Goal: Information Seeking & Learning: Learn about a topic

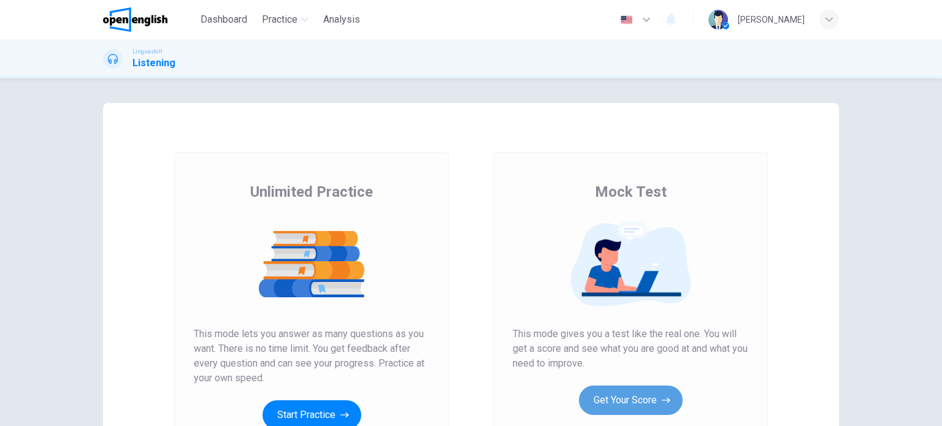
click at [610, 406] on button "Get Your Score" at bounding box center [631, 400] width 104 height 29
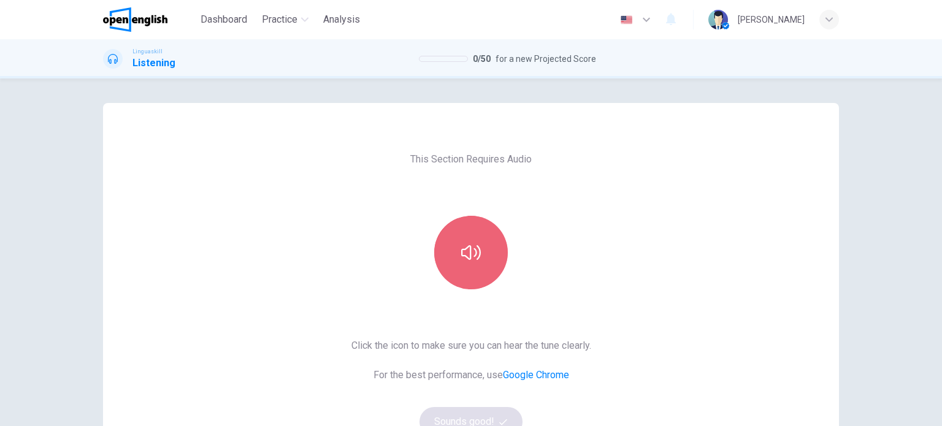
click at [475, 263] on button "button" at bounding box center [471, 253] width 74 height 74
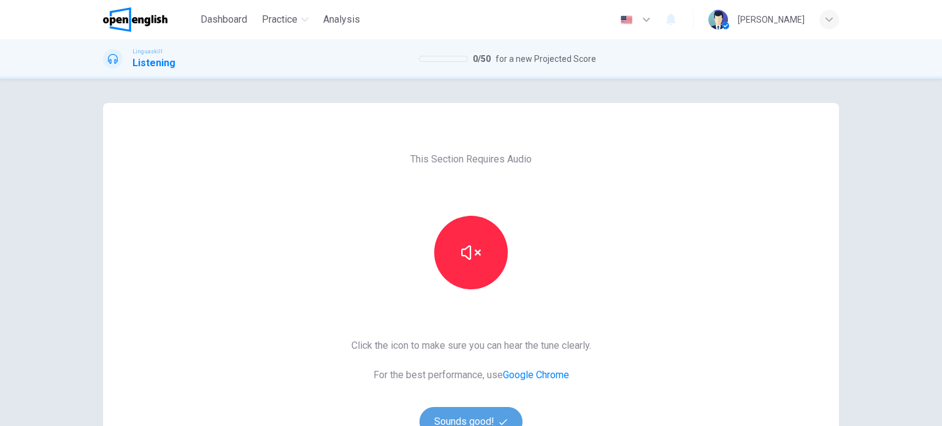
click at [478, 410] on button "Sounds good!" at bounding box center [471, 421] width 103 height 29
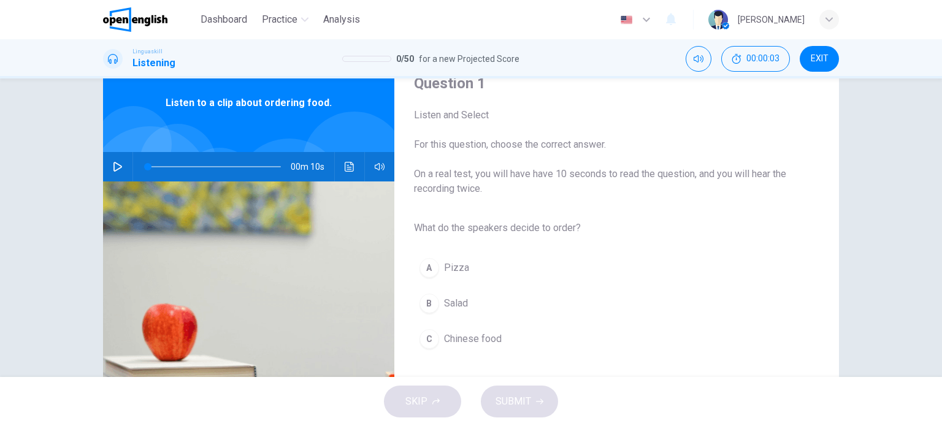
scroll to position [74, 0]
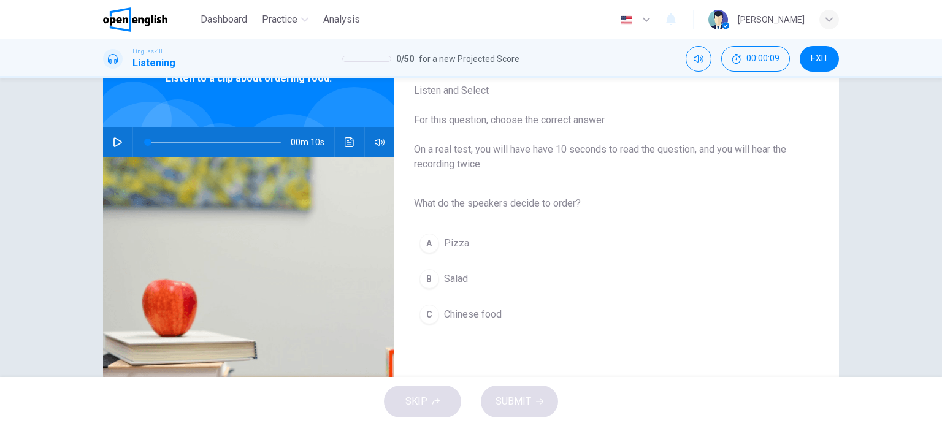
click at [113, 139] on icon "button" at bounding box center [117, 142] width 9 height 10
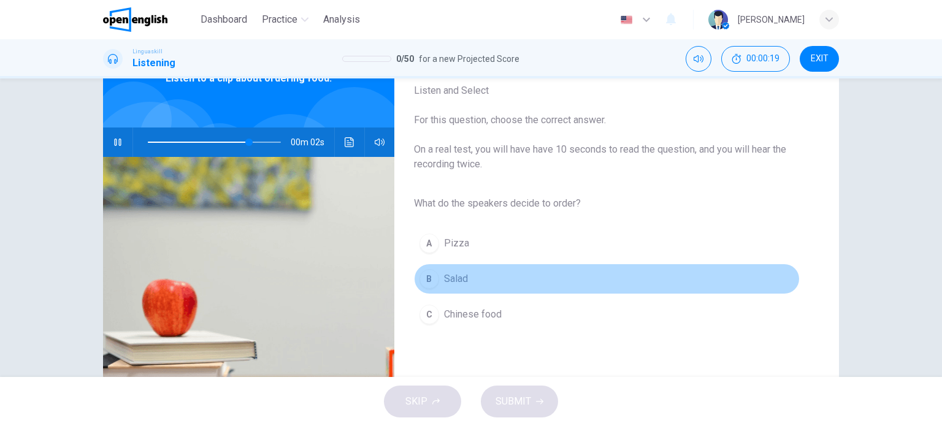
click at [459, 279] on span "Salad" at bounding box center [456, 279] width 24 height 15
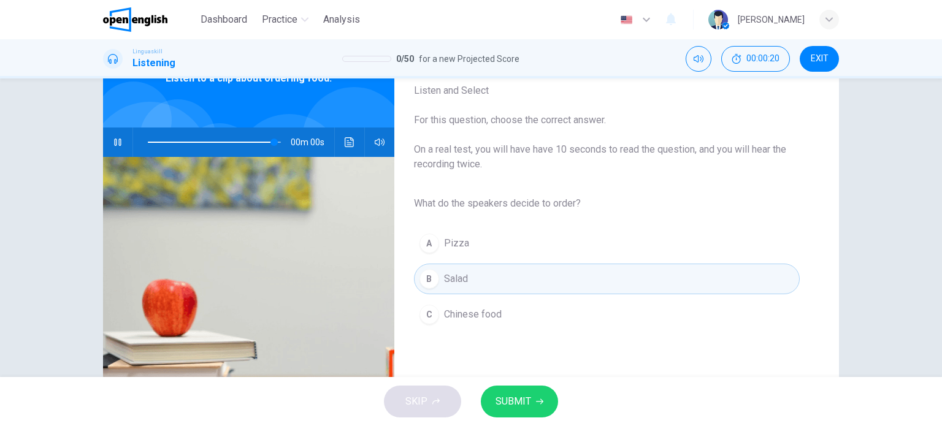
type input "*"
click at [532, 399] on button "SUBMIT" at bounding box center [519, 402] width 77 height 32
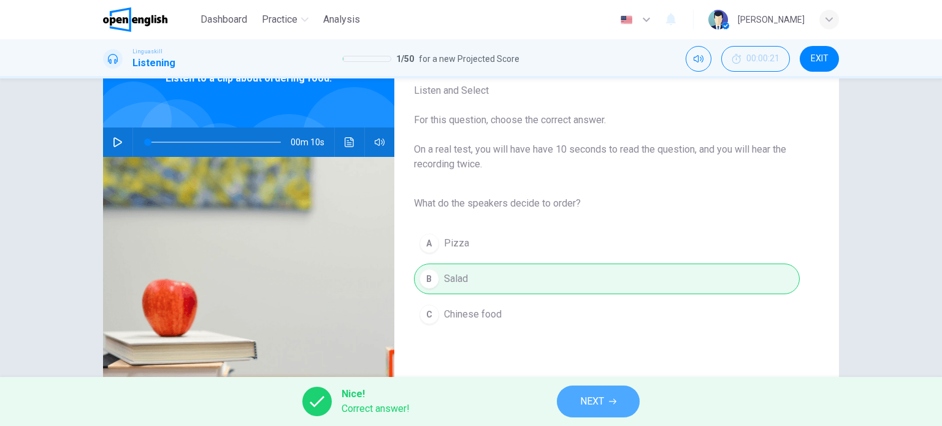
click at [599, 397] on span "NEXT" at bounding box center [592, 401] width 24 height 17
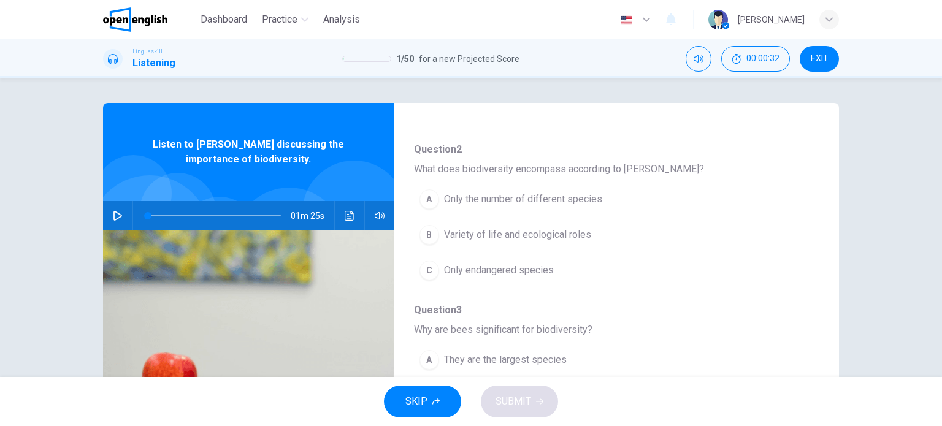
scroll to position [110, 0]
click at [113, 214] on icon "button" at bounding box center [117, 216] width 9 height 10
click at [114, 214] on icon "button" at bounding box center [117, 215] width 7 height 7
click at [429, 230] on div "B" at bounding box center [430, 233] width 20 height 20
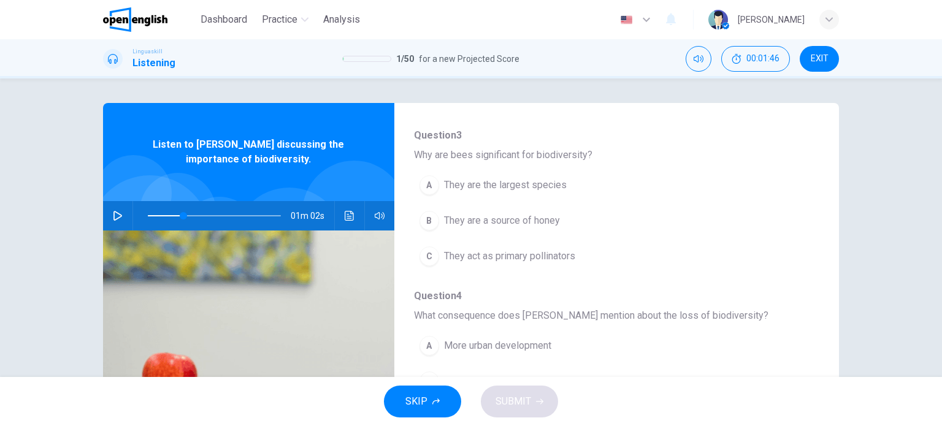
scroll to position [285, 0]
click at [113, 215] on icon "button" at bounding box center [117, 216] width 9 height 10
click at [113, 215] on icon "button" at bounding box center [118, 216] width 10 height 10
click at [184, 217] on span at bounding box center [214, 215] width 133 height 17
click at [116, 215] on icon "button" at bounding box center [118, 216] width 10 height 10
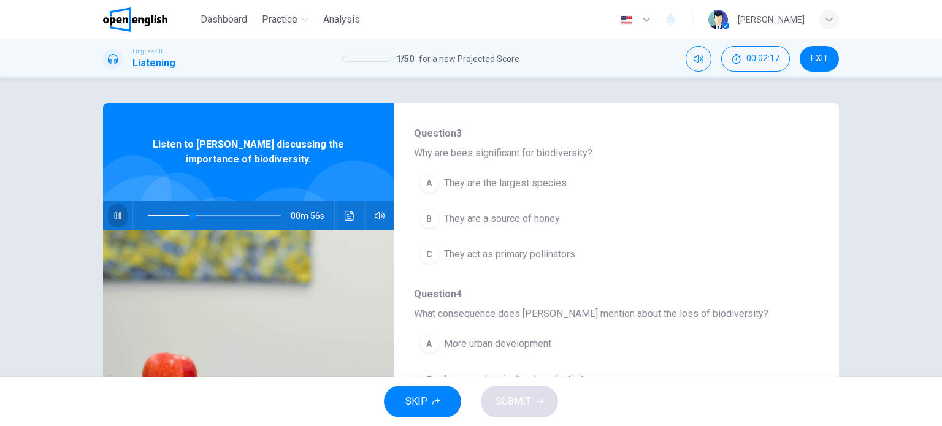
click at [116, 215] on icon "button" at bounding box center [117, 215] width 7 height 7
click at [171, 217] on span at bounding box center [214, 215] width 133 height 17
click at [113, 215] on icon "button" at bounding box center [118, 216] width 10 height 10
click at [854, 175] on div "Question 2 - 6 For these questions, choose the correct answer. On a real test, …" at bounding box center [470, 316] width 775 height 426
click at [113, 213] on icon "button" at bounding box center [118, 216] width 10 height 10
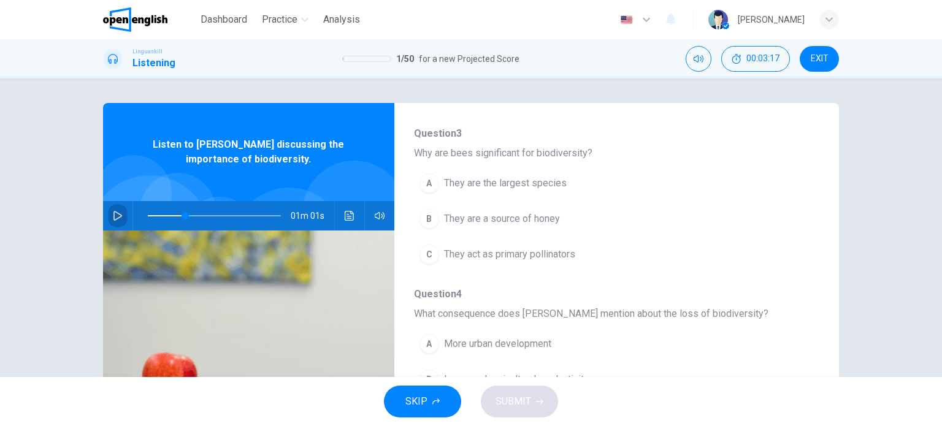
click at [113, 213] on icon "button" at bounding box center [118, 216] width 10 height 10
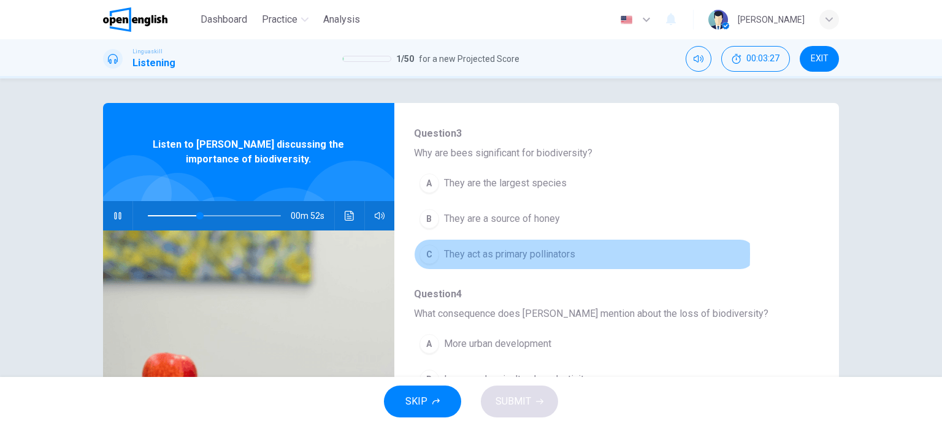
click at [425, 253] on div "C" at bounding box center [430, 255] width 20 height 20
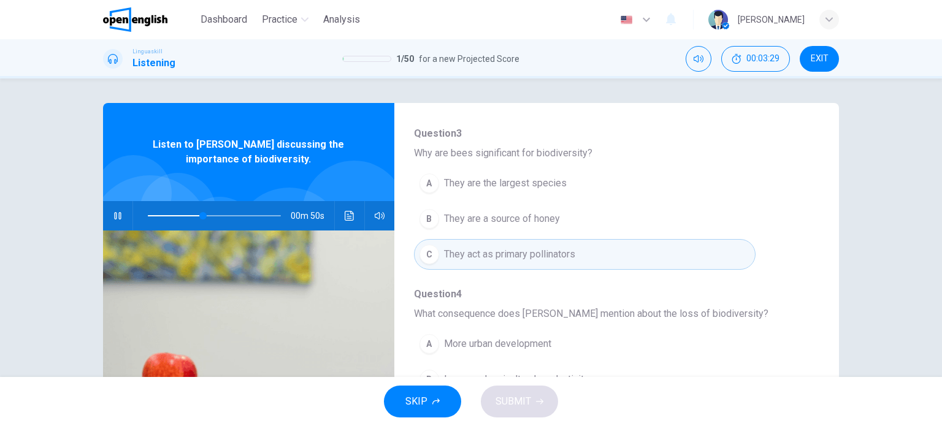
click at [862, 264] on div "Question 2 - 6 For these questions, choose the correct answer. On a real test, …" at bounding box center [471, 228] width 942 height 299
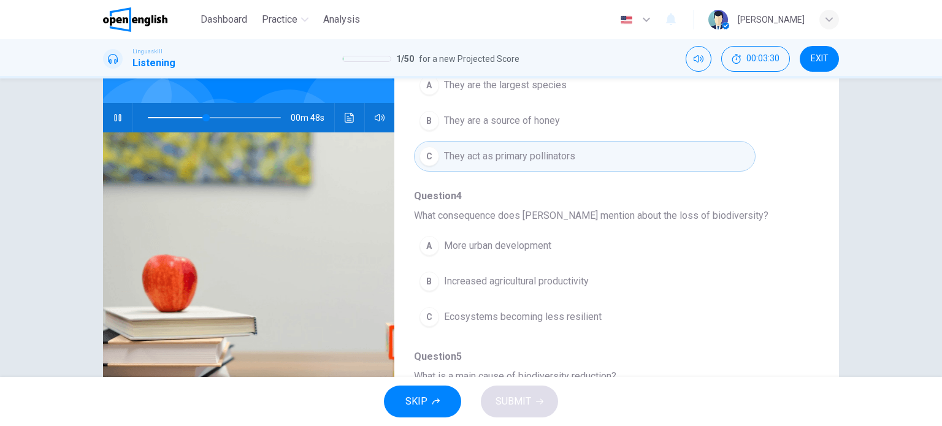
scroll to position [123, 0]
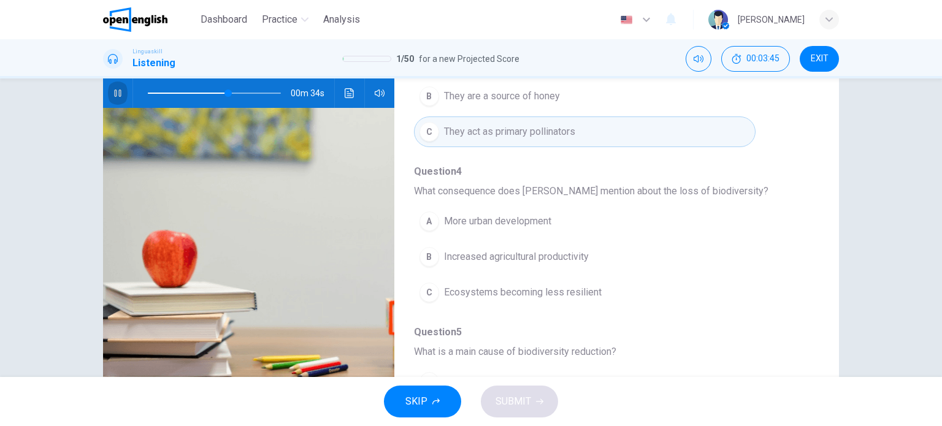
click at [115, 92] on icon "button" at bounding box center [117, 93] width 7 height 7
click at [204, 93] on span at bounding box center [214, 93] width 133 height 17
click at [199, 93] on span at bounding box center [202, 93] width 7 height 7
click at [115, 95] on icon "button" at bounding box center [118, 93] width 10 height 10
click at [514, 286] on span "Ecosystems becoming less resilient" at bounding box center [523, 292] width 158 height 15
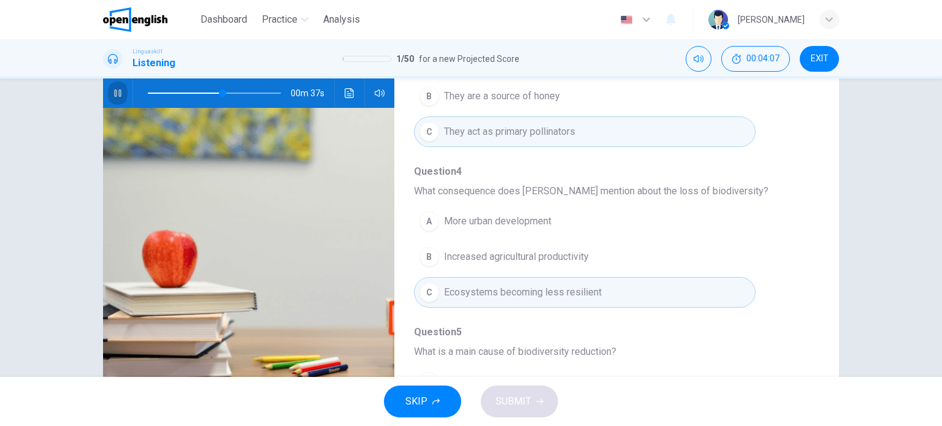
click at [117, 90] on icon "button" at bounding box center [117, 93] width 7 height 7
click at [37, 194] on div "Question 2 - 6 For these questions, choose the correct answer. On a real test, …" at bounding box center [471, 228] width 942 height 299
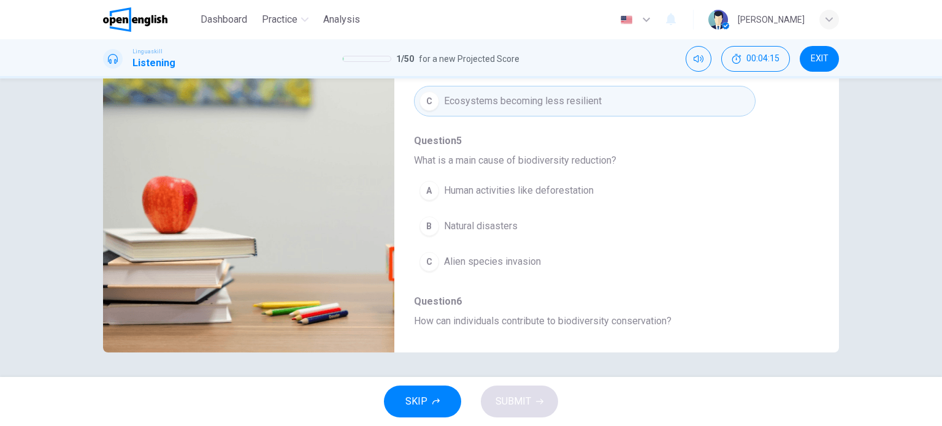
scroll to position [420, 0]
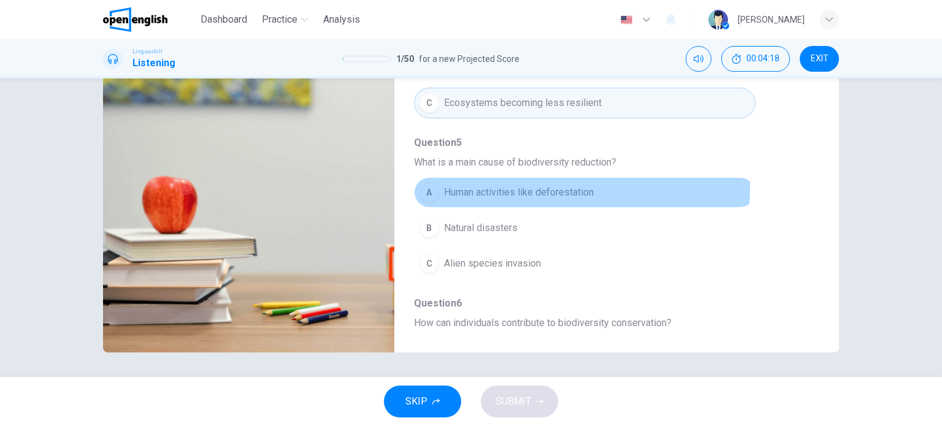
click at [559, 187] on span "Human activities like deforestation" at bounding box center [519, 192] width 150 height 15
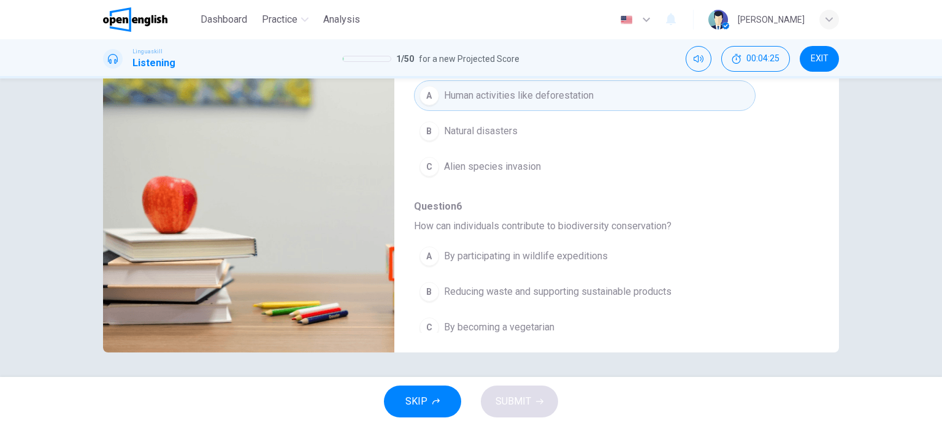
scroll to position [525, 0]
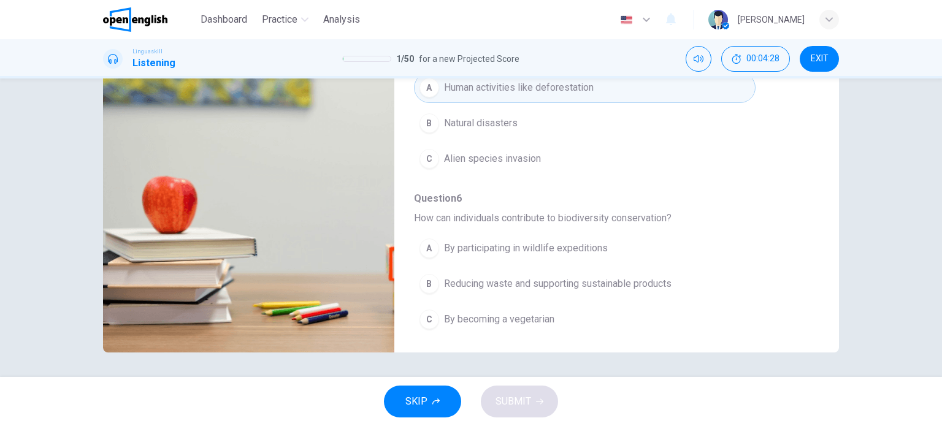
click at [47, 177] on div "Question 2 - 6 For these questions, choose the correct answer. On a real test, …" at bounding box center [471, 228] width 942 height 299
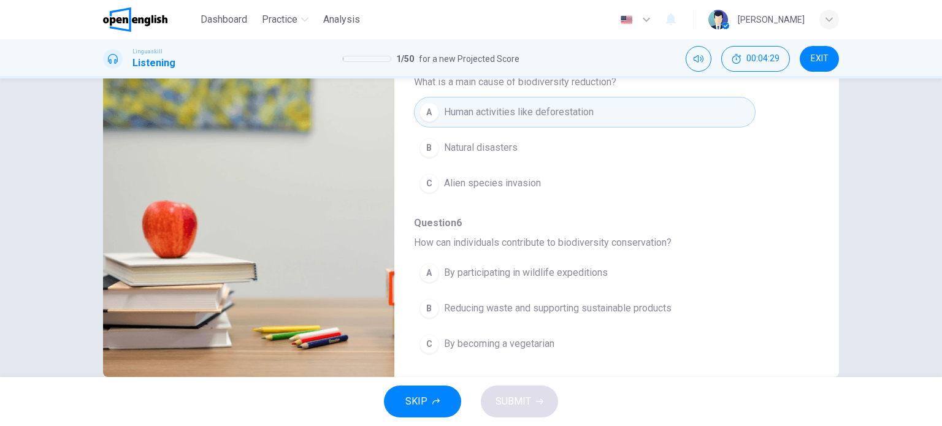
scroll to position [128, 0]
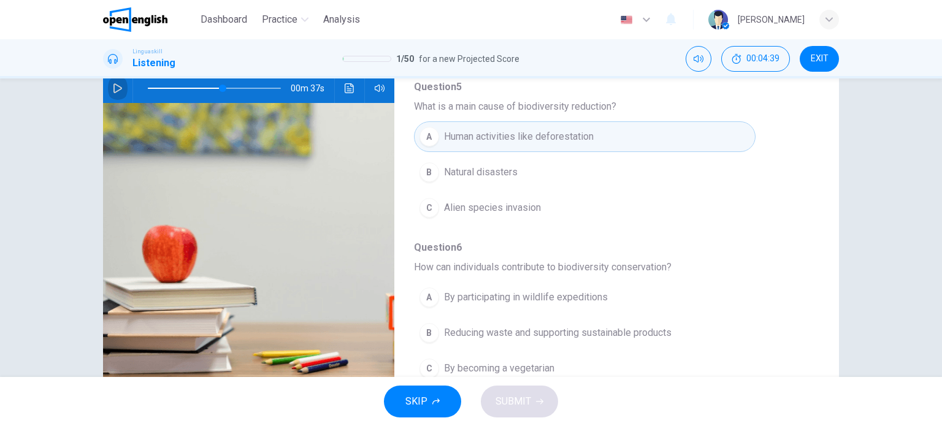
click at [115, 84] on icon "button" at bounding box center [118, 88] width 10 height 10
click at [854, 213] on div "Question 2 - 6 For these questions, choose the correct answer. On a real test, …" at bounding box center [470, 188] width 775 height 426
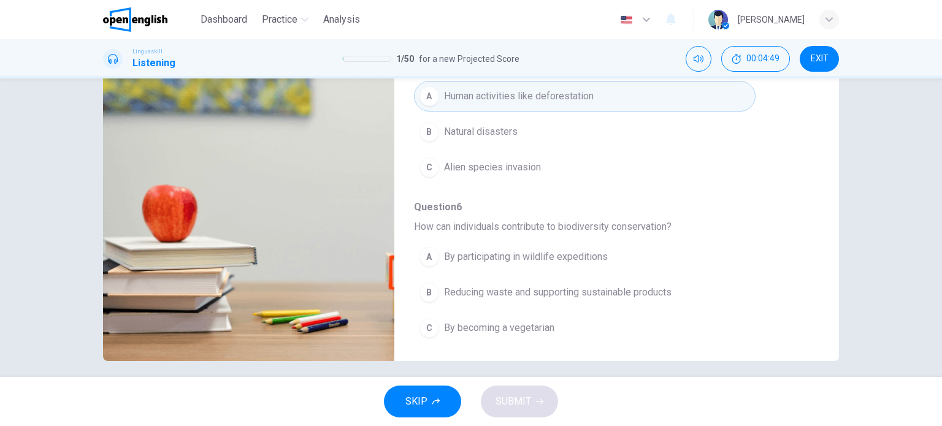
scroll to position [177, 0]
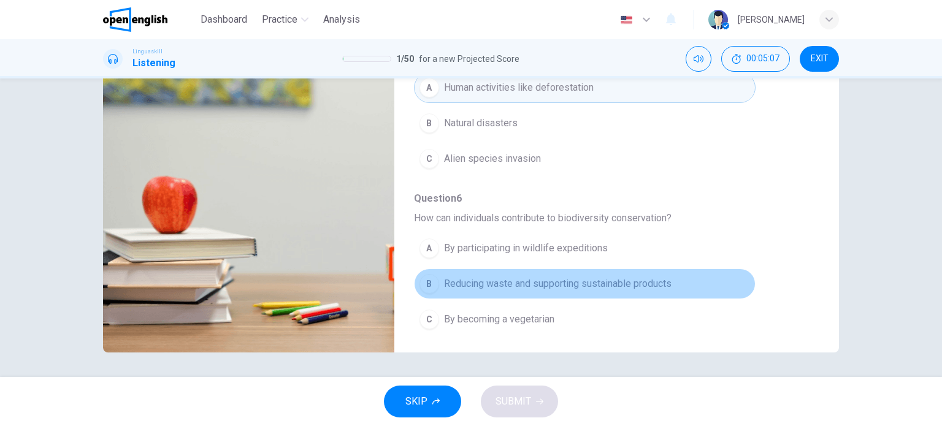
click at [629, 284] on span "Reducing waste and supporting sustainable products" at bounding box center [558, 284] width 228 height 15
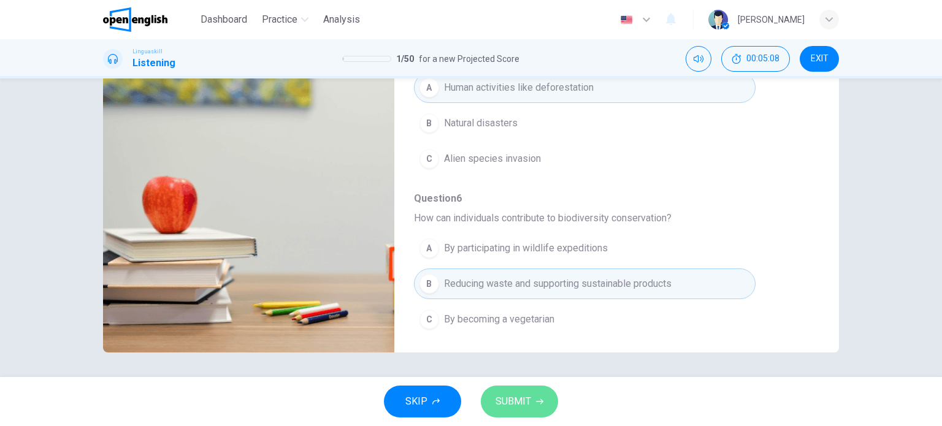
click at [527, 399] on span "SUBMIT" at bounding box center [514, 401] width 36 height 17
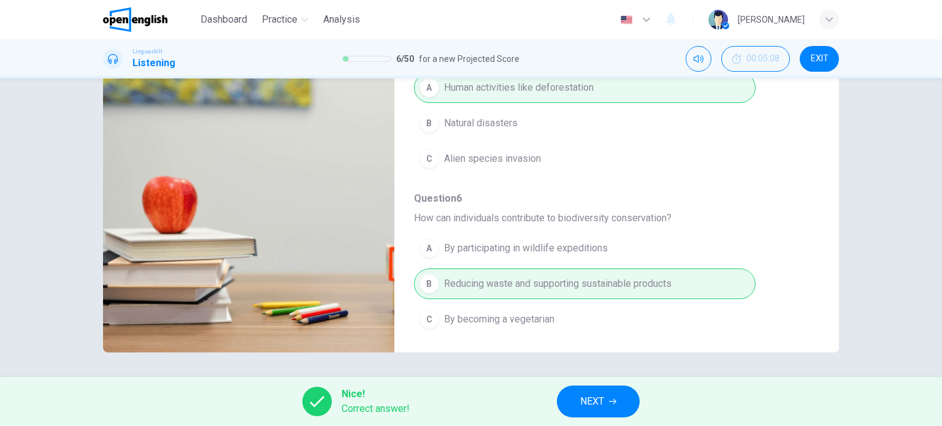
type input "**"
click at [592, 400] on span "NEXT" at bounding box center [592, 401] width 24 height 17
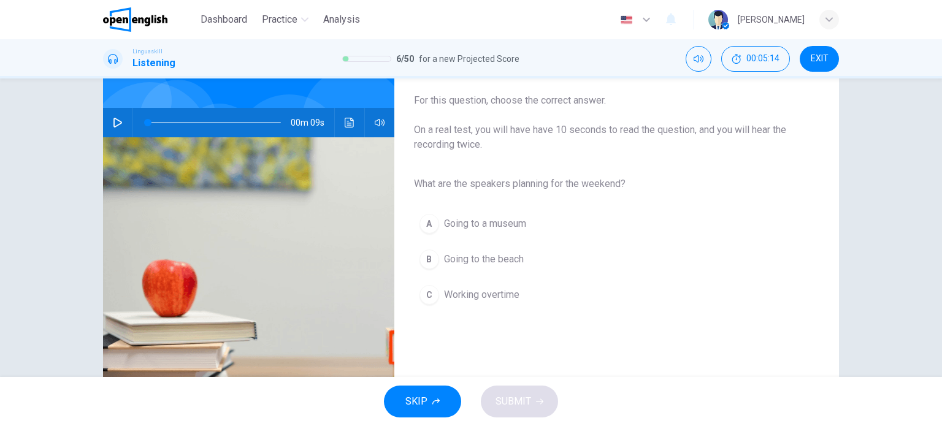
scroll to position [94, 0]
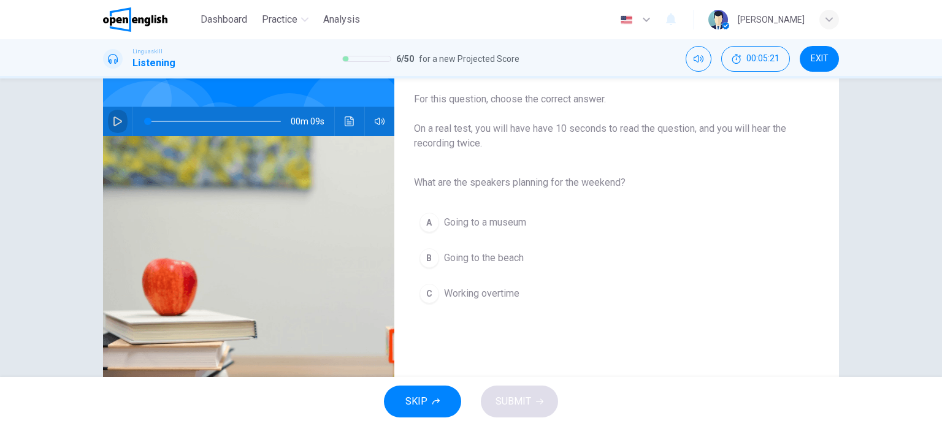
click at [113, 118] on icon "button" at bounding box center [117, 122] width 9 height 10
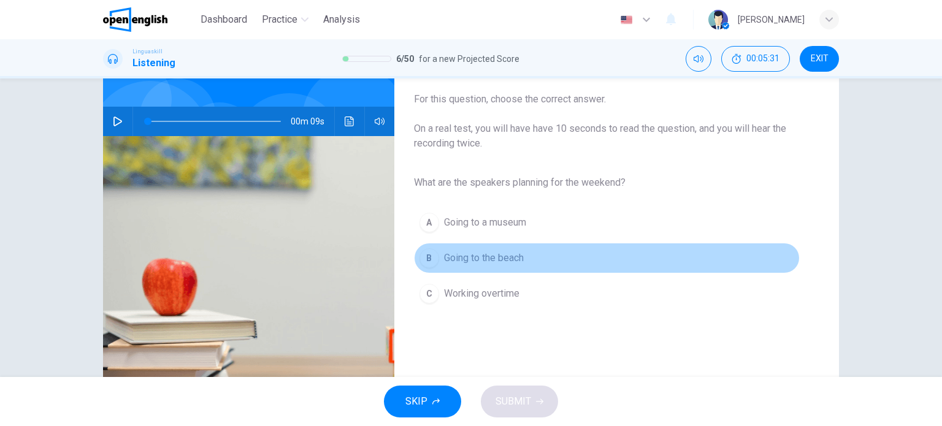
click at [444, 255] on span "Going to the beach" at bounding box center [484, 258] width 80 height 15
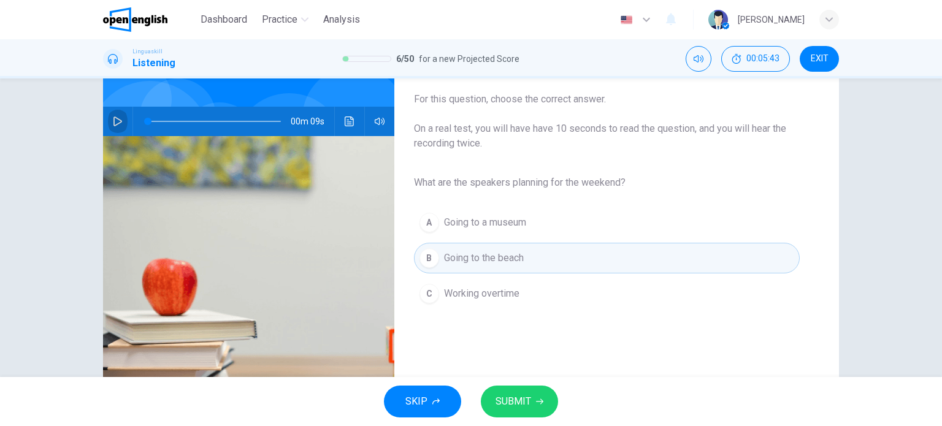
click at [113, 122] on icon "button" at bounding box center [118, 122] width 10 height 10
type input "*"
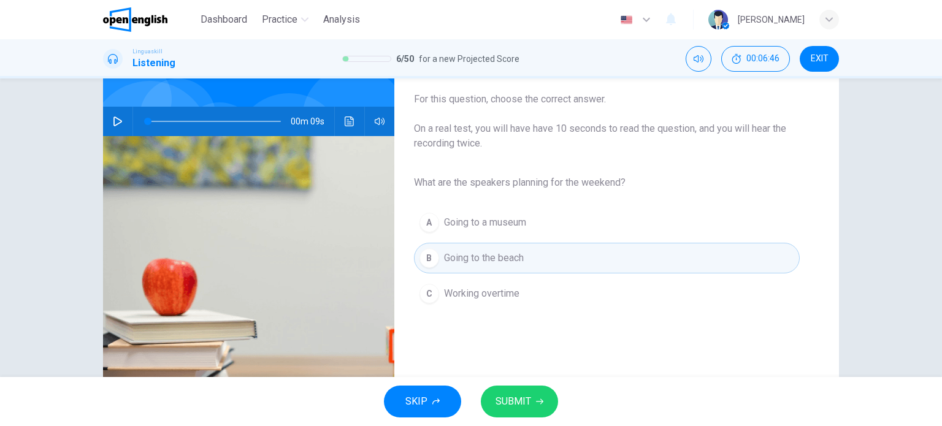
click at [525, 386] on button "SUBMIT" at bounding box center [519, 402] width 77 height 32
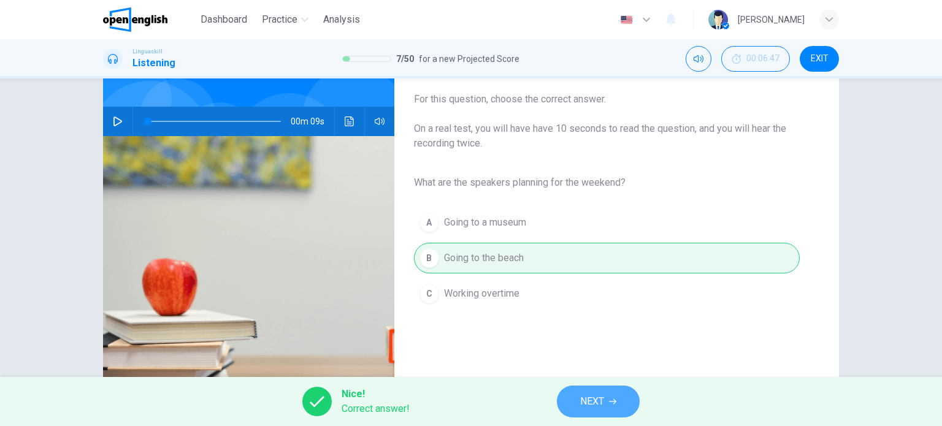
click at [622, 399] on button "NEXT" at bounding box center [598, 402] width 83 height 32
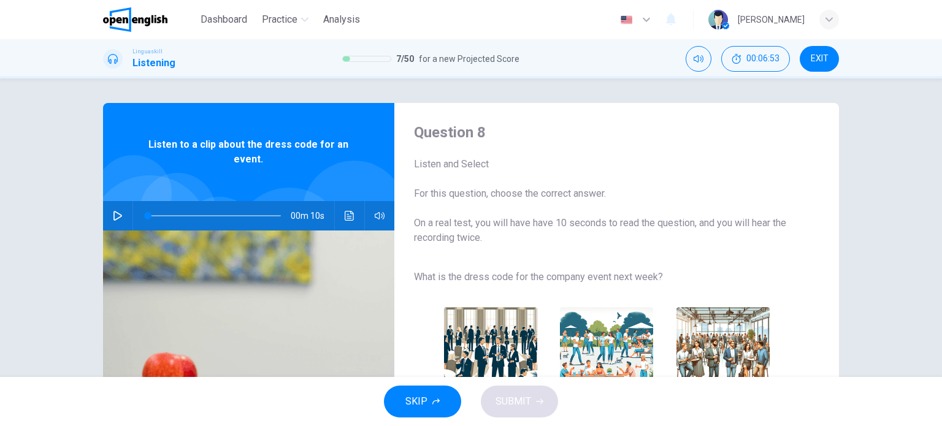
click at [64, 270] on div "Question 8 Listen and Select For this question, choose the correct answer. On a…" at bounding box center [471, 228] width 942 height 299
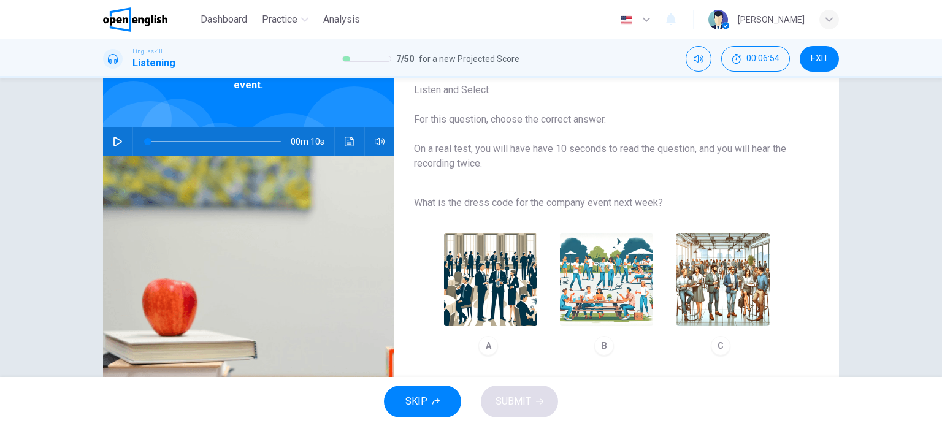
scroll to position [98, 0]
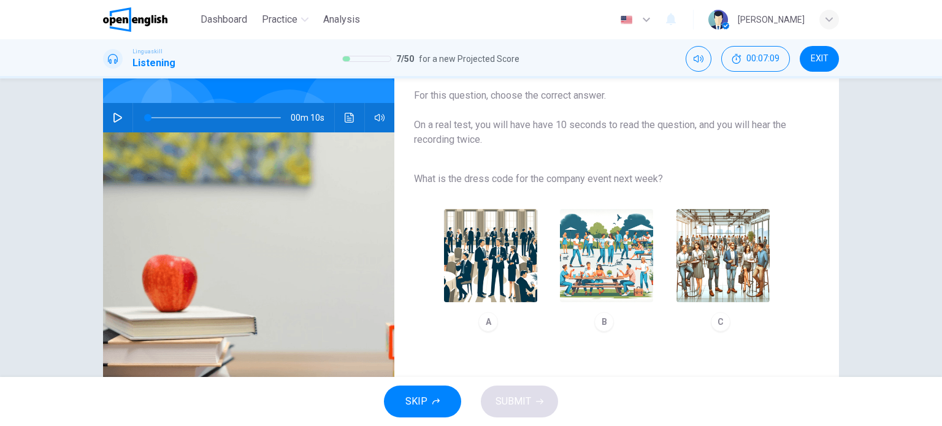
click at [113, 118] on icon "button" at bounding box center [118, 118] width 10 height 10
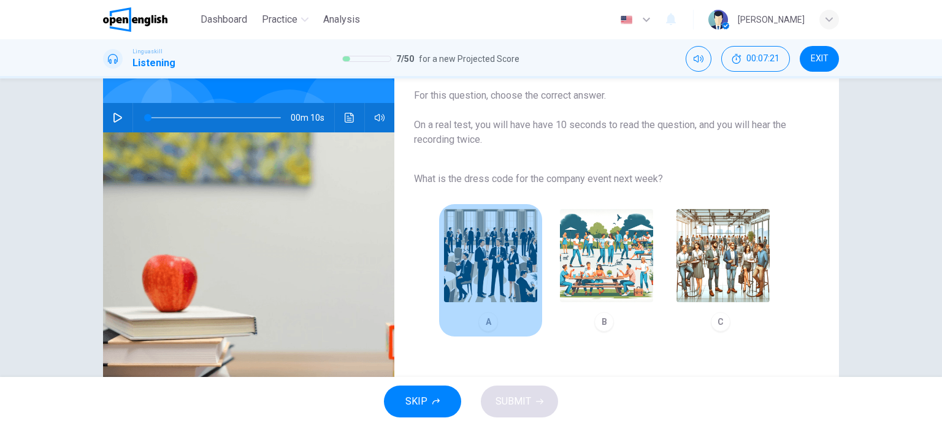
click at [507, 269] on img "button" at bounding box center [490, 255] width 93 height 93
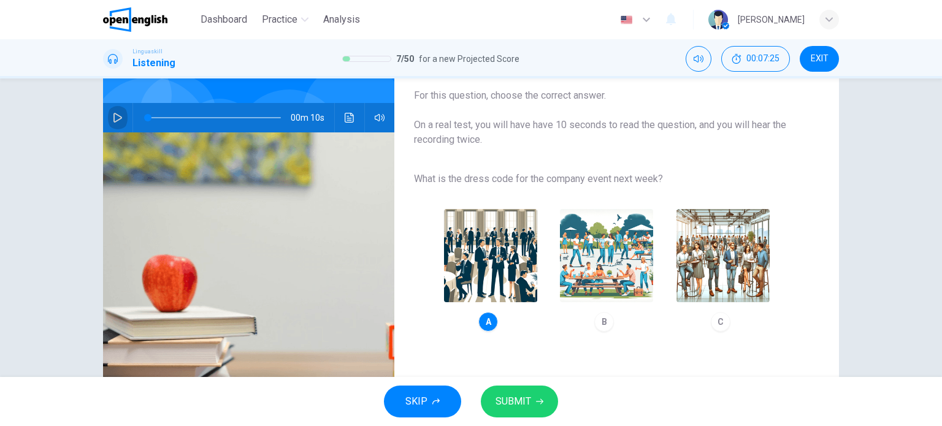
click at [113, 120] on icon "button" at bounding box center [118, 118] width 10 height 10
click at [533, 394] on button "SUBMIT" at bounding box center [519, 402] width 77 height 32
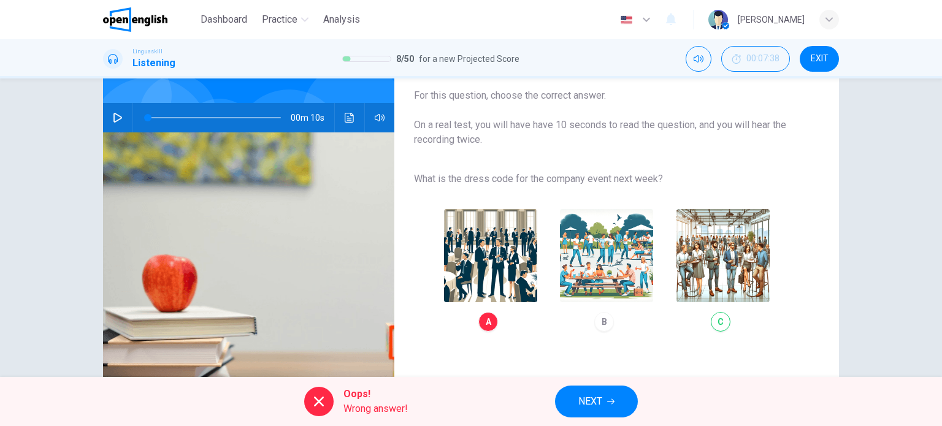
click at [115, 115] on icon "button" at bounding box center [117, 118] width 9 height 10
click at [348, 120] on icon "Click to see the audio transcription" at bounding box center [349, 118] width 9 height 10
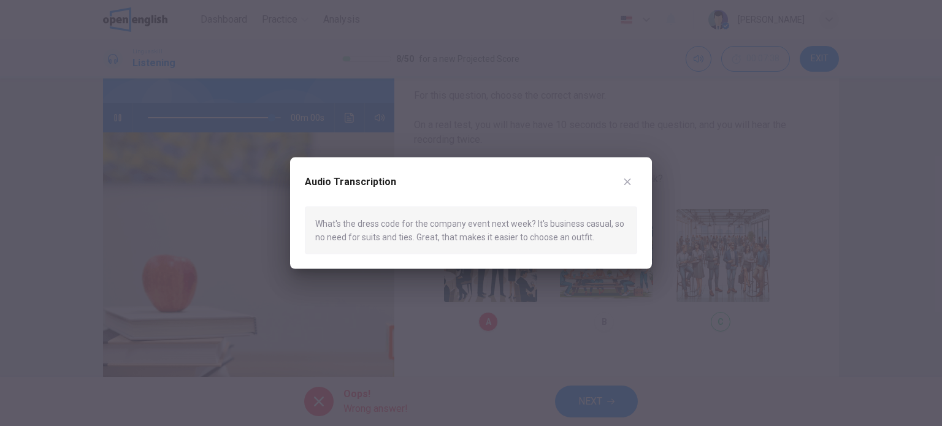
type input "*"
click at [630, 180] on icon "button" at bounding box center [628, 182] width 10 height 10
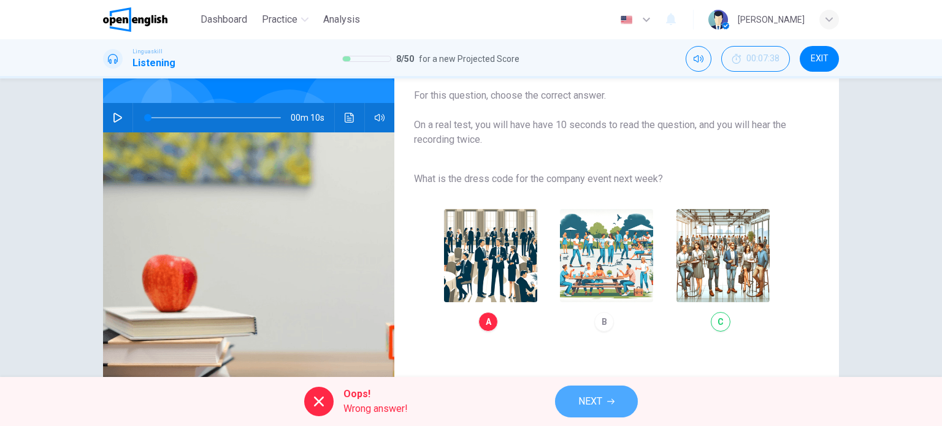
click at [604, 410] on button "NEXT" at bounding box center [596, 402] width 83 height 32
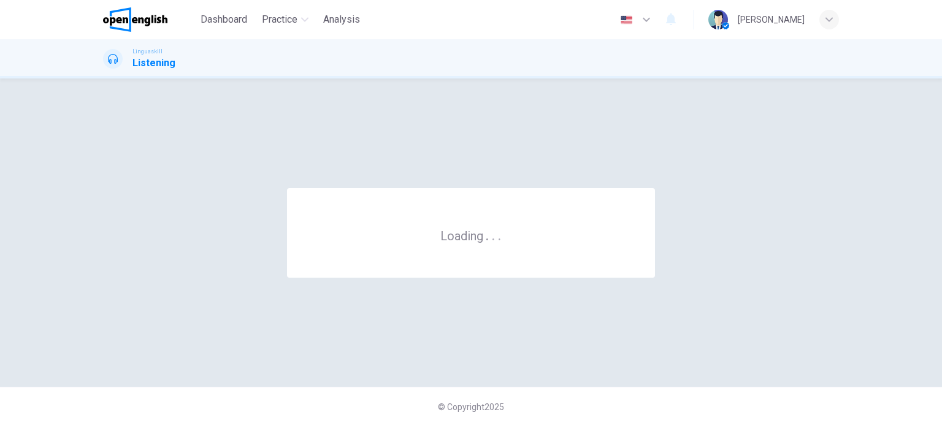
scroll to position [0, 0]
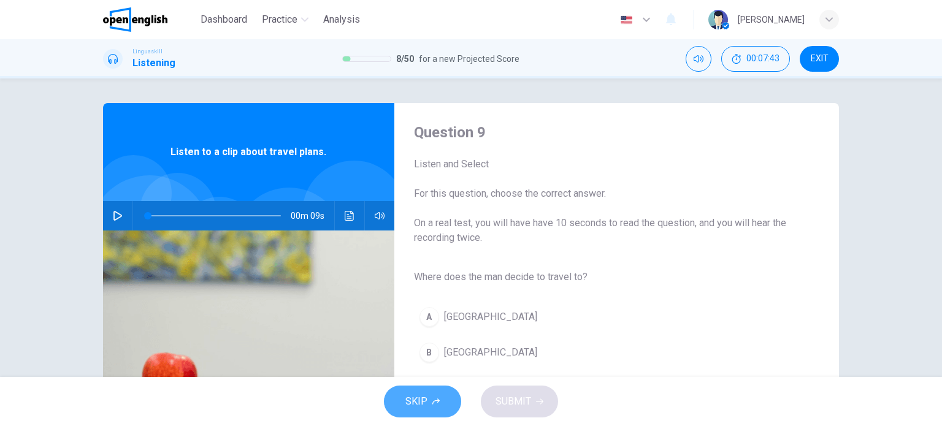
click at [427, 394] on span "SKIP" at bounding box center [416, 401] width 22 height 17
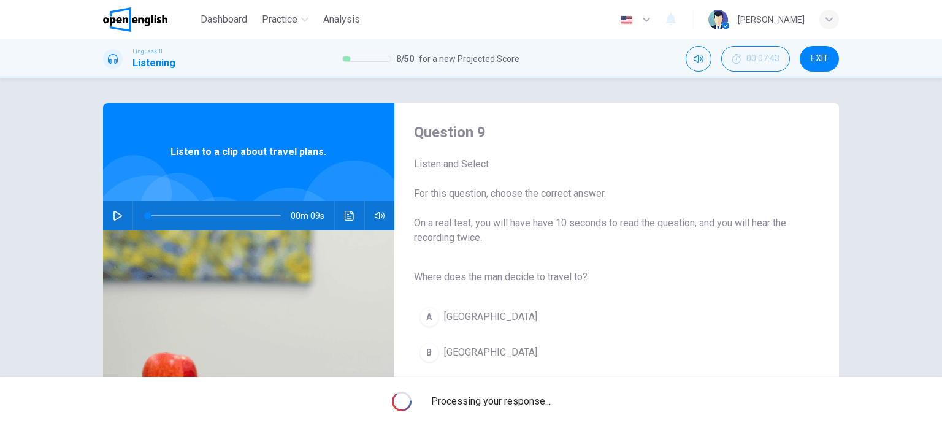
click at [854, 278] on div "Question 9 Listen and Select For this question, choose the correct answer. On a…" at bounding box center [470, 316] width 775 height 426
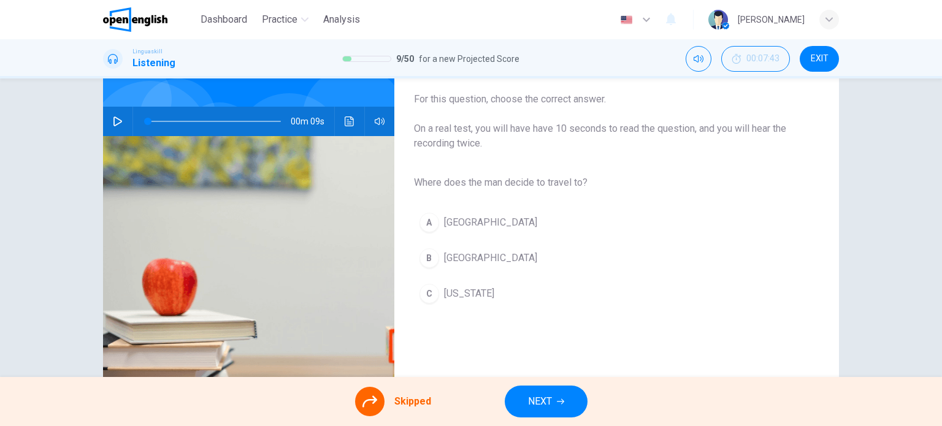
scroll to position [98, 0]
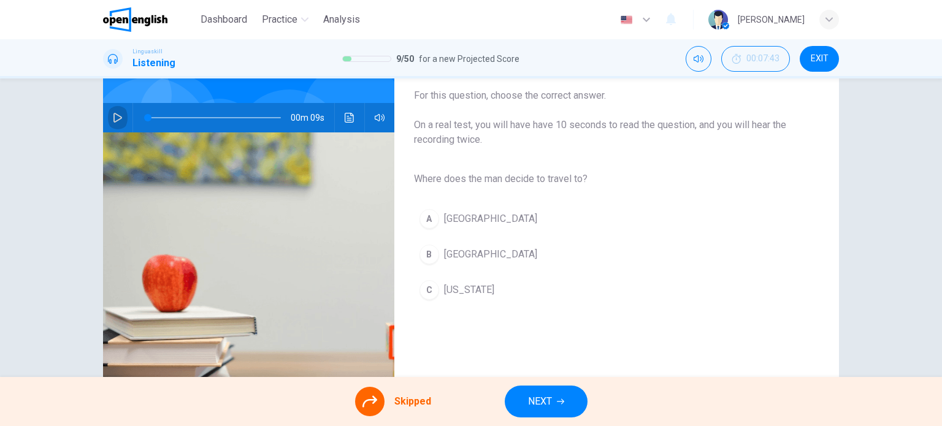
click at [113, 113] on icon "button" at bounding box center [118, 118] width 10 height 10
type input "*"
click at [455, 251] on div "A [GEOGRAPHIC_DATA] B [GEOGRAPHIC_DATA] C [US_STATE]" at bounding box center [607, 254] width 386 height 107
click at [429, 255] on div "A [GEOGRAPHIC_DATA] B [GEOGRAPHIC_DATA] C [US_STATE]" at bounding box center [607, 254] width 386 height 107
click at [425, 255] on div "A [GEOGRAPHIC_DATA] B [GEOGRAPHIC_DATA] C [US_STATE]" at bounding box center [607, 254] width 386 height 107
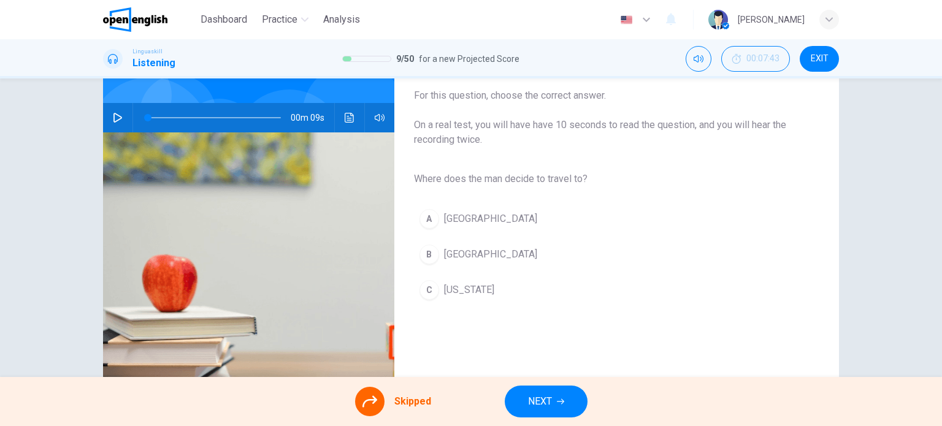
click at [459, 254] on div "A [GEOGRAPHIC_DATA] B [GEOGRAPHIC_DATA] C [US_STATE]" at bounding box center [607, 254] width 386 height 107
click at [454, 218] on div "A [GEOGRAPHIC_DATA] B [GEOGRAPHIC_DATA] C [US_STATE]" at bounding box center [607, 254] width 386 height 107
click at [345, 115] on icon "Click to see the audio transcription" at bounding box center [350, 118] width 10 height 10
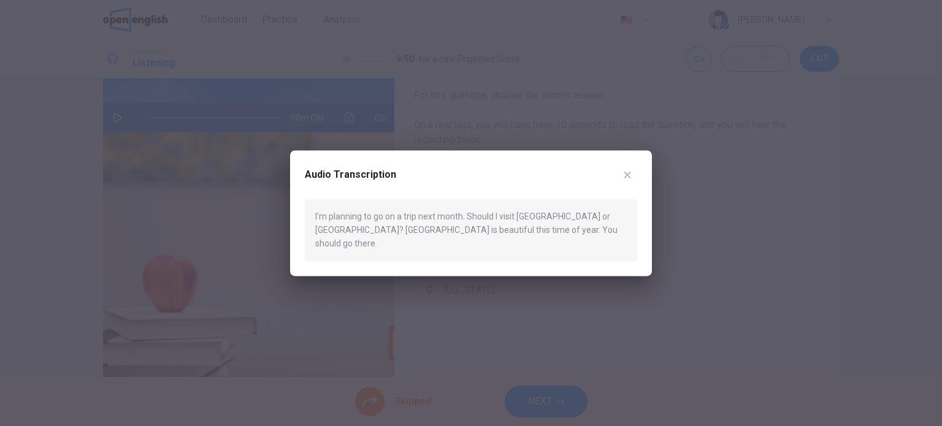
click at [344, 115] on div at bounding box center [471, 213] width 942 height 426
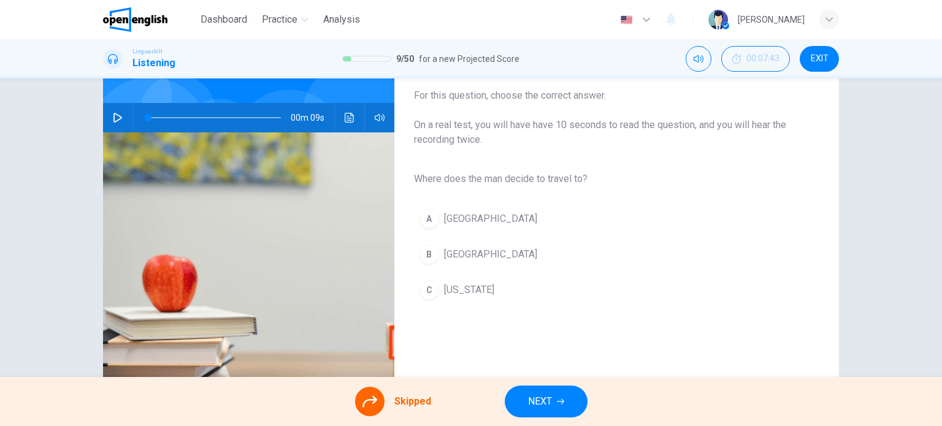
drag, startPoint x: 448, startPoint y: 266, endPoint x: 460, endPoint y: 257, distance: 15.3
click at [460, 257] on div "A [GEOGRAPHIC_DATA] B [GEOGRAPHIC_DATA] C [US_STATE]" at bounding box center [607, 254] width 386 height 107
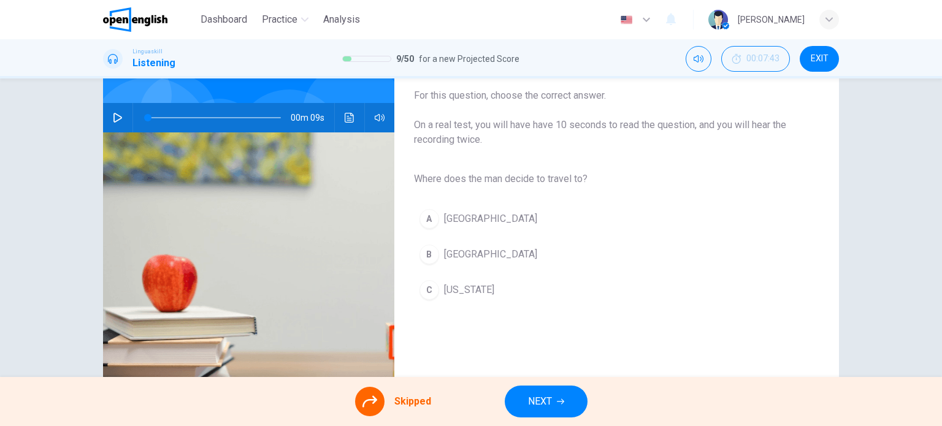
click at [460, 257] on div "A [GEOGRAPHIC_DATA] B [GEOGRAPHIC_DATA] C [US_STATE]" at bounding box center [607, 254] width 386 height 107
click at [528, 394] on span "NEXT" at bounding box center [540, 401] width 24 height 17
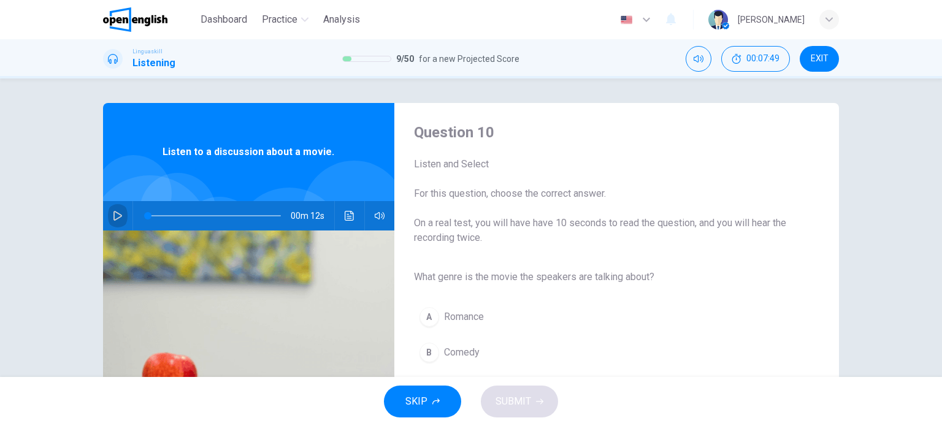
click at [113, 213] on icon "button" at bounding box center [118, 216] width 10 height 10
click at [894, 259] on div "Question 10 Listen and Select For this question, choose the correct answer. On …" at bounding box center [471, 228] width 942 height 299
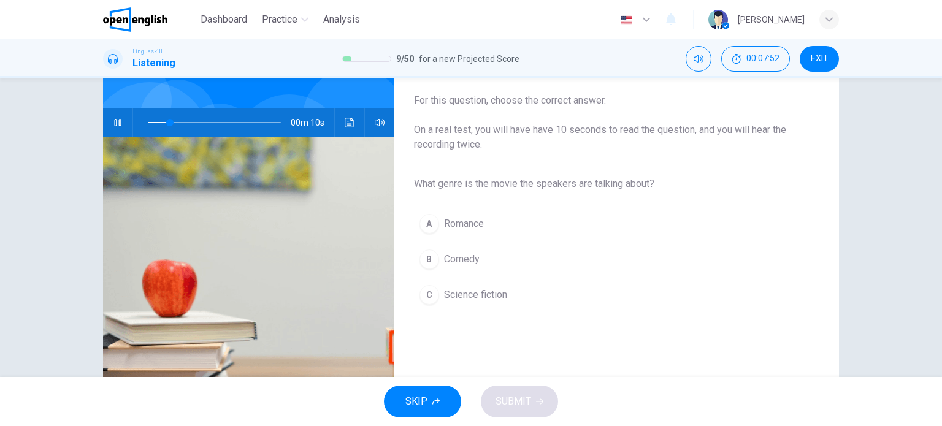
scroll to position [98, 0]
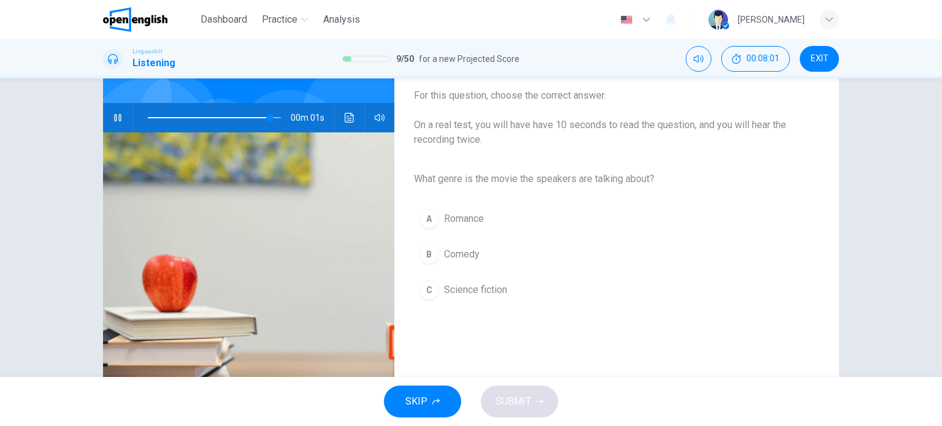
type input "*"
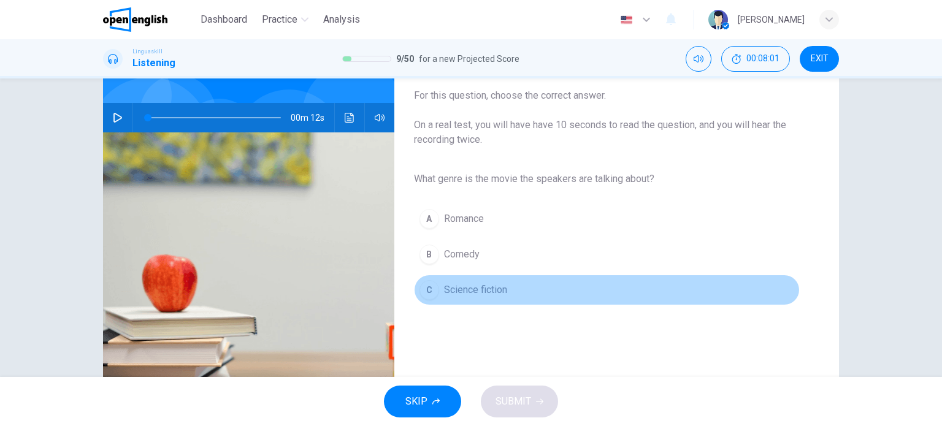
click at [463, 289] on span "Science fiction" at bounding box center [475, 290] width 63 height 15
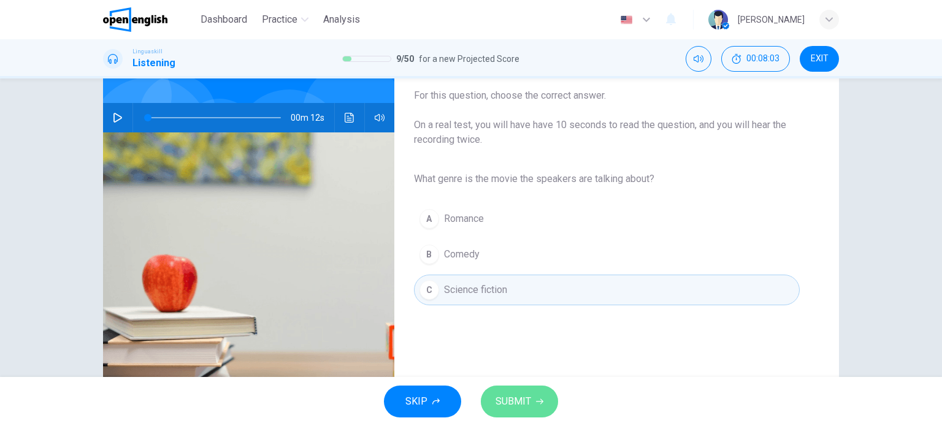
click at [523, 396] on span "SUBMIT" at bounding box center [514, 401] width 36 height 17
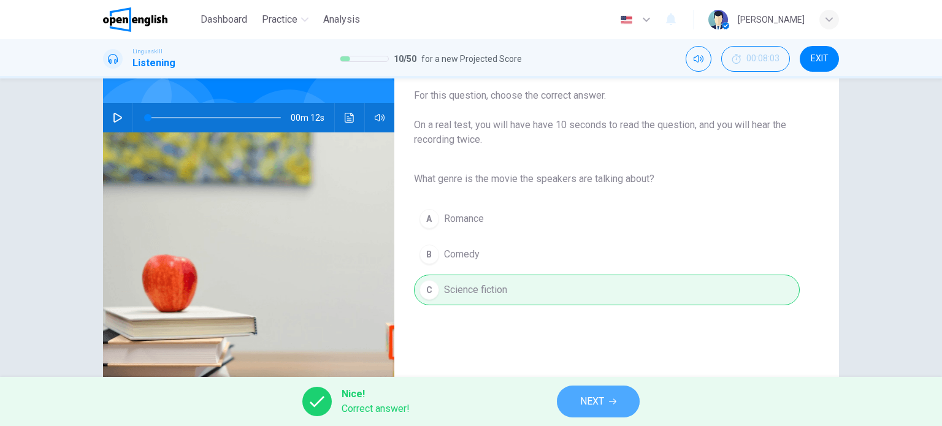
click at [599, 397] on span "NEXT" at bounding box center [592, 401] width 24 height 17
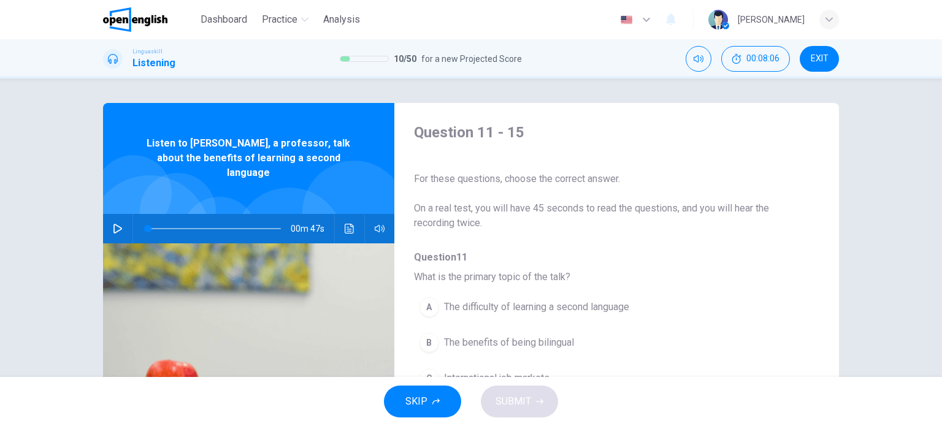
click at [875, 163] on div "Question 11 - 15 For these questions, choose the correct answer. On a real test…" at bounding box center [471, 228] width 942 height 299
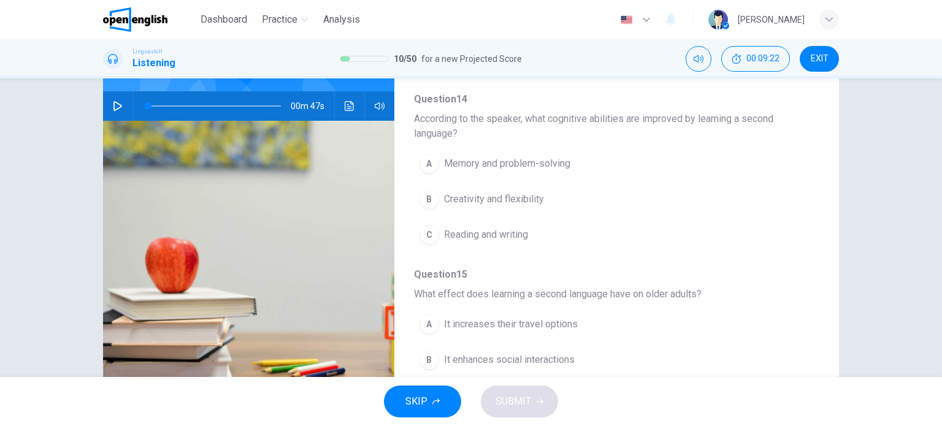
scroll to position [554, 0]
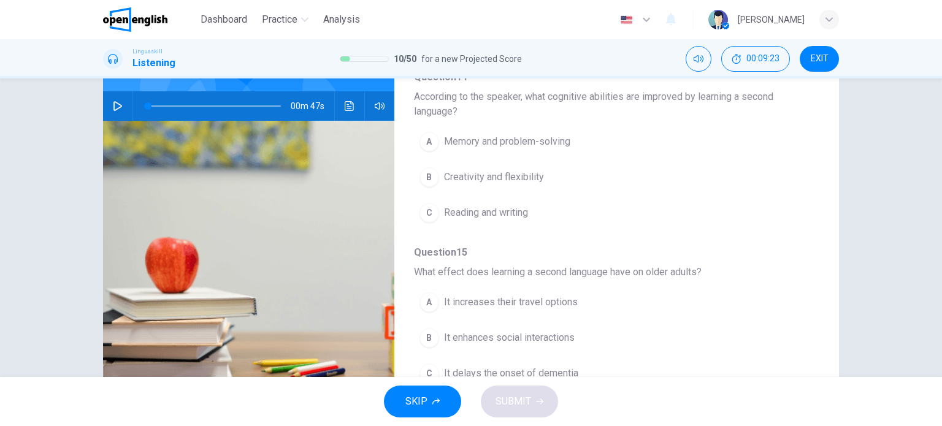
click at [856, 366] on div "Question 11 - 15 For these questions, choose the correct answer. On a real test…" at bounding box center [471, 228] width 942 height 299
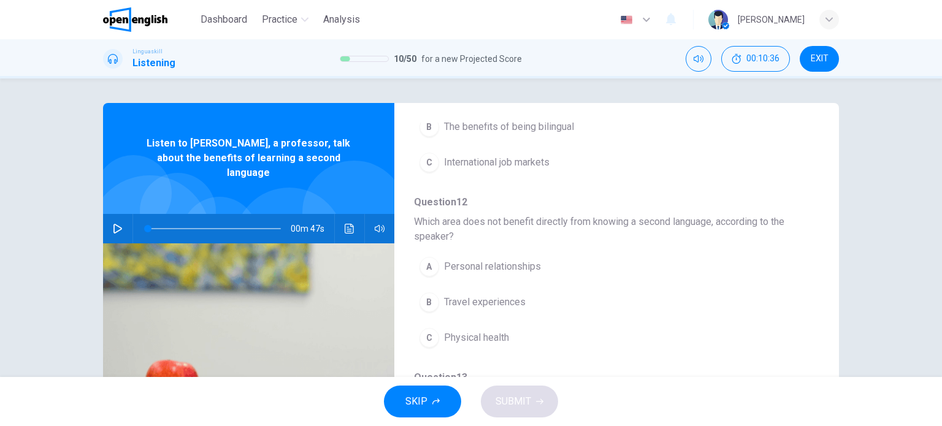
scroll to position [0, 0]
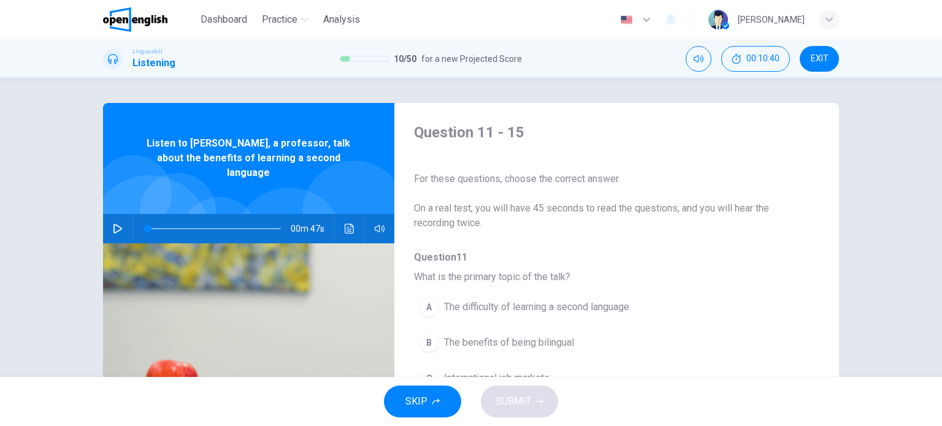
click at [115, 224] on icon "button" at bounding box center [118, 229] width 10 height 10
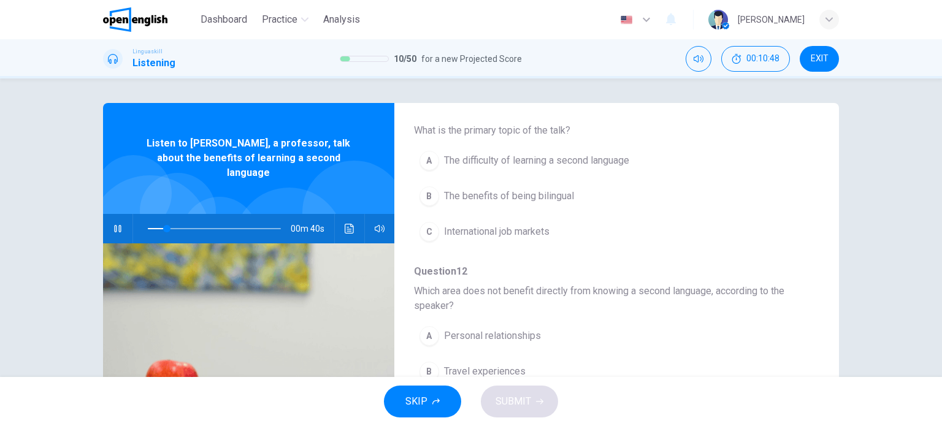
scroll to position [148, 0]
click at [537, 194] on span "The benefits of being bilingual" at bounding box center [509, 195] width 130 height 15
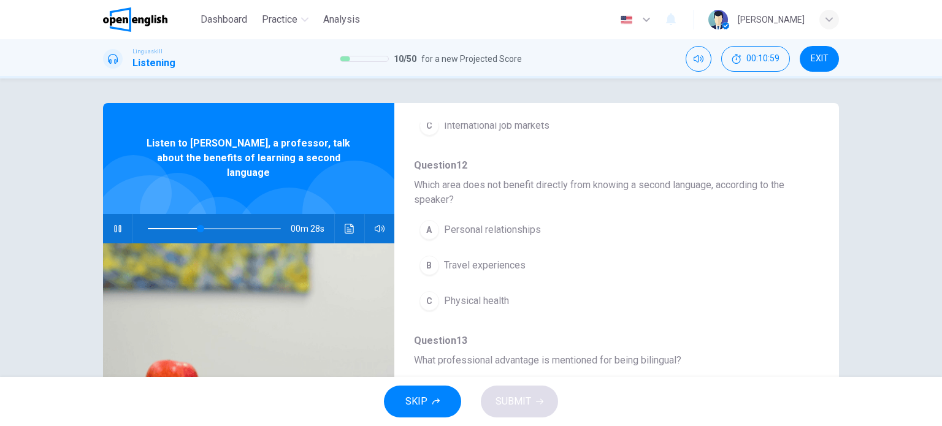
scroll to position [260, 0]
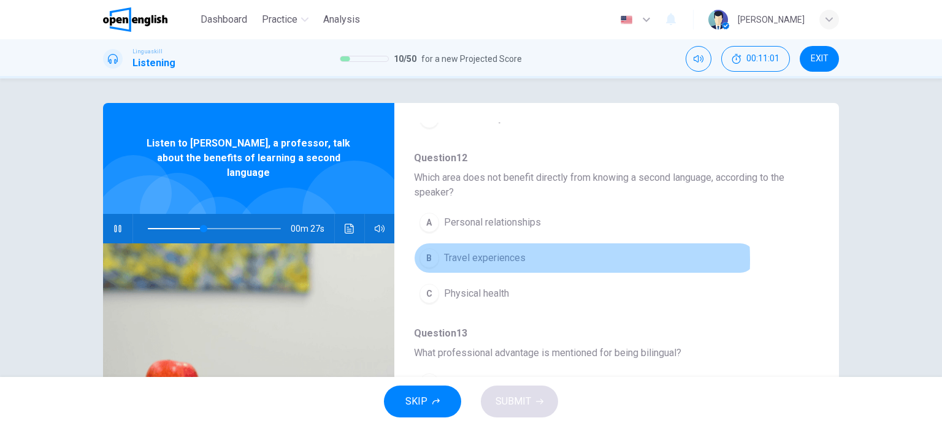
click at [477, 259] on span "Travel experiences" at bounding box center [485, 258] width 82 height 15
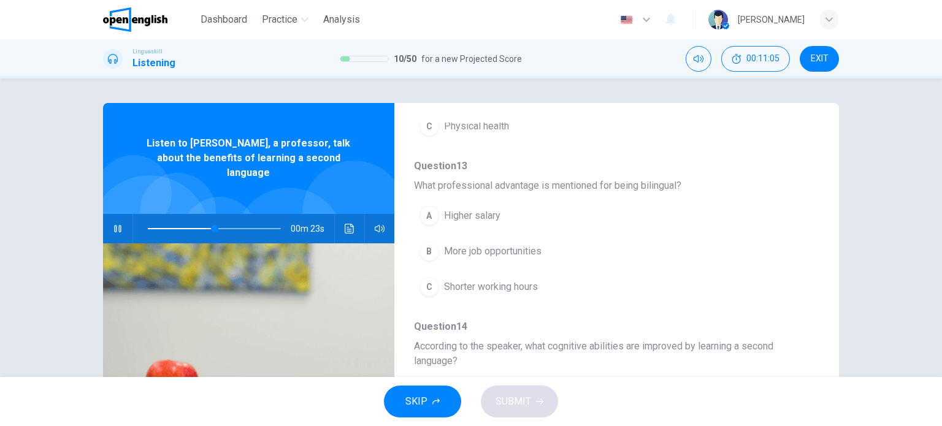
scroll to position [430, 0]
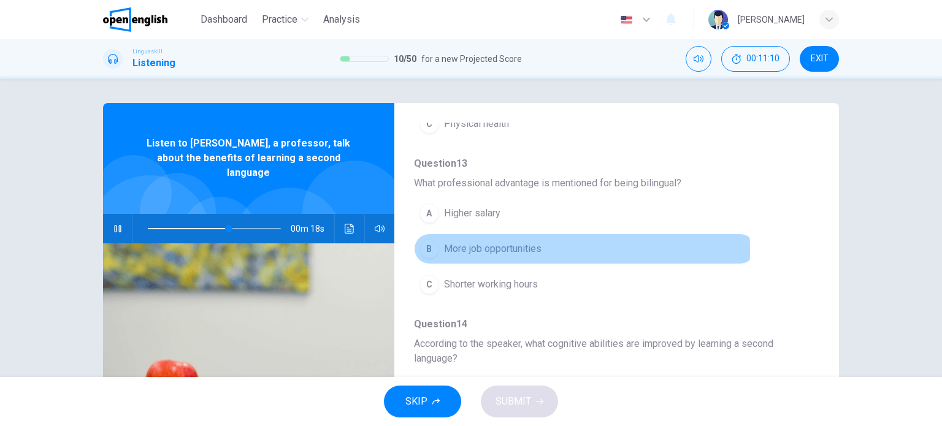
click at [515, 247] on span "More job opportunities" at bounding box center [493, 249] width 98 height 15
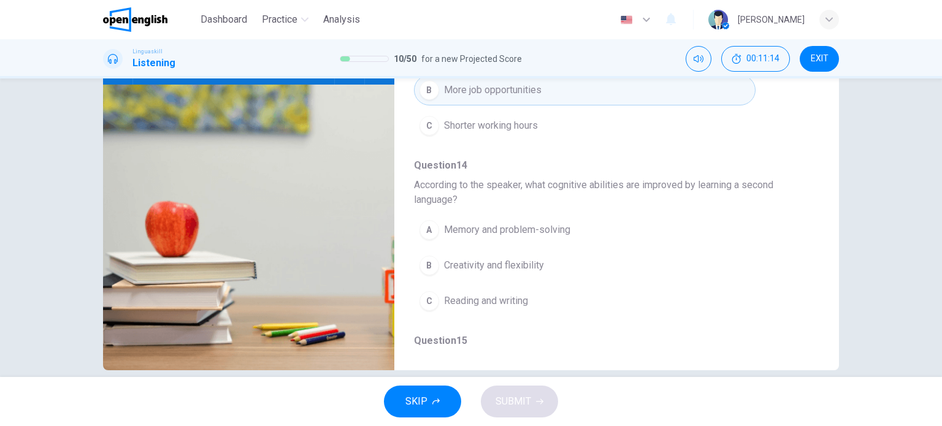
scroll to position [177, 0]
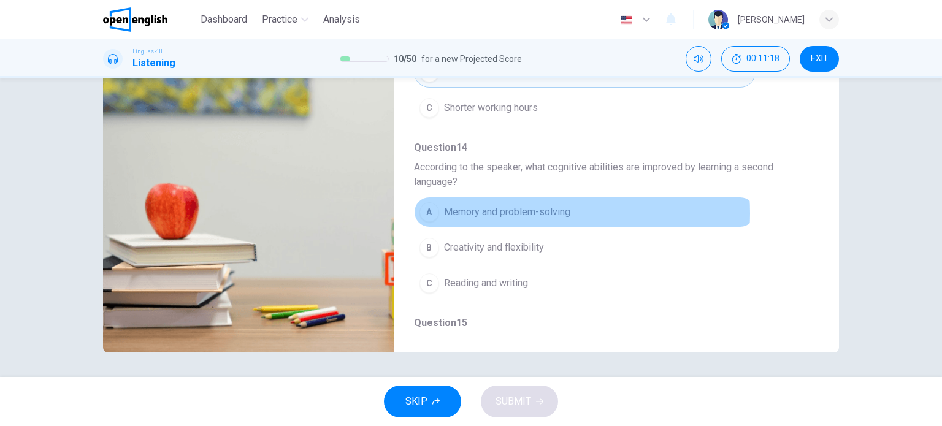
click at [517, 211] on span "Memory and problem-solving" at bounding box center [507, 212] width 126 height 15
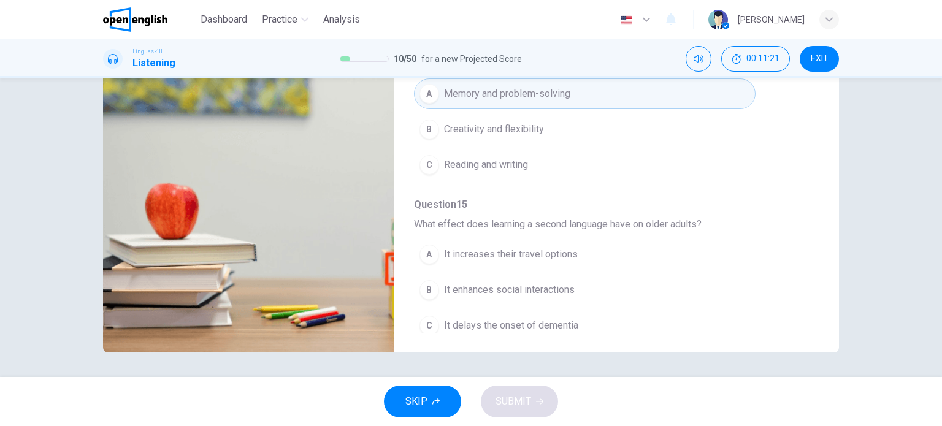
scroll to position [554, 0]
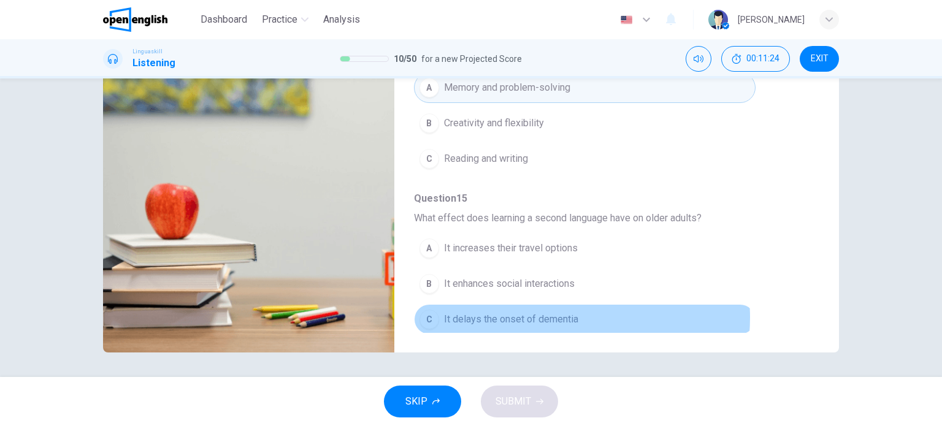
click at [561, 313] on span "It delays the onset of dementia" at bounding box center [511, 319] width 134 height 15
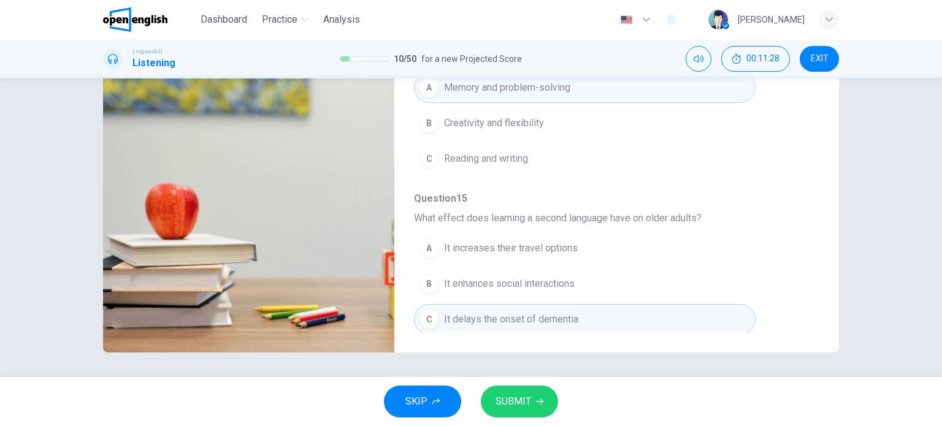
type input "*"
click at [529, 402] on span "SUBMIT" at bounding box center [514, 401] width 36 height 17
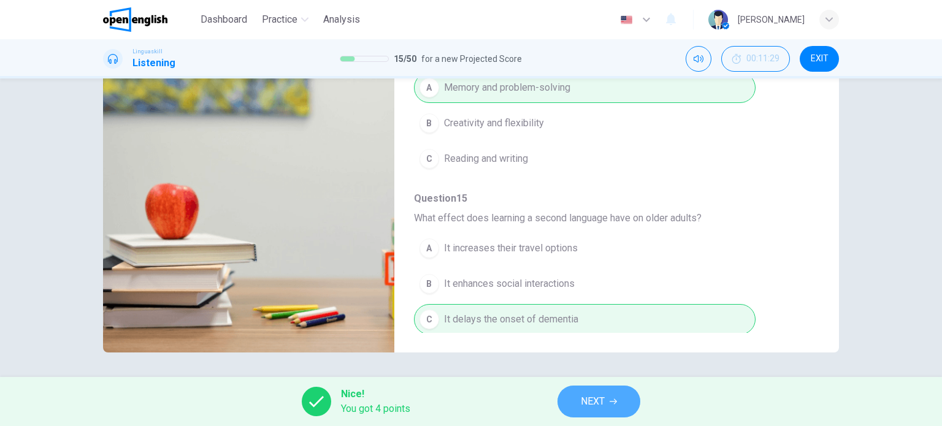
click at [596, 408] on span "NEXT" at bounding box center [593, 401] width 24 height 17
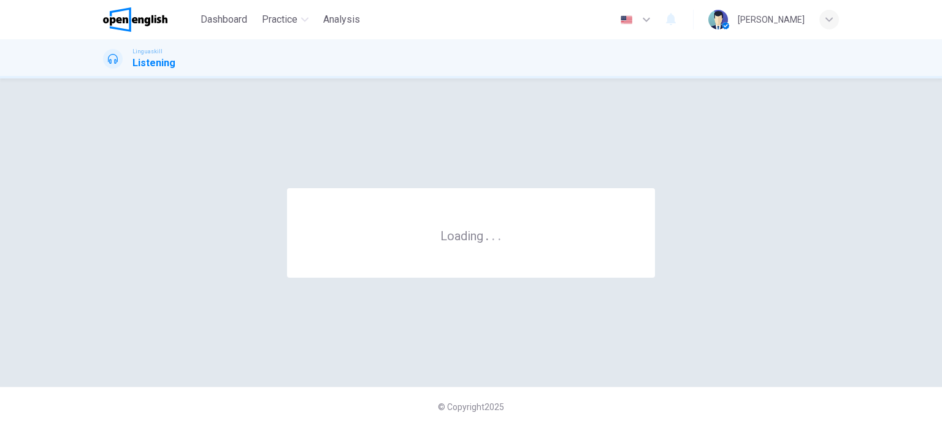
scroll to position [0, 0]
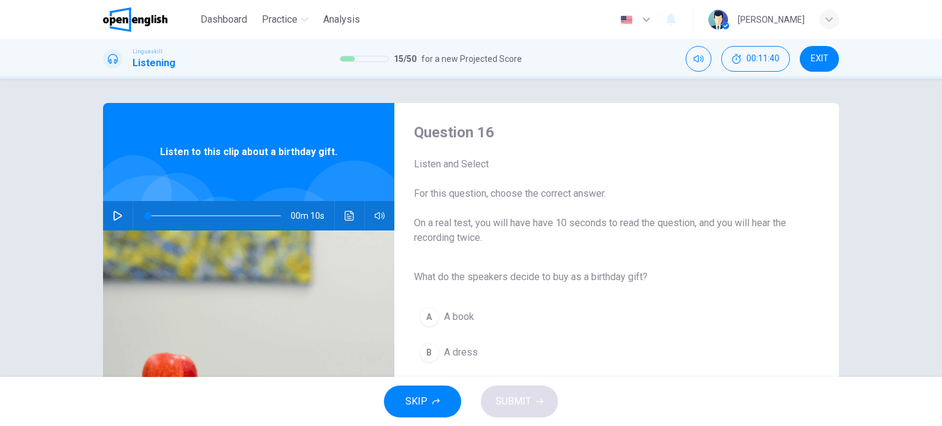
click at [113, 213] on icon "button" at bounding box center [118, 216] width 10 height 10
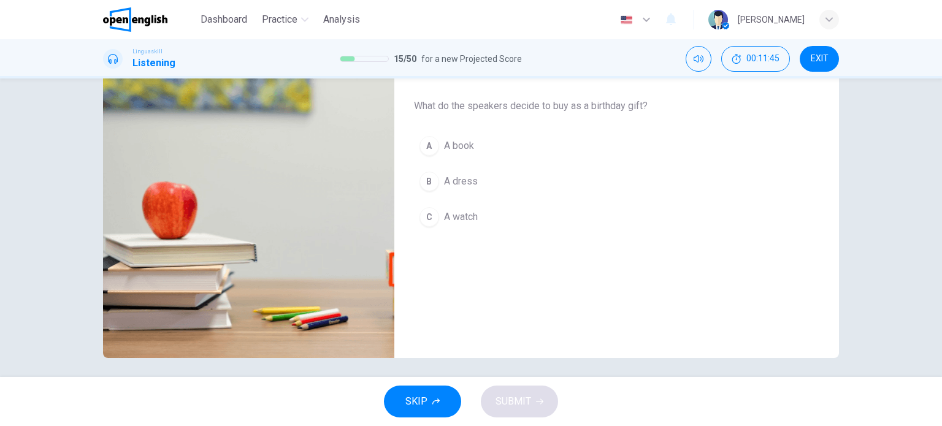
scroll to position [177, 0]
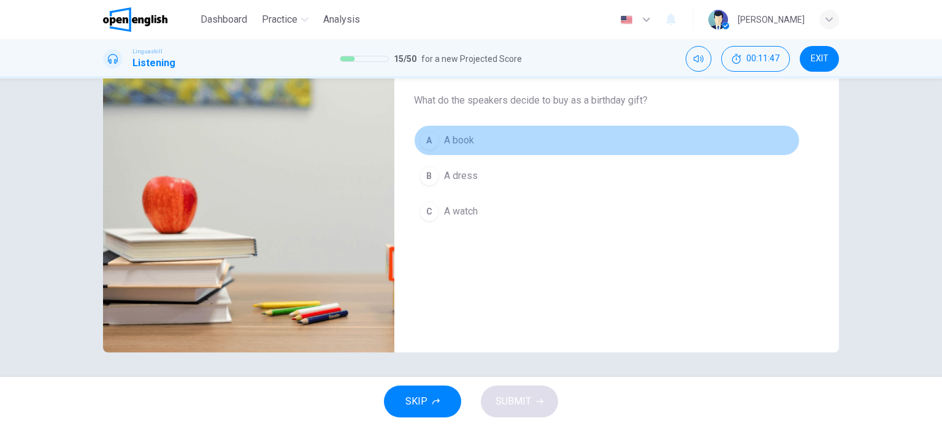
click at [427, 138] on div "A" at bounding box center [430, 141] width 20 height 20
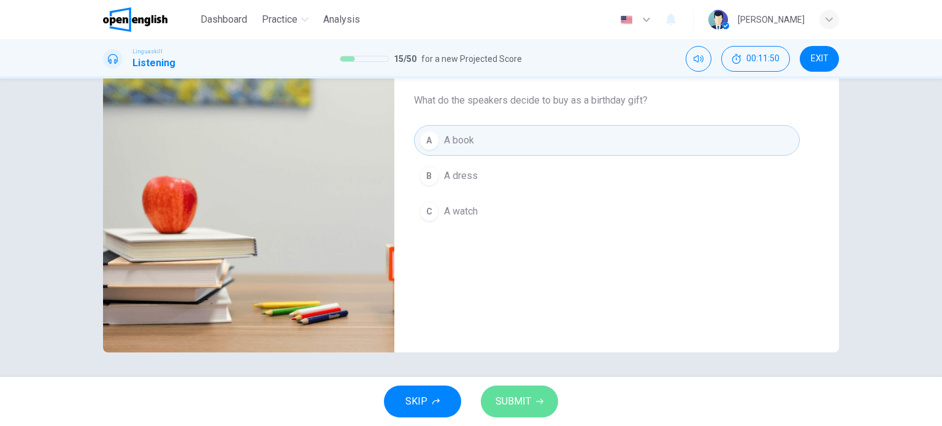
click at [511, 407] on span "SUBMIT" at bounding box center [514, 401] width 36 height 17
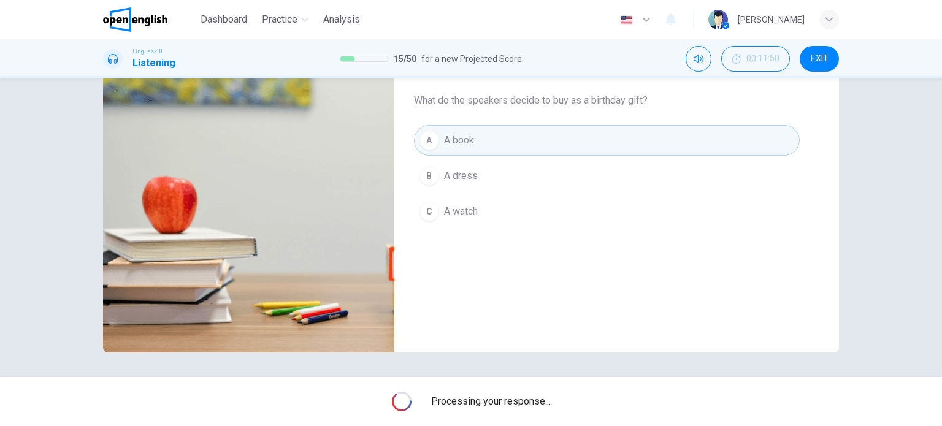
type input "*"
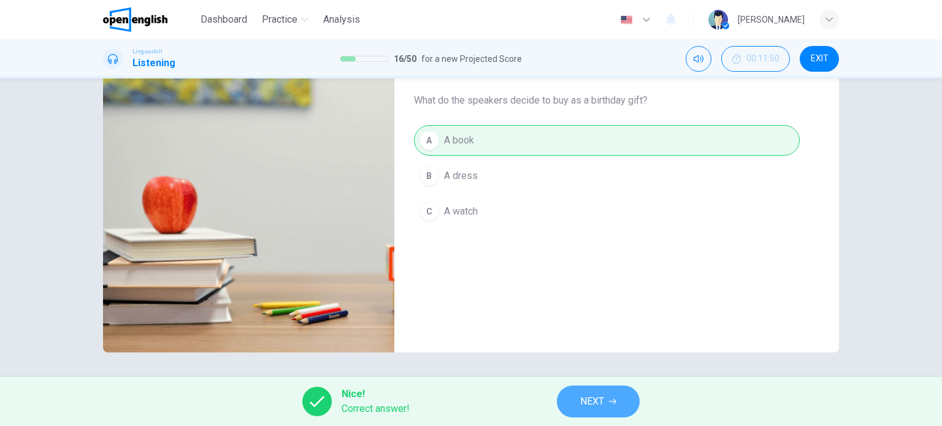
click at [580, 402] on span "NEXT" at bounding box center [592, 401] width 24 height 17
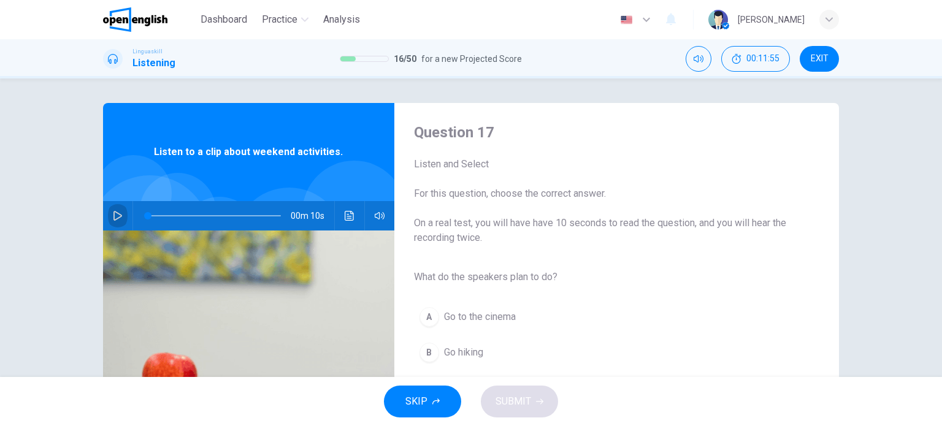
click at [112, 222] on button "button" at bounding box center [118, 215] width 20 height 29
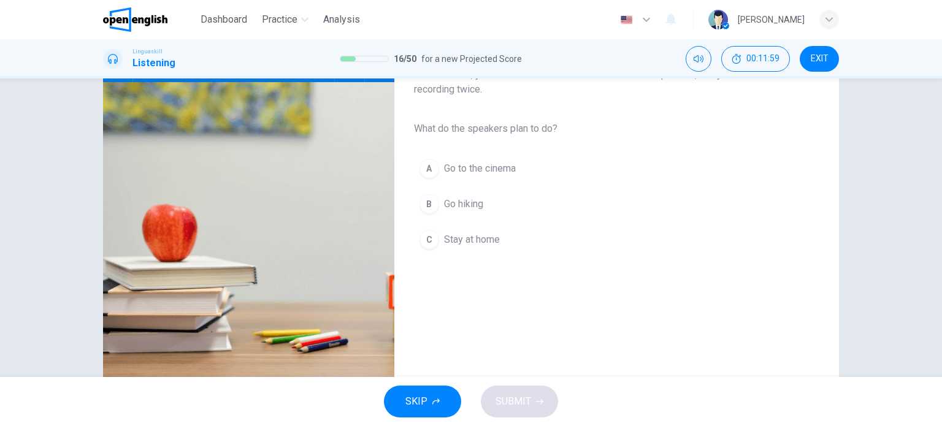
scroll to position [172, 0]
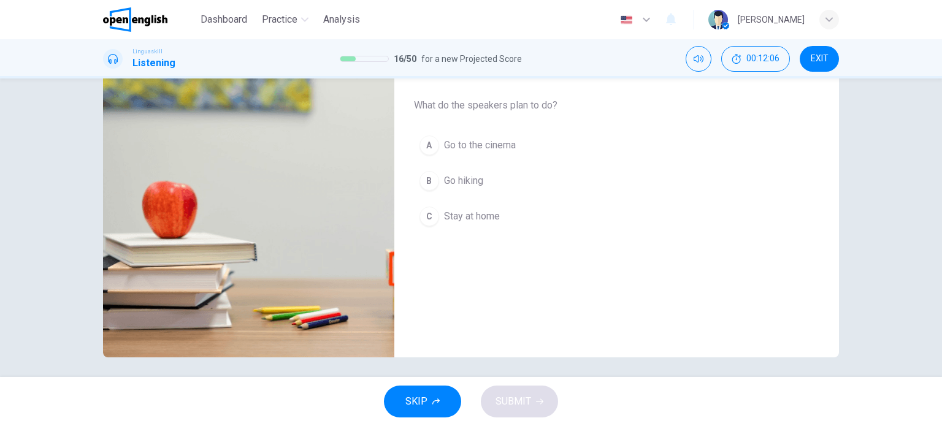
type input "*"
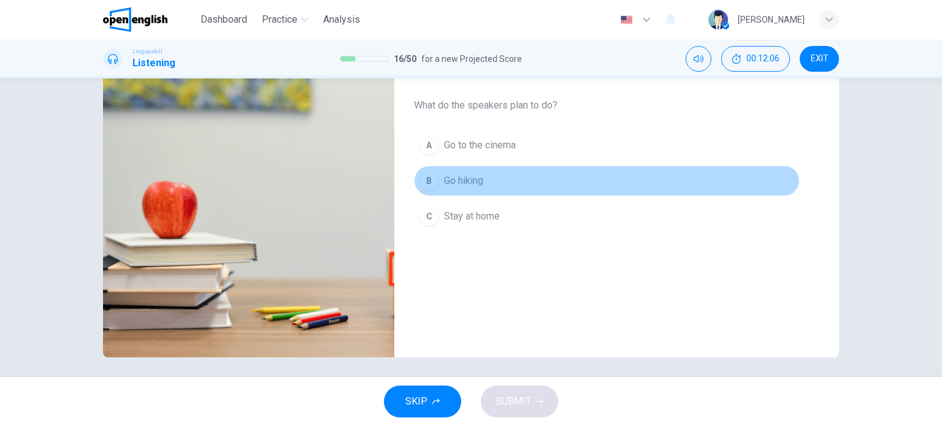
click at [455, 176] on span "Go hiking" at bounding box center [463, 181] width 39 height 15
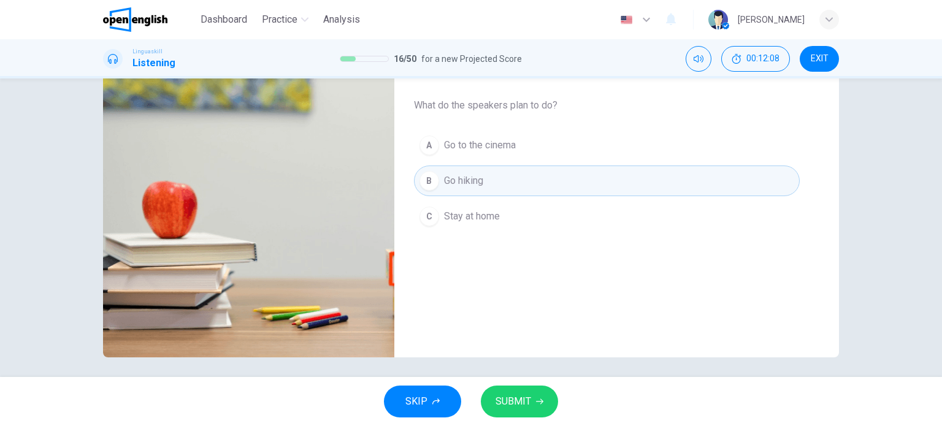
click at [537, 404] on icon "button" at bounding box center [539, 401] width 7 height 7
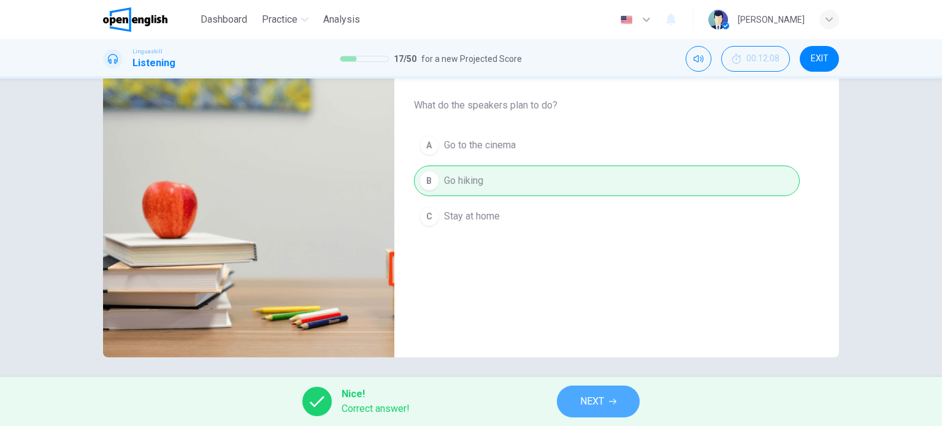
click at [578, 413] on button "NEXT" at bounding box center [598, 402] width 83 height 32
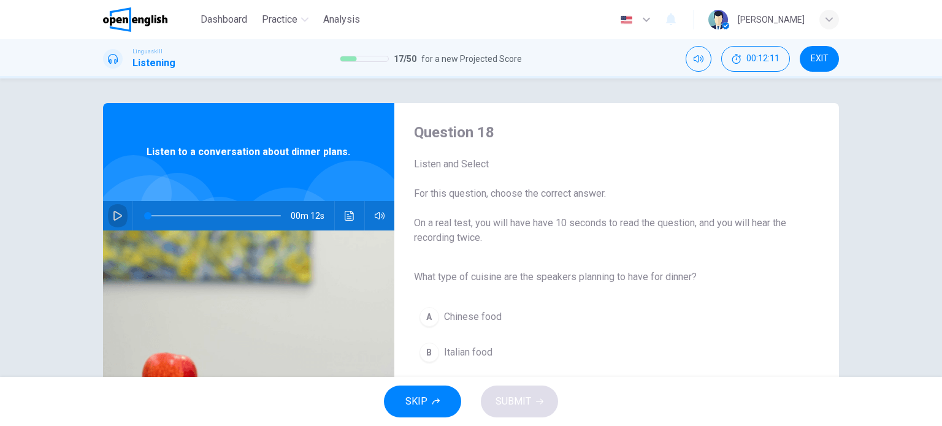
click at [114, 213] on icon "button" at bounding box center [117, 216] width 9 height 10
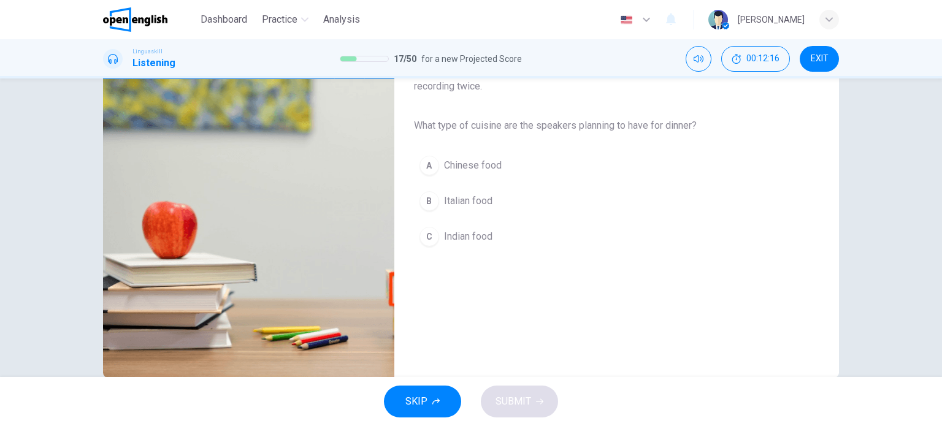
scroll to position [154, 0]
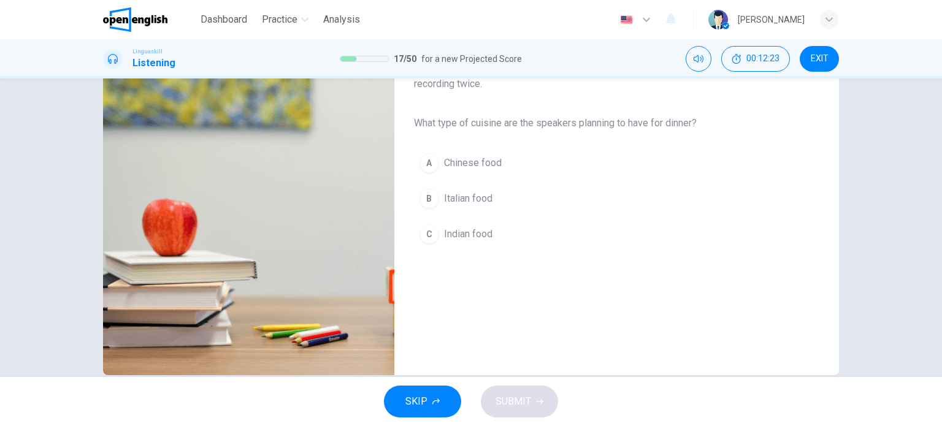
type input "*"
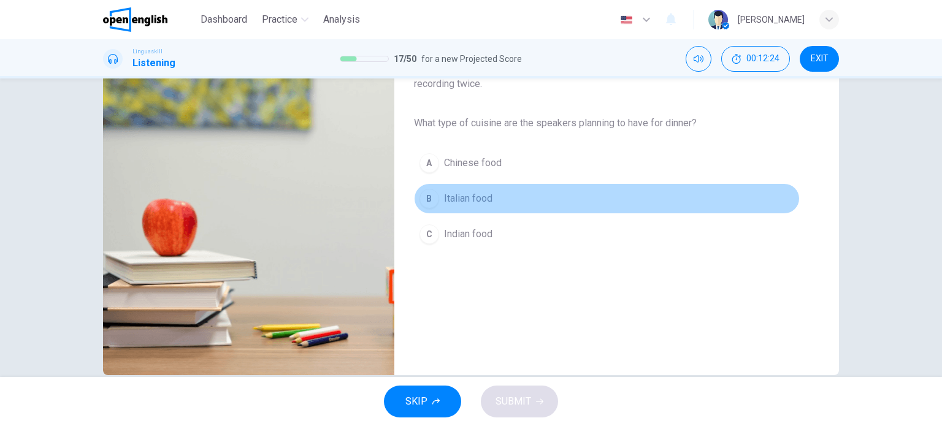
click at [445, 195] on span "Italian food" at bounding box center [468, 198] width 48 height 15
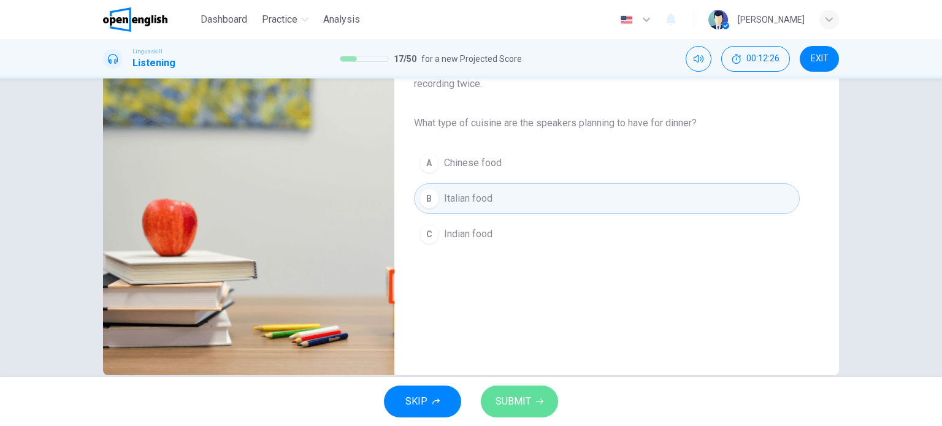
click at [524, 391] on button "SUBMIT" at bounding box center [519, 402] width 77 height 32
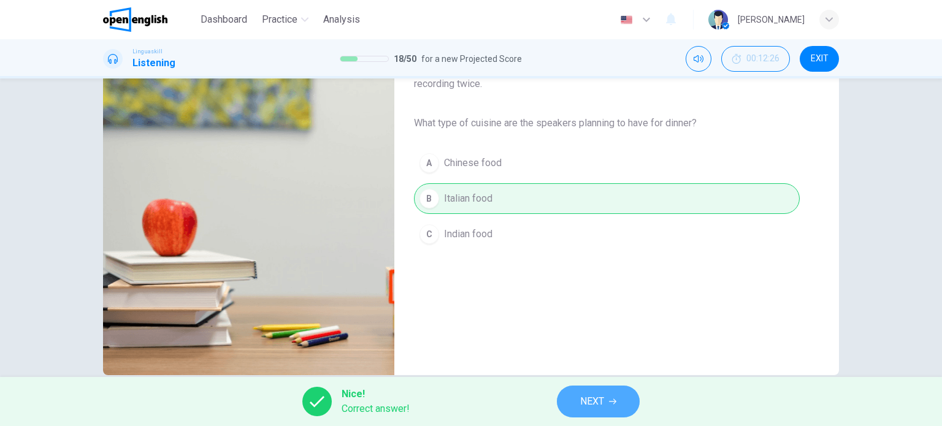
click at [575, 407] on button "NEXT" at bounding box center [598, 402] width 83 height 32
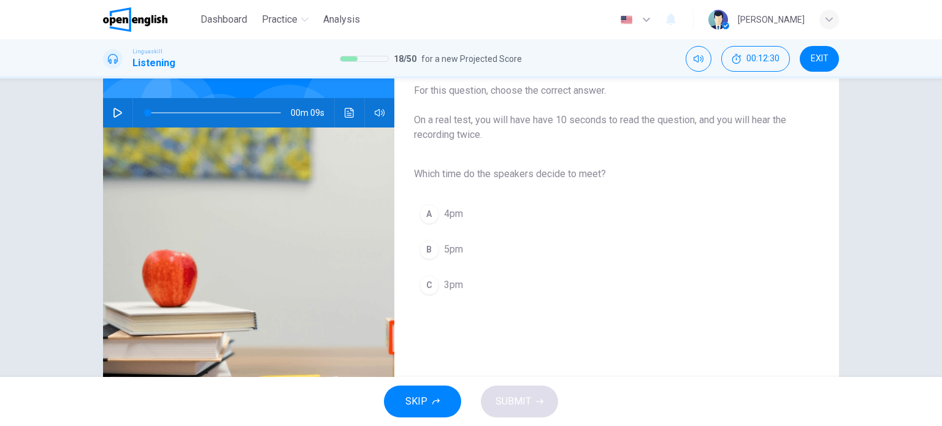
scroll to position [109, 0]
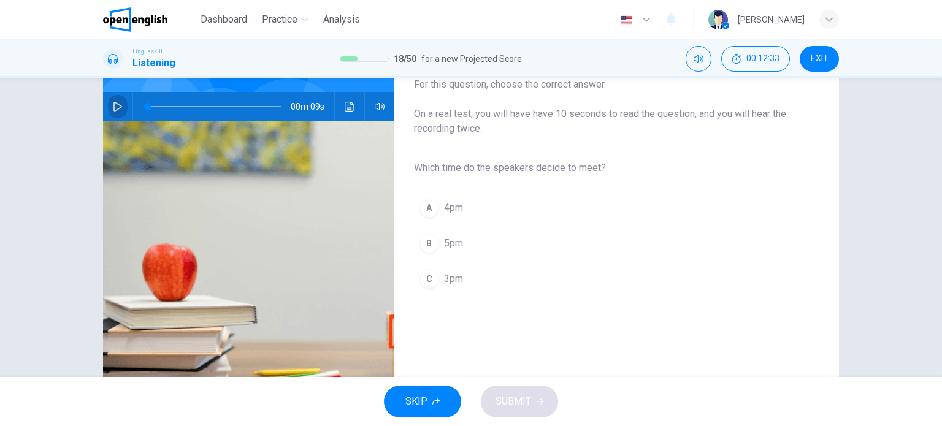
click at [113, 107] on icon "button" at bounding box center [117, 107] width 9 height 10
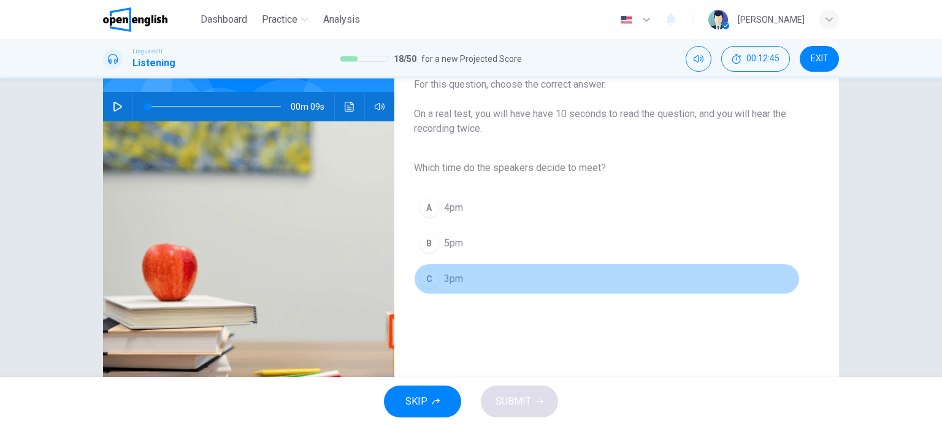
click at [438, 280] on button "C 3pm" at bounding box center [607, 279] width 386 height 31
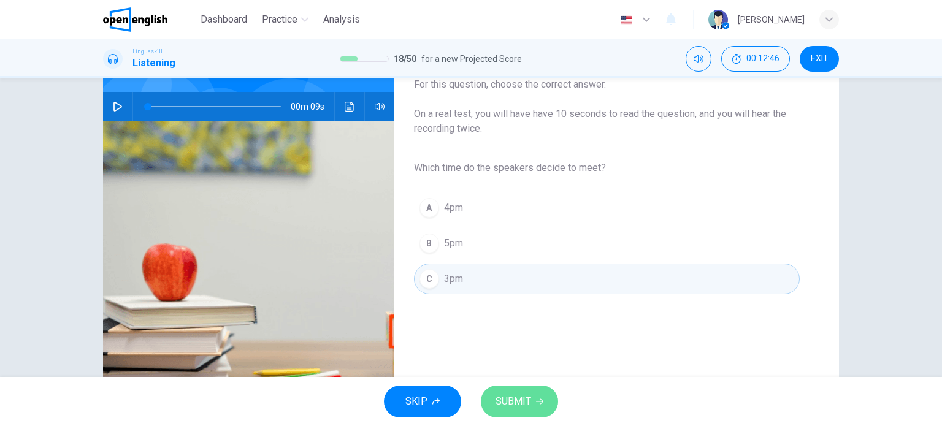
click at [518, 399] on span "SUBMIT" at bounding box center [514, 401] width 36 height 17
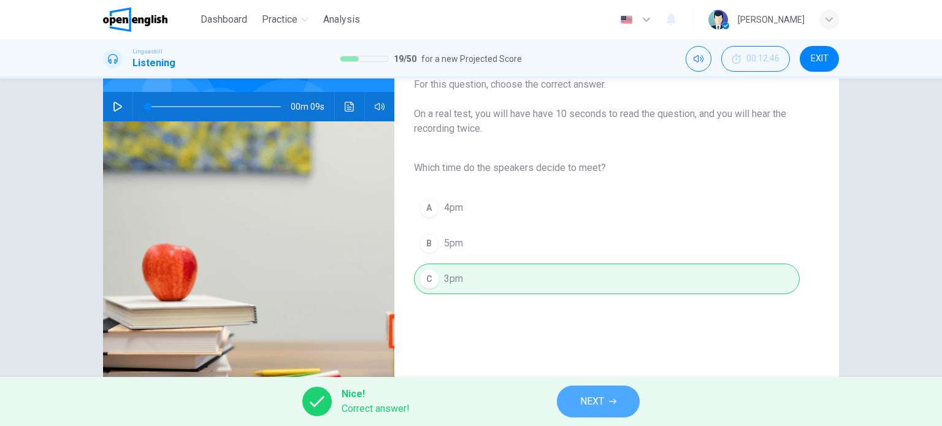
click at [596, 399] on span "NEXT" at bounding box center [592, 401] width 24 height 17
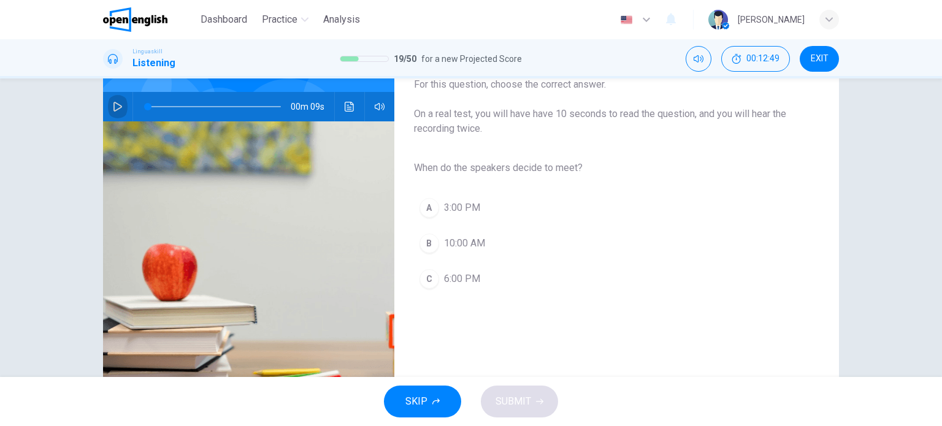
click at [117, 104] on icon "button" at bounding box center [118, 107] width 10 height 10
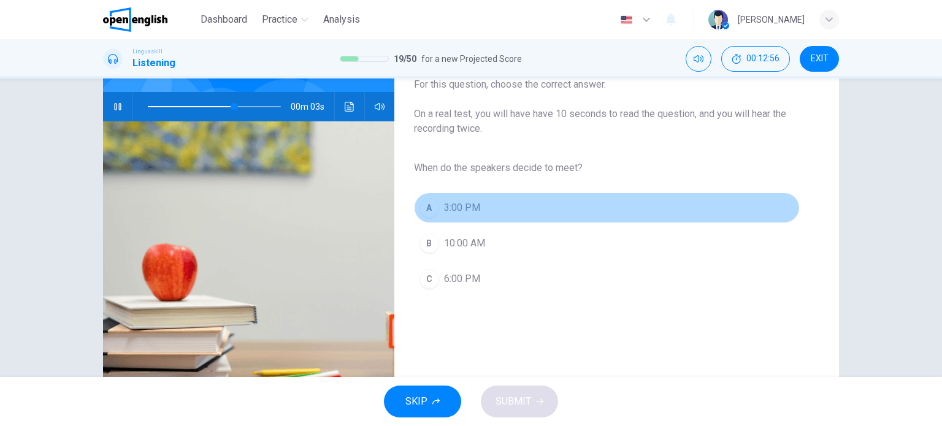
click at [464, 203] on span "3:00 PM" at bounding box center [462, 208] width 36 height 15
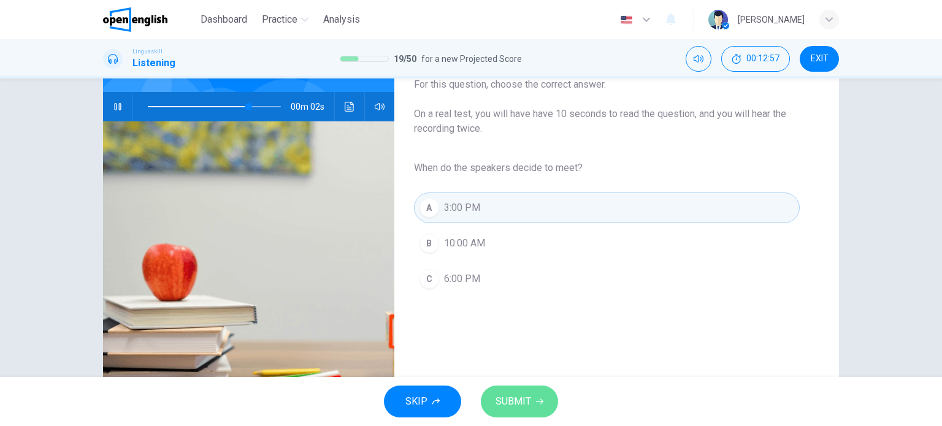
click at [528, 396] on span "SUBMIT" at bounding box center [514, 401] width 36 height 17
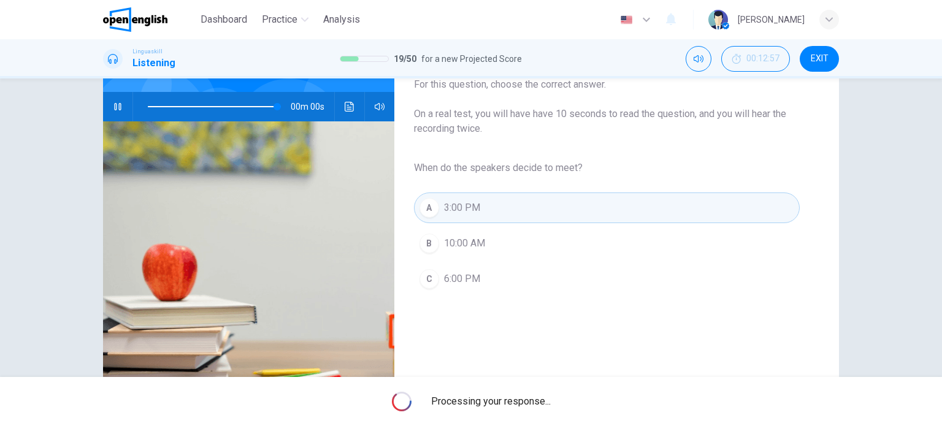
type input "*"
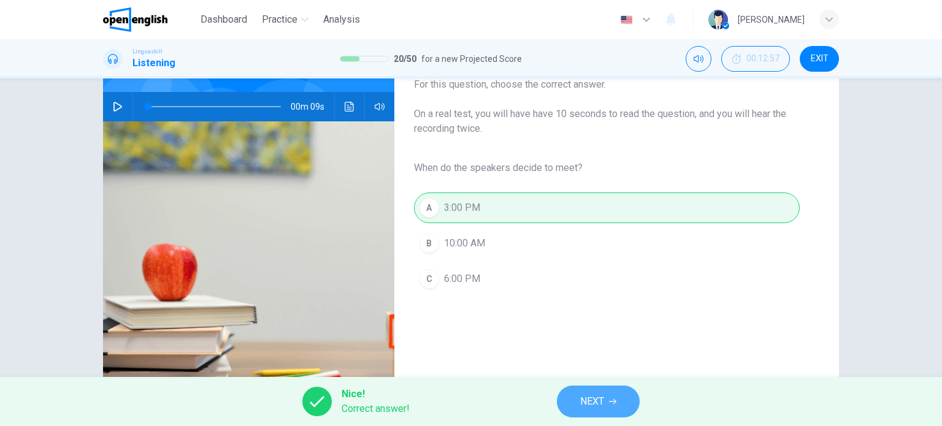
click at [607, 398] on button "NEXT" at bounding box center [598, 402] width 83 height 32
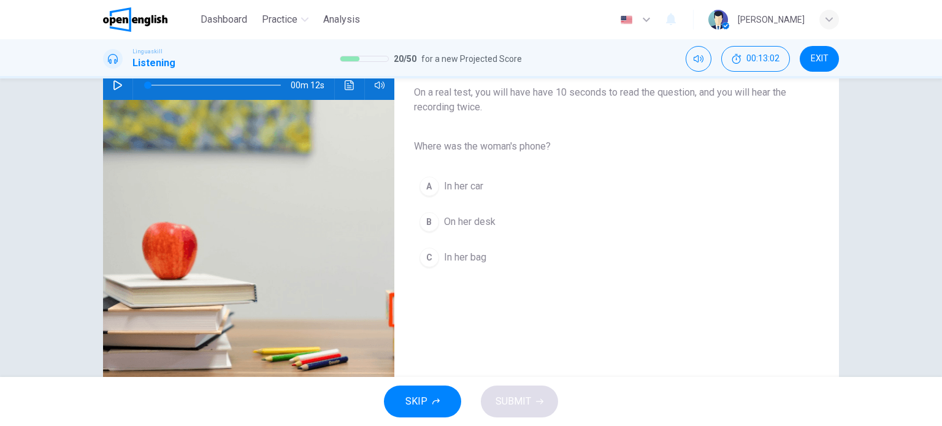
scroll to position [131, 0]
click at [117, 83] on icon "button" at bounding box center [117, 85] width 9 height 10
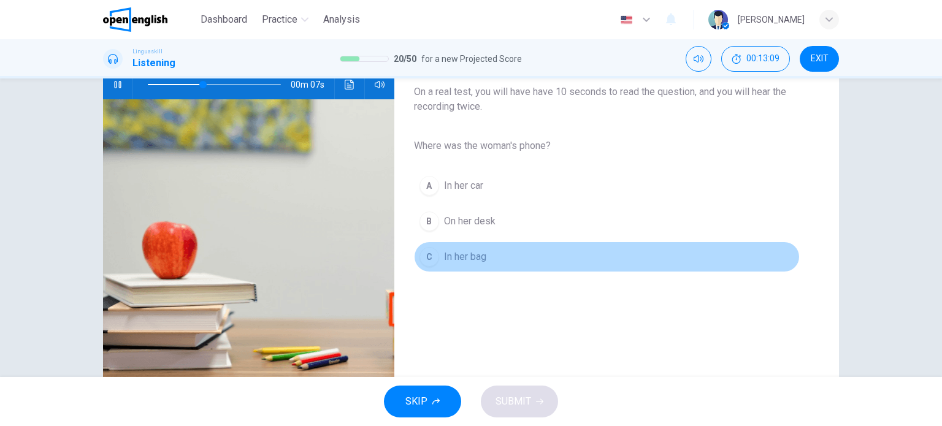
click at [429, 257] on div "C" at bounding box center [430, 257] width 20 height 20
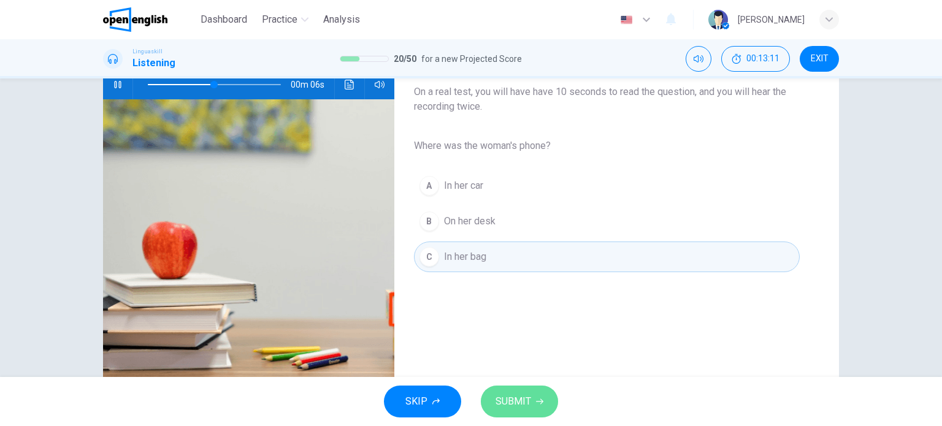
click at [531, 391] on button "SUBMIT" at bounding box center [519, 402] width 77 height 32
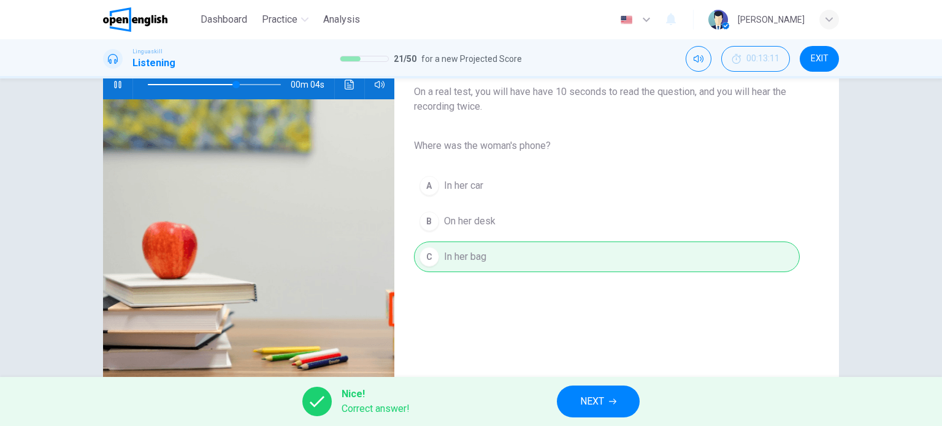
click at [531, 391] on div "Nice! Correct answer! NEXT" at bounding box center [471, 401] width 942 height 49
drag, startPoint x: 531, startPoint y: 391, endPoint x: 585, endPoint y: 406, distance: 55.9
click at [585, 406] on div "Nice! Correct answer! NEXT" at bounding box center [471, 401] width 942 height 49
type input "**"
click at [585, 406] on span "NEXT" at bounding box center [592, 401] width 24 height 17
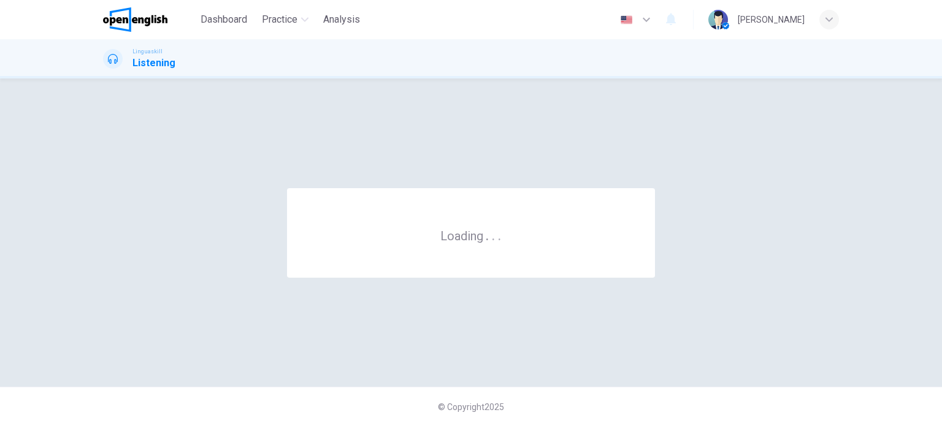
scroll to position [0, 0]
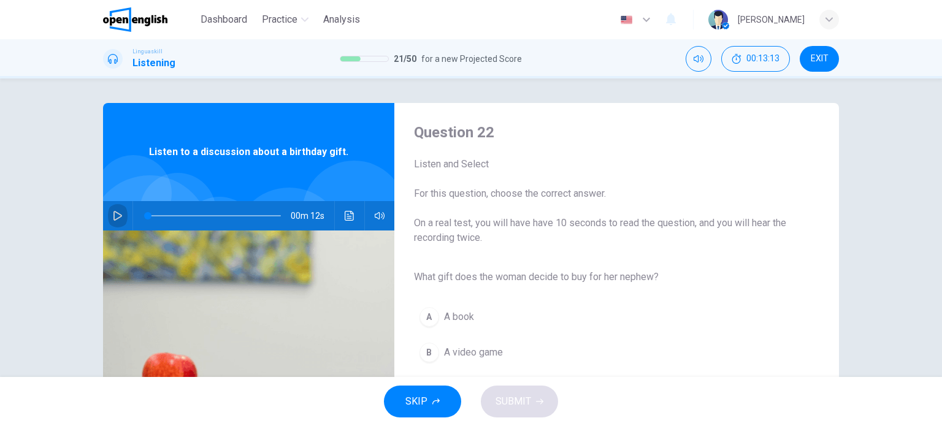
click at [113, 212] on icon "button" at bounding box center [117, 216] width 9 height 10
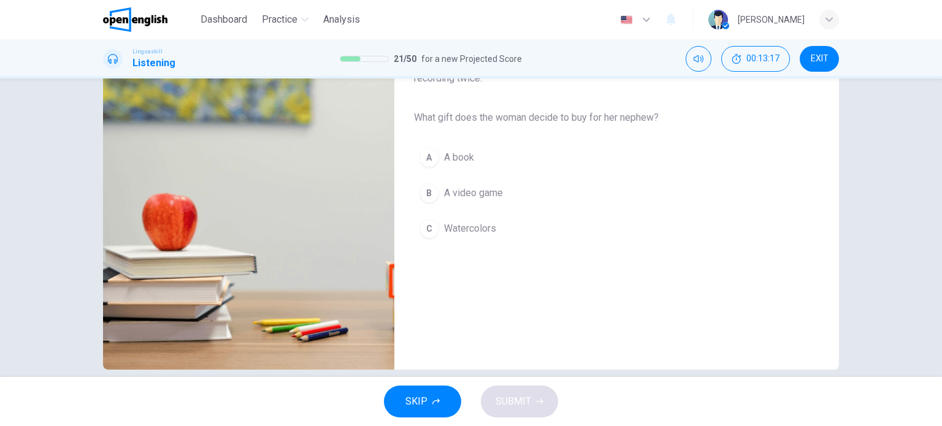
scroll to position [169, 0]
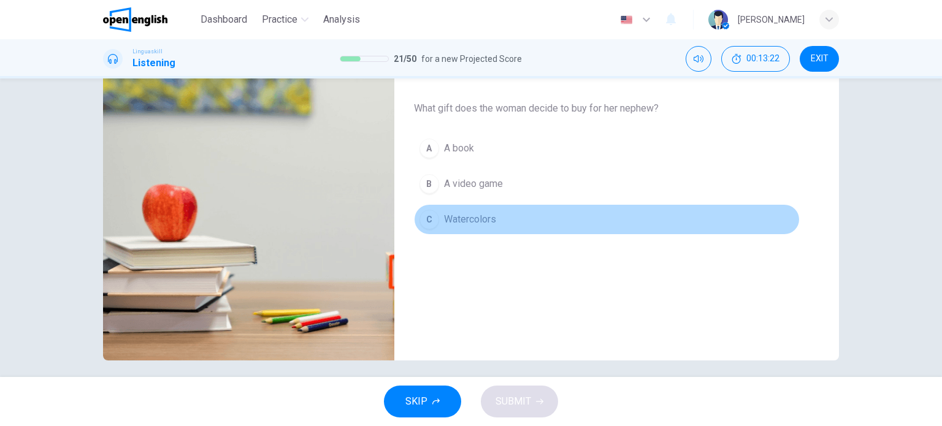
click at [428, 220] on div "C" at bounding box center [430, 220] width 20 height 20
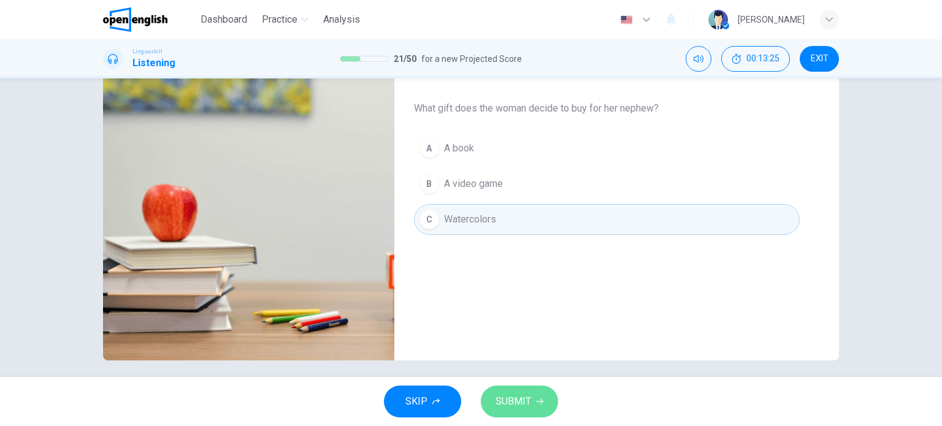
click at [524, 396] on span "SUBMIT" at bounding box center [514, 401] width 36 height 17
type input "*"
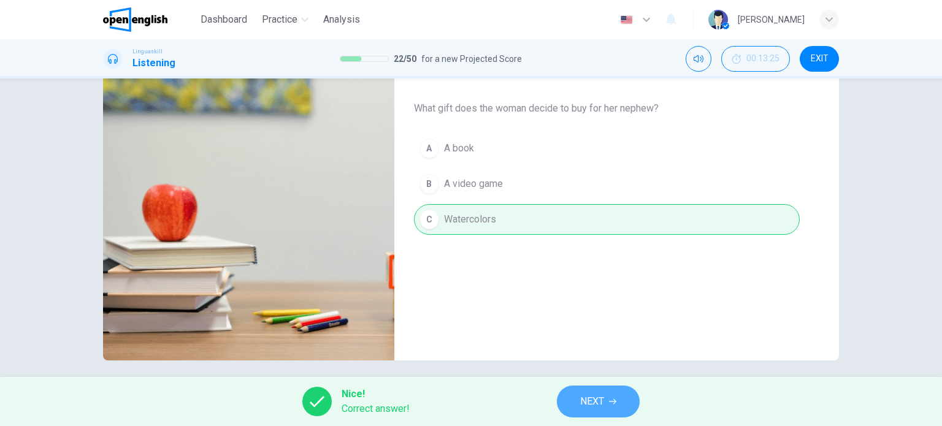
click at [605, 411] on button "NEXT" at bounding box center [598, 402] width 83 height 32
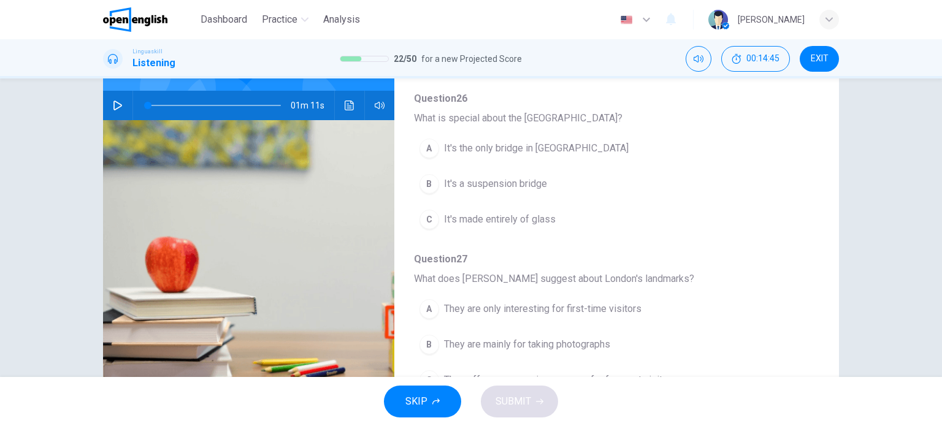
scroll to position [525, 0]
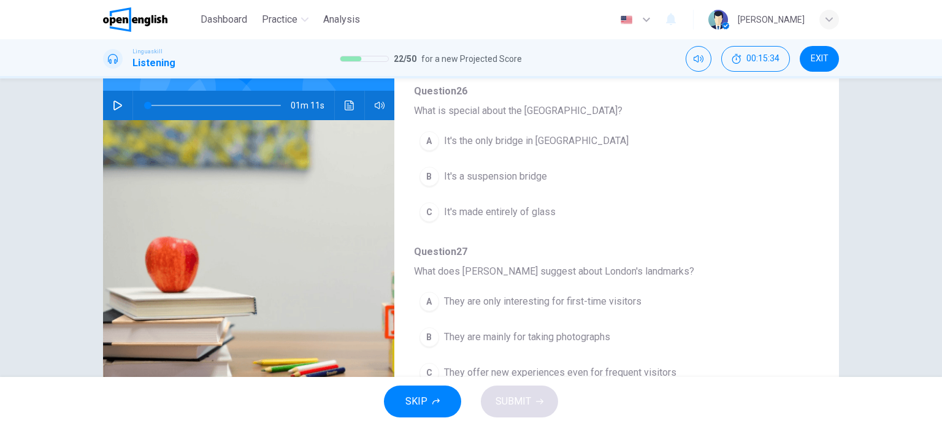
click at [849, 332] on div "Question 23 - 27 For these questions, choose the correct answer. On a real test…" at bounding box center [470, 193] width 775 height 426
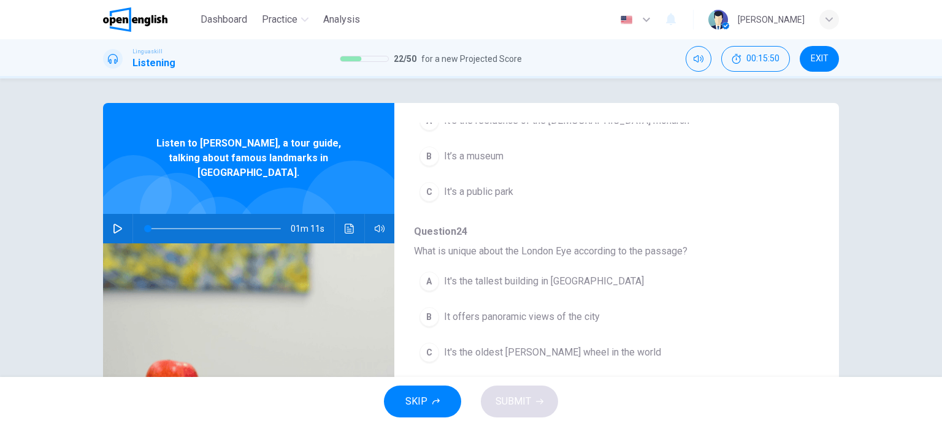
scroll to position [0, 0]
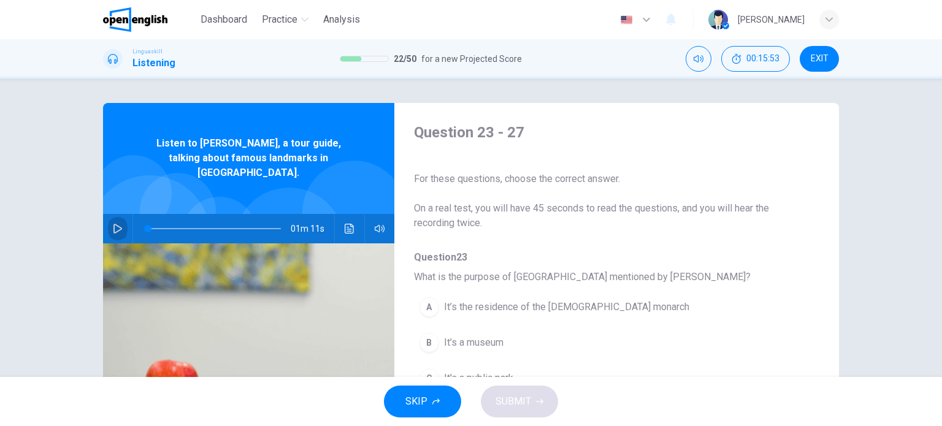
click at [113, 224] on icon "button" at bounding box center [117, 229] width 9 height 10
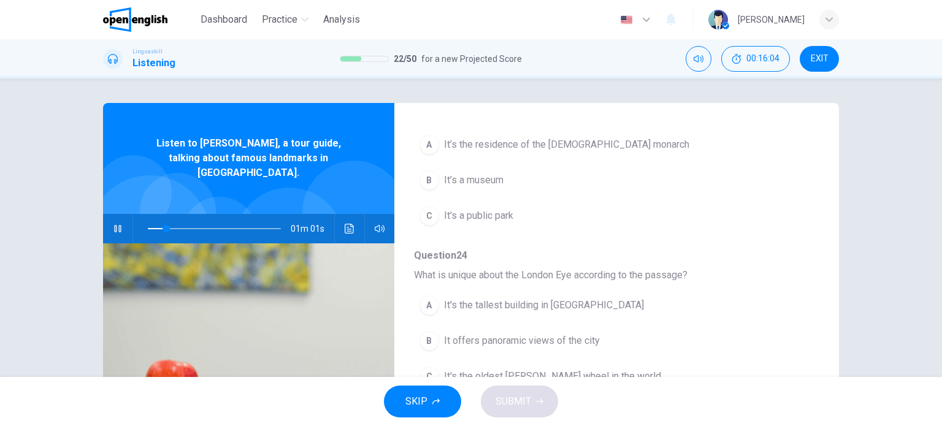
scroll to position [153, 0]
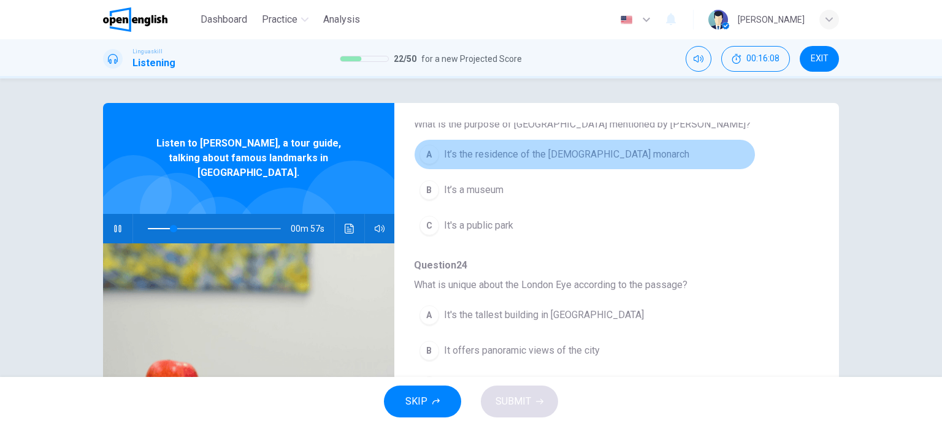
click at [589, 156] on span "It’s the residence of the [DEMOGRAPHIC_DATA] monarch" at bounding box center [566, 154] width 245 height 15
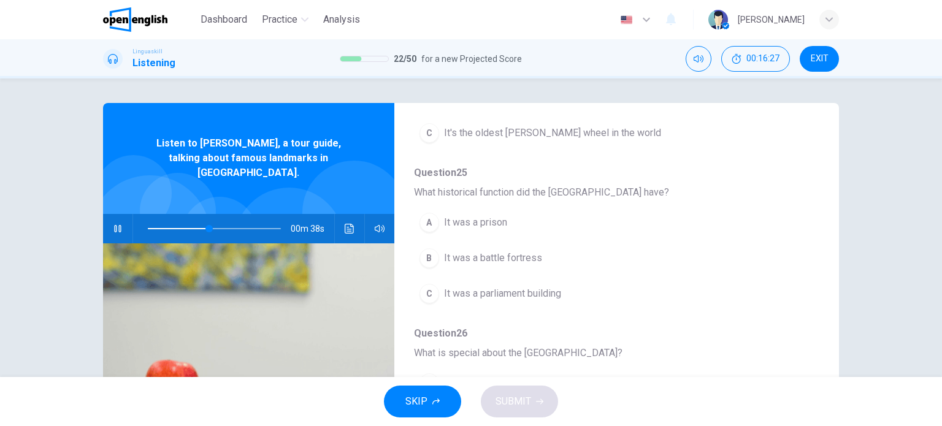
scroll to position [413, 0]
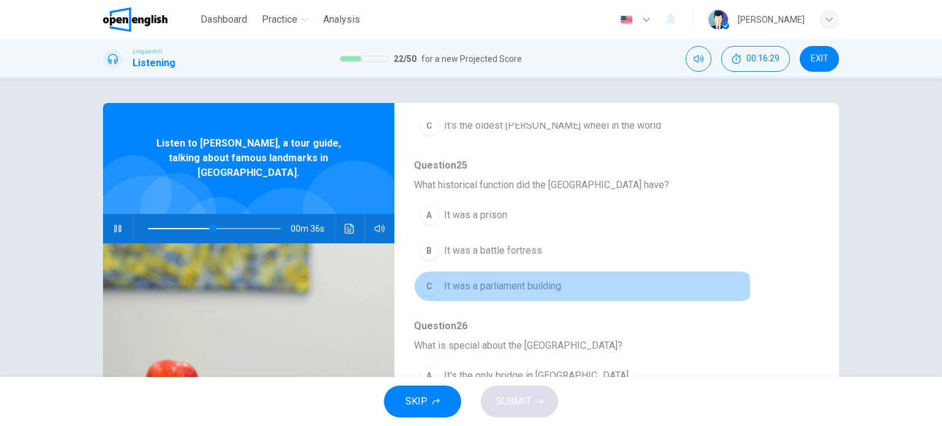
click at [532, 287] on span "It was a parliament building" at bounding box center [502, 286] width 117 height 15
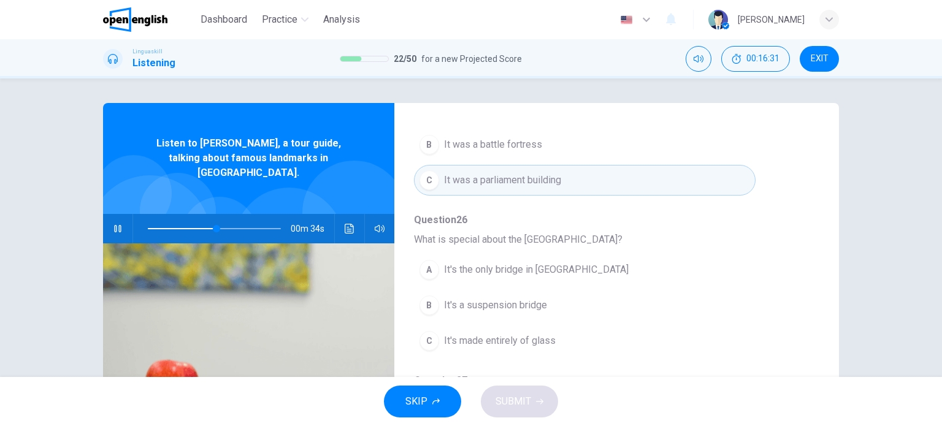
scroll to position [525, 0]
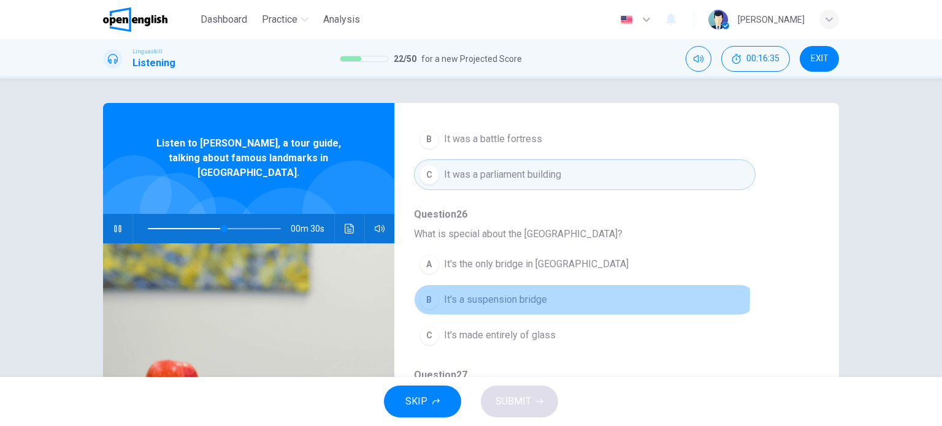
click at [497, 294] on span "It's a suspension bridge" at bounding box center [495, 300] width 103 height 15
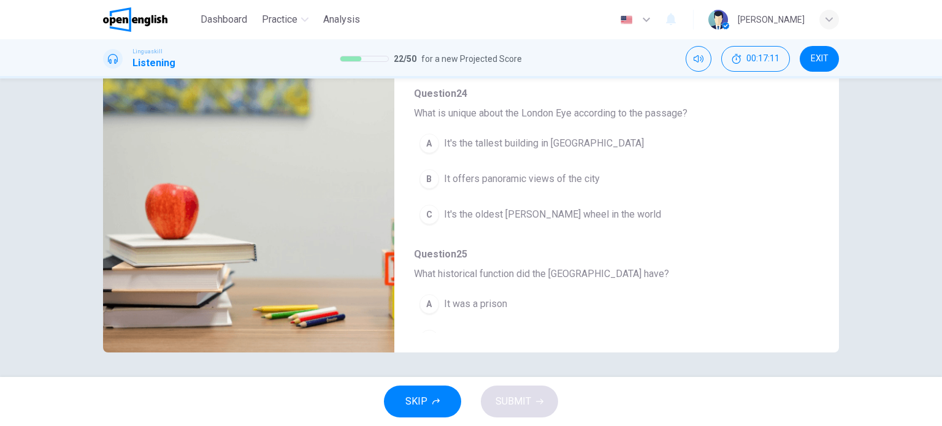
scroll to position [135, 0]
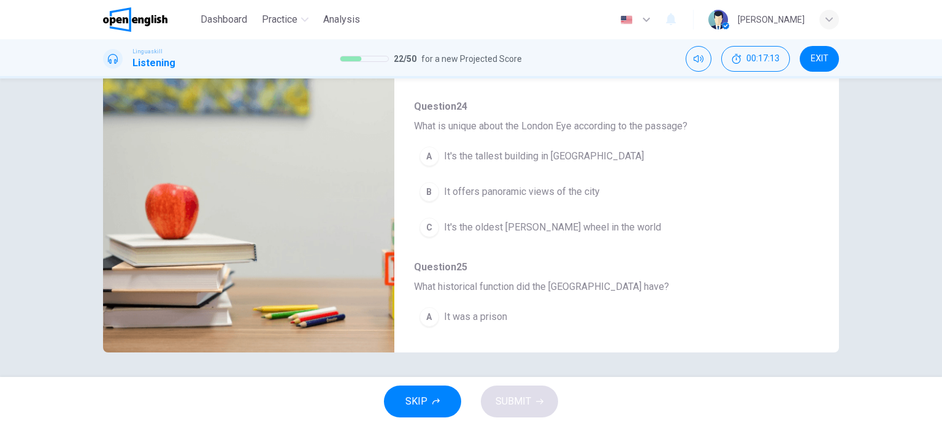
click at [321, 107] on img at bounding box center [248, 210] width 291 height 286
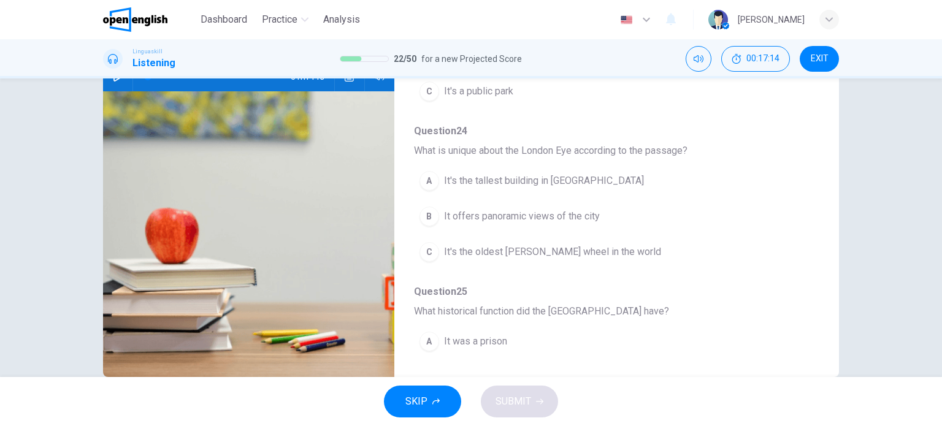
scroll to position [128, 0]
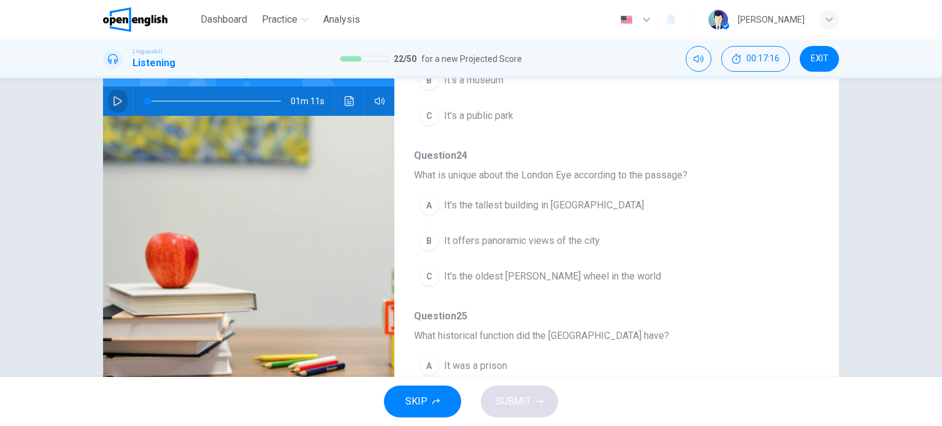
click at [115, 96] on icon "button" at bounding box center [118, 101] width 10 height 10
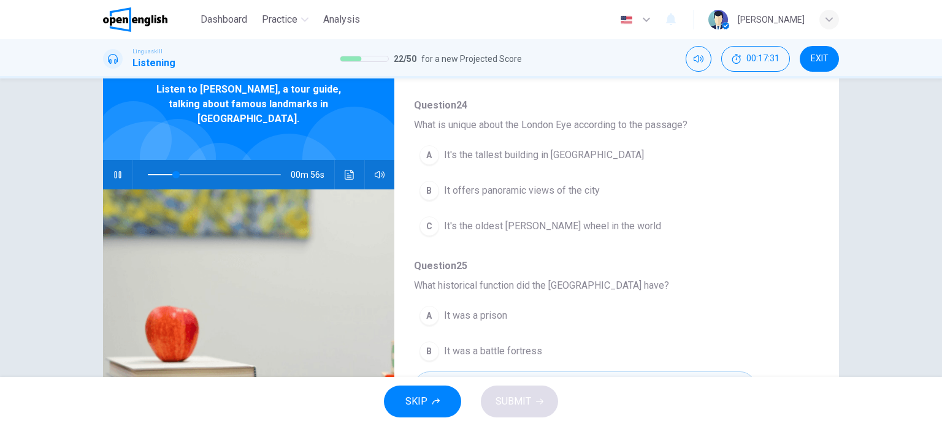
scroll to position [263, 0]
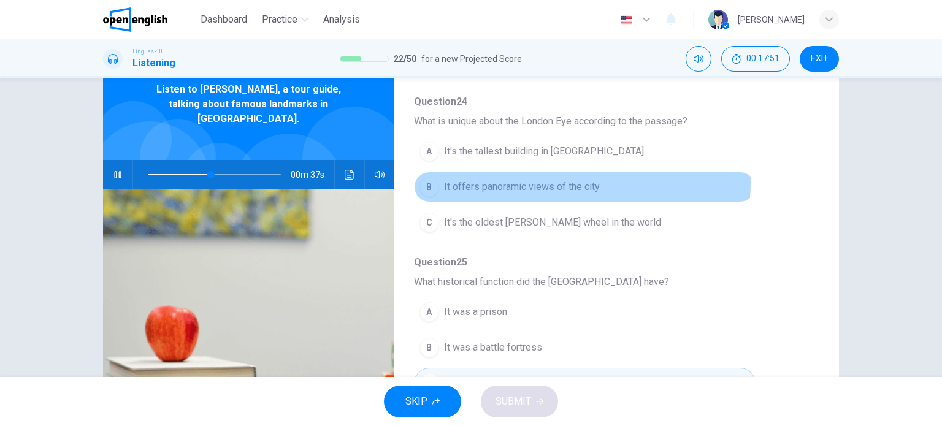
click at [576, 181] on span "It offers panoramic views of the city" at bounding box center [522, 187] width 156 height 15
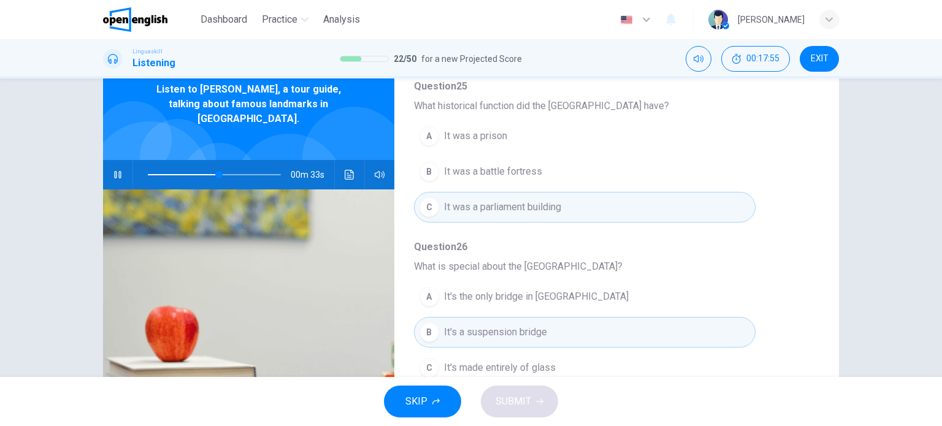
scroll to position [439, 0]
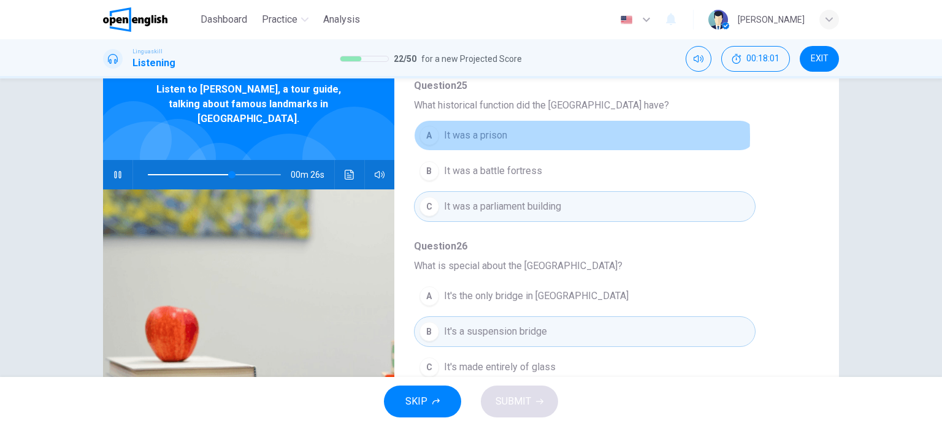
click at [496, 135] on span "It was a prison" at bounding box center [475, 135] width 63 height 15
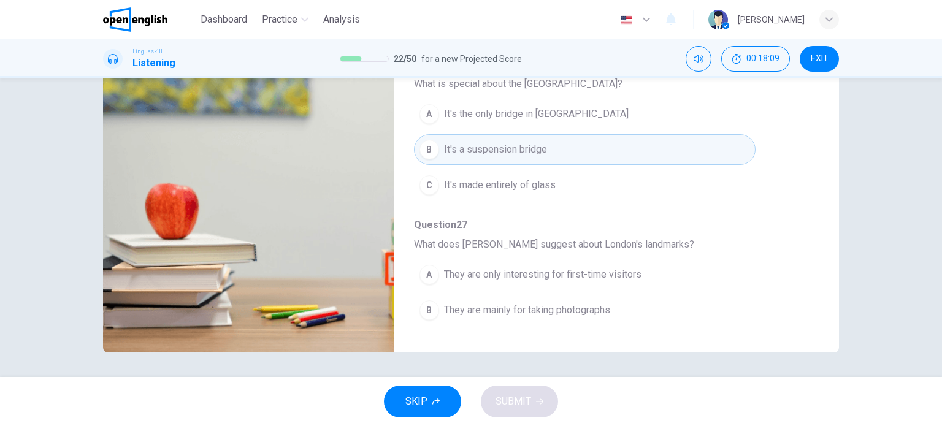
scroll to position [501, 0]
click at [270, 153] on img at bounding box center [248, 210] width 291 height 286
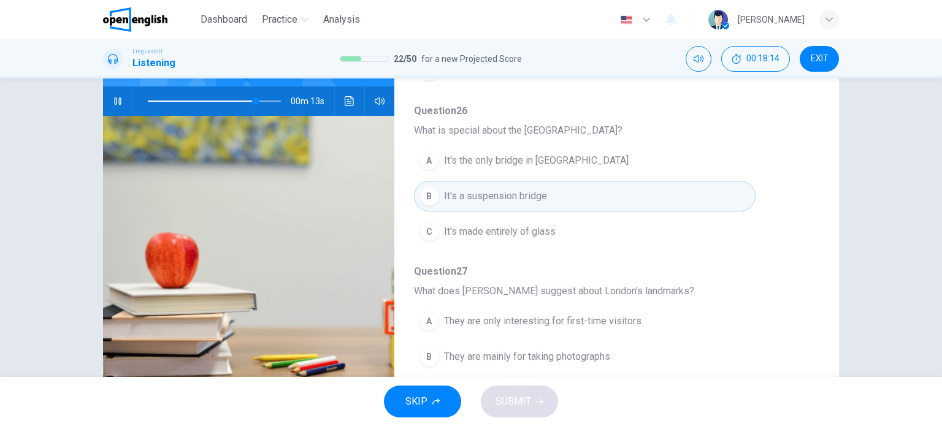
scroll to position [103, 0]
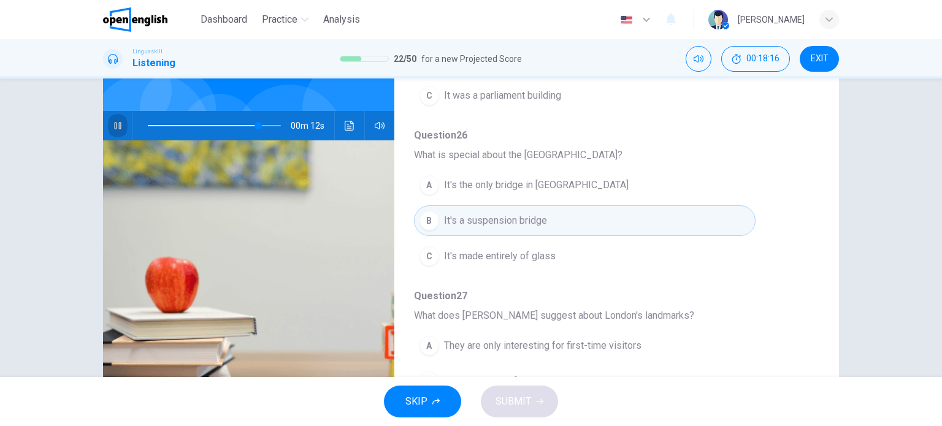
click at [114, 121] on icon "button" at bounding box center [118, 126] width 10 height 10
click at [115, 121] on icon "button" at bounding box center [118, 126] width 10 height 10
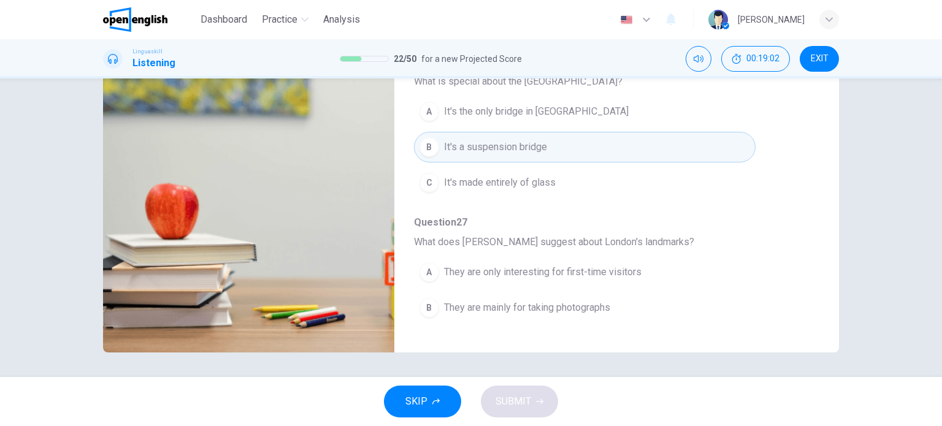
scroll to position [525, 0]
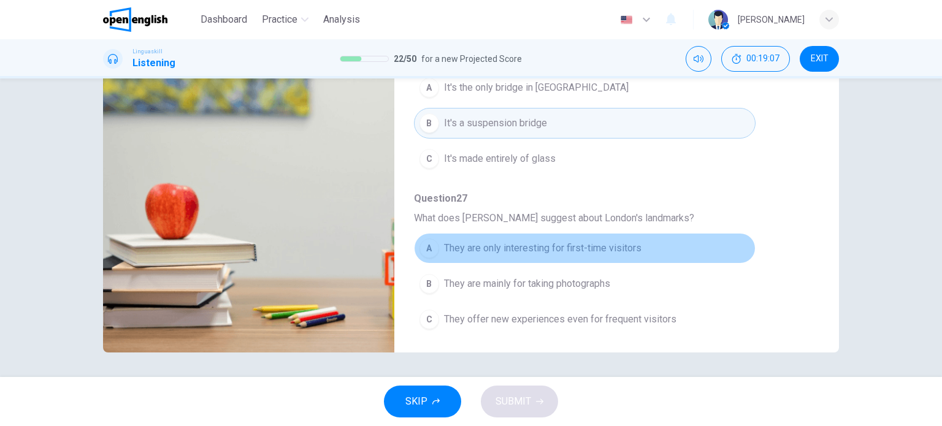
click at [588, 242] on span "They are only interesting for first-time visitors" at bounding box center [542, 248] width 197 height 15
type input "*"
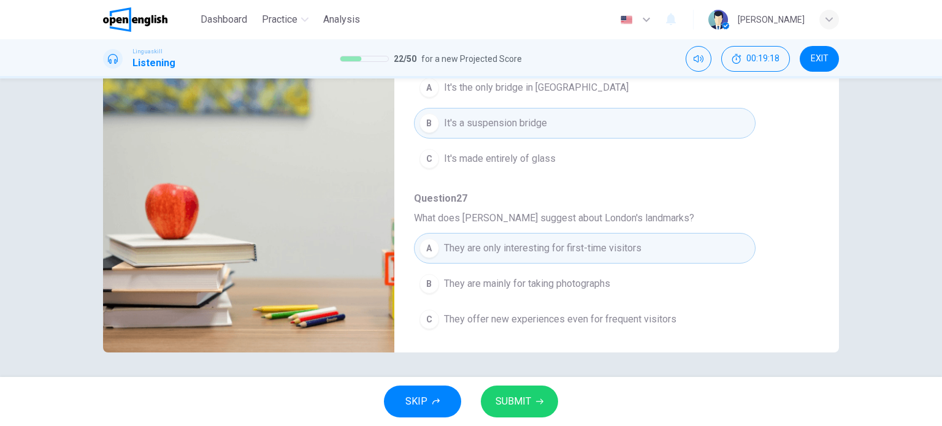
click at [510, 312] on span "They offer new experiences even for frequent visitors" at bounding box center [560, 319] width 232 height 15
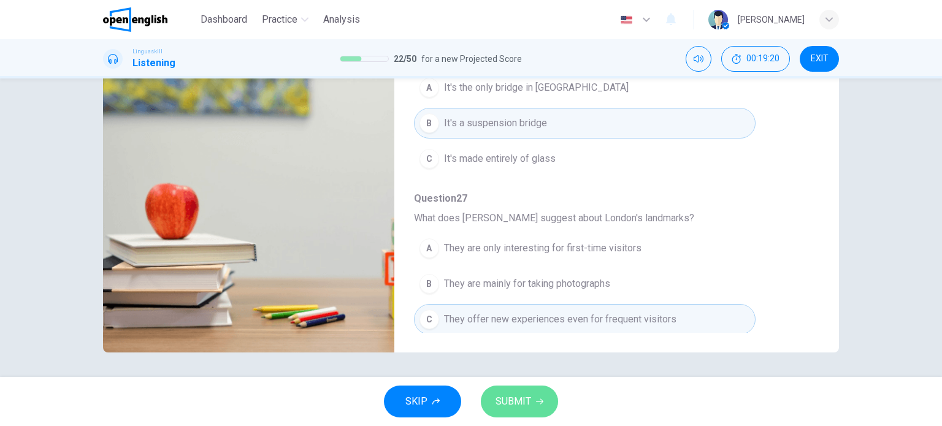
click at [519, 396] on span "SUBMIT" at bounding box center [514, 401] width 36 height 17
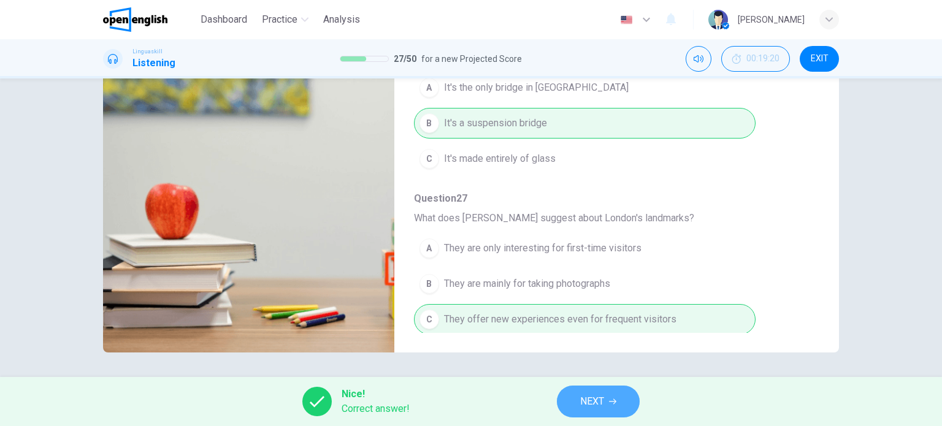
click at [614, 408] on button "NEXT" at bounding box center [598, 402] width 83 height 32
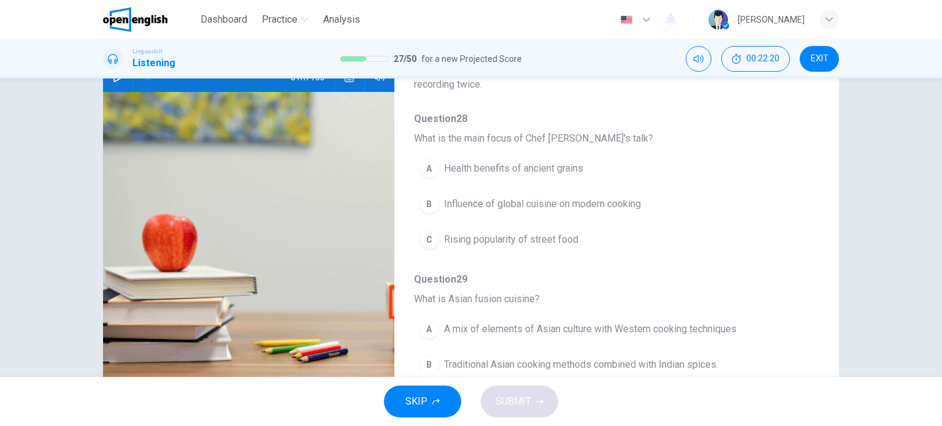
scroll to position [128, 0]
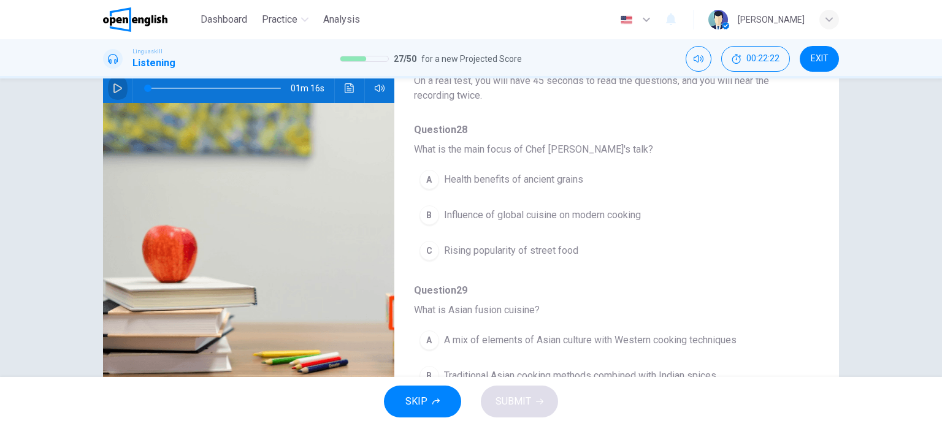
click at [115, 85] on icon "button" at bounding box center [117, 88] width 9 height 10
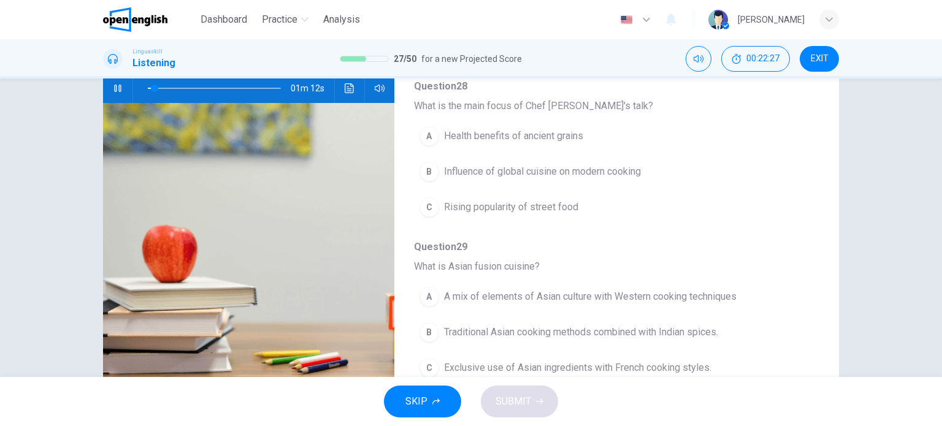
scroll to position [44, 0]
click at [113, 87] on icon "button" at bounding box center [118, 88] width 10 height 10
click at [115, 89] on icon "button" at bounding box center [118, 88] width 10 height 10
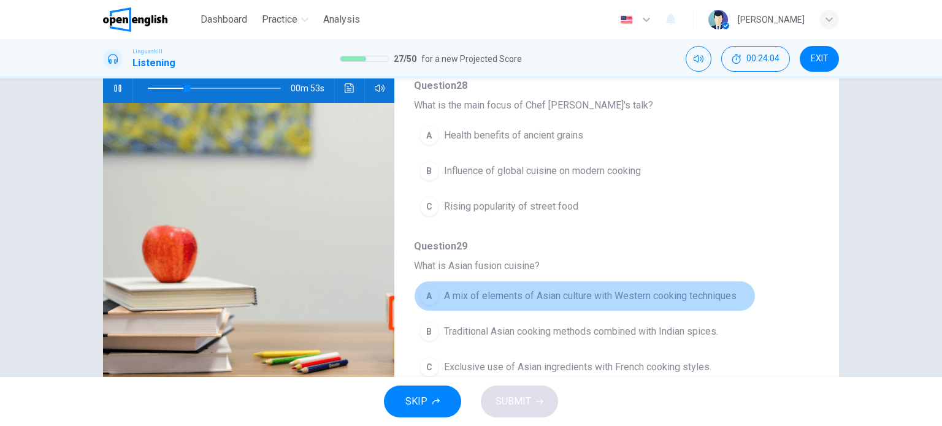
click at [645, 291] on span "A mix of elements of Asian culture with Western cooking techniques" at bounding box center [590, 296] width 293 height 15
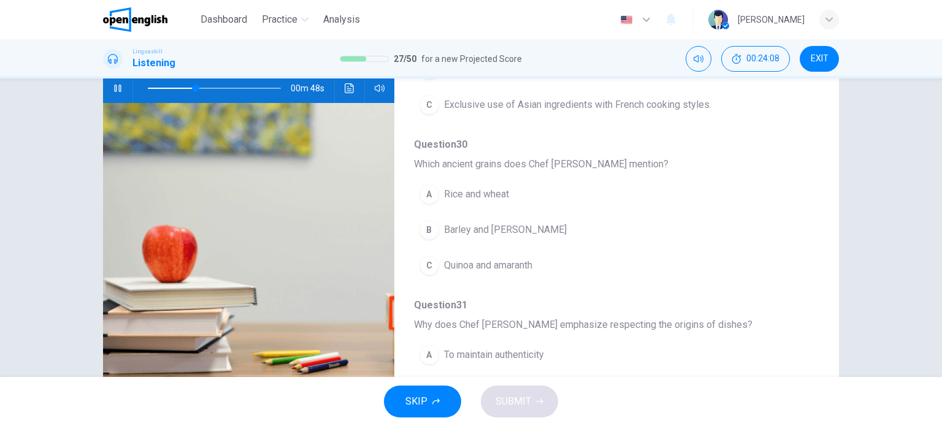
scroll to position [308, 0]
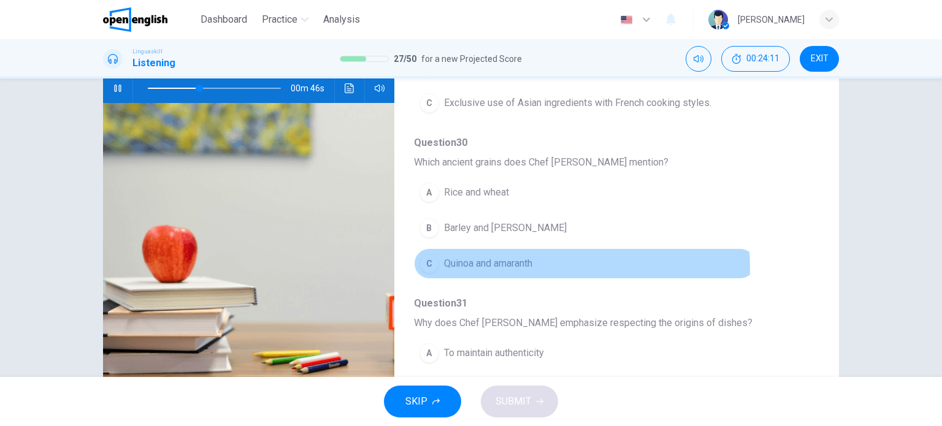
click at [519, 266] on span "Quinoa and amaranth" at bounding box center [488, 263] width 88 height 15
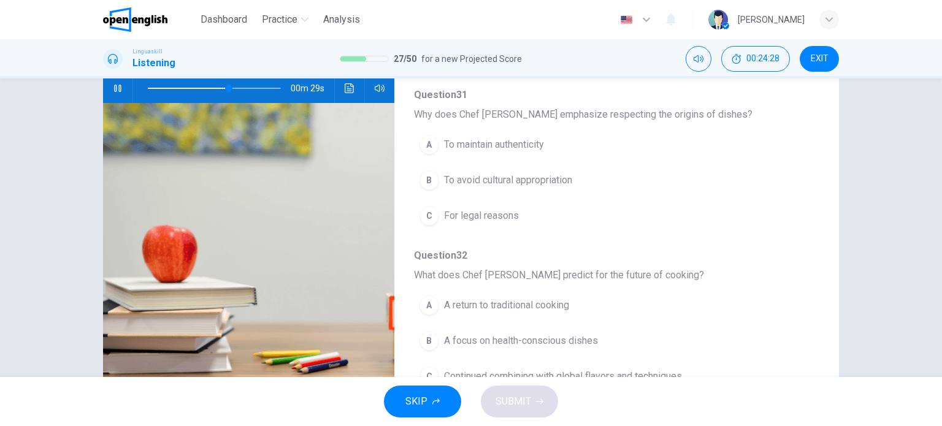
scroll to position [525, 0]
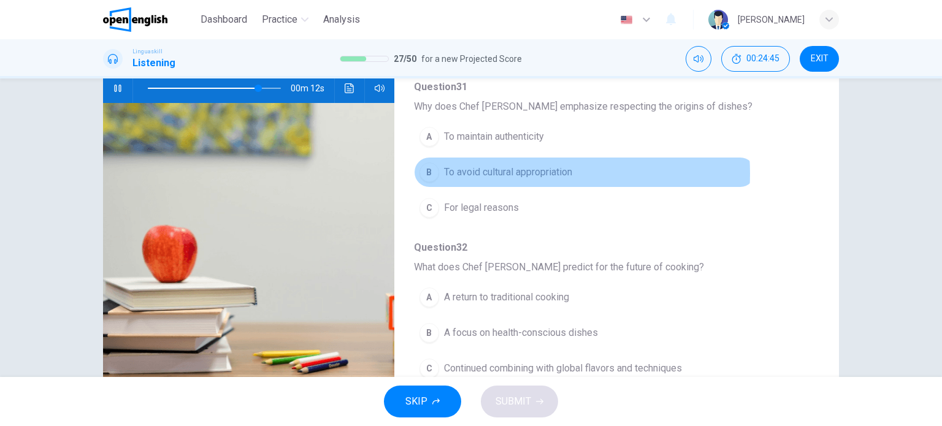
click at [518, 171] on span "To avoid cultural appropriation" at bounding box center [508, 172] width 128 height 15
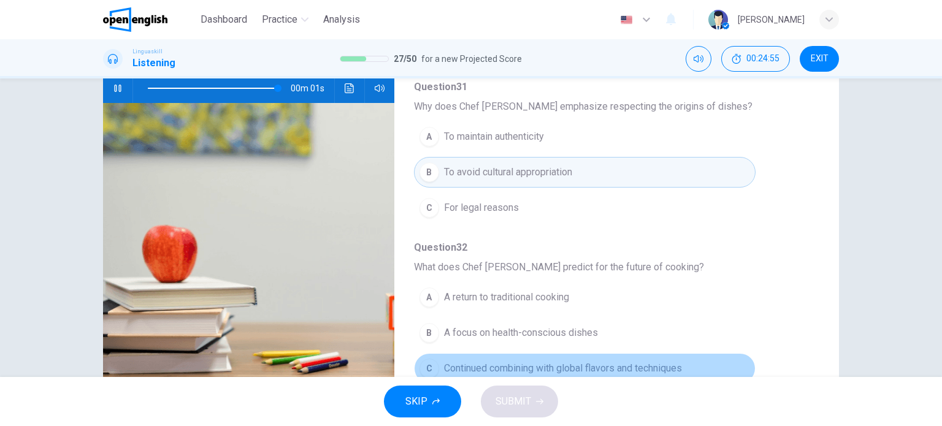
click at [651, 367] on span "Continued combining with global flavors and techniques" at bounding box center [563, 368] width 238 height 15
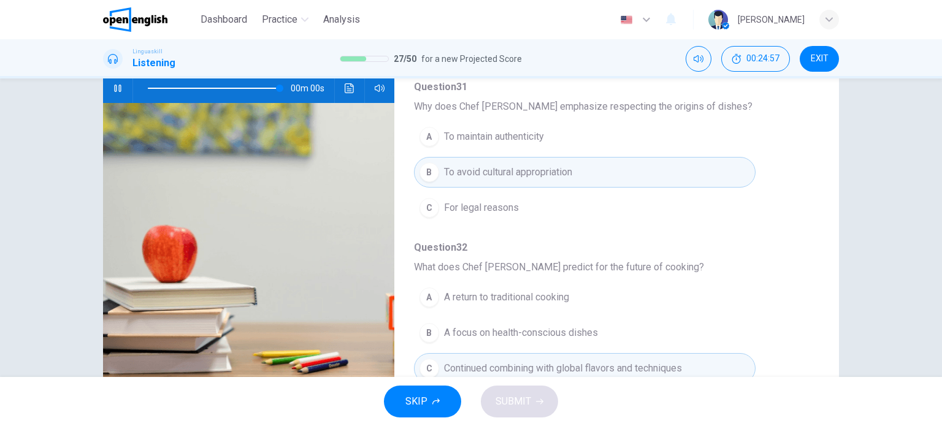
type input "*"
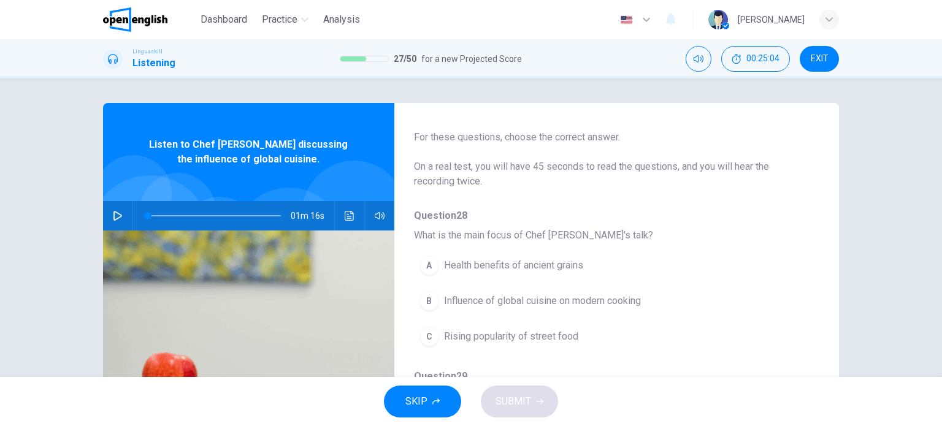
scroll to position [34, 0]
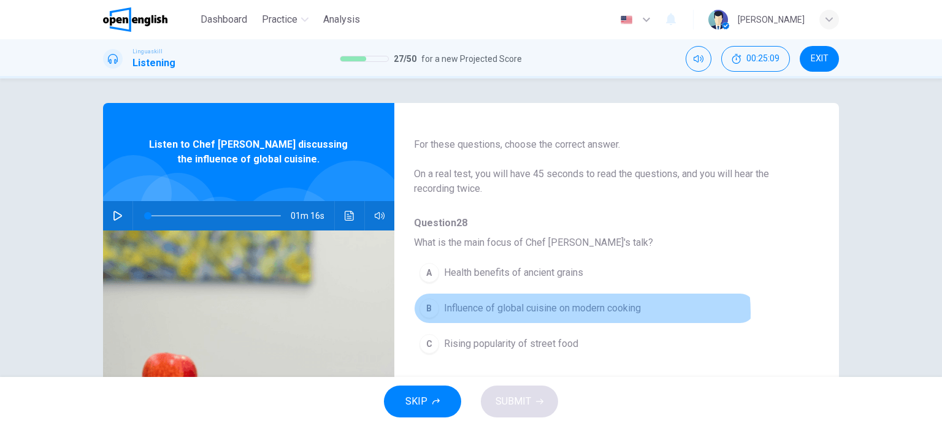
click at [566, 313] on span "Influence of global cuisine on modern cooking" at bounding box center [542, 308] width 197 height 15
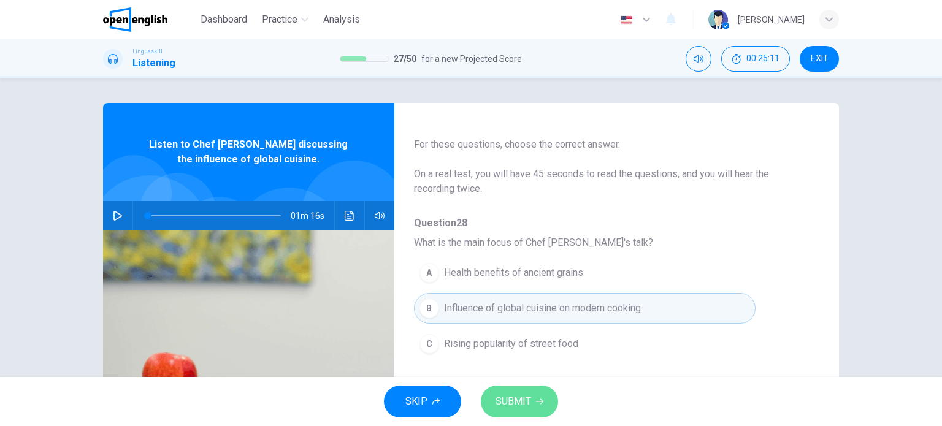
click at [526, 399] on span "SUBMIT" at bounding box center [514, 401] width 36 height 17
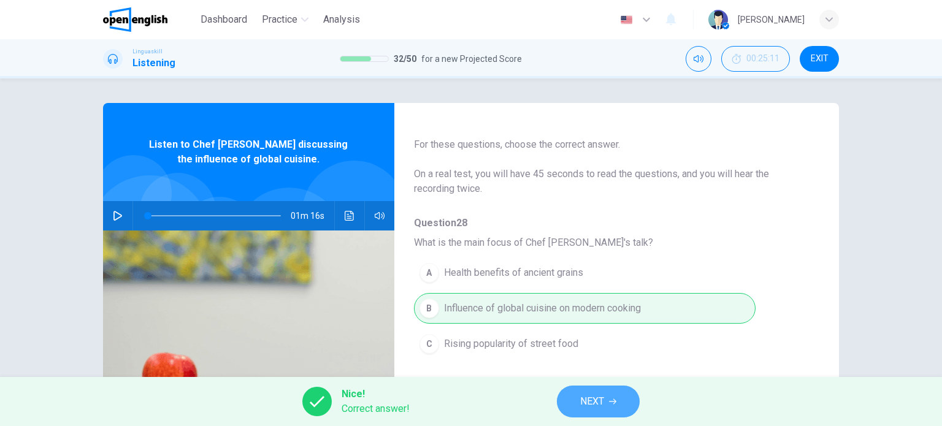
click at [608, 399] on button "NEXT" at bounding box center [598, 402] width 83 height 32
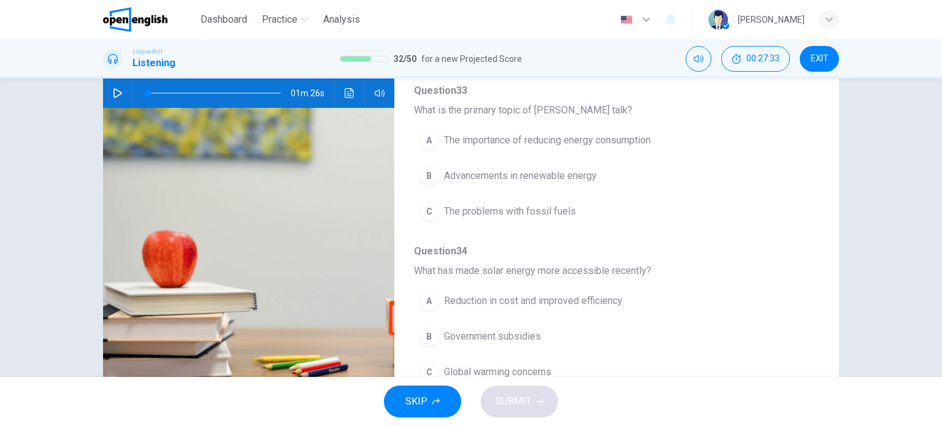
scroll to position [40, 0]
click at [113, 91] on icon "button" at bounding box center [118, 93] width 10 height 10
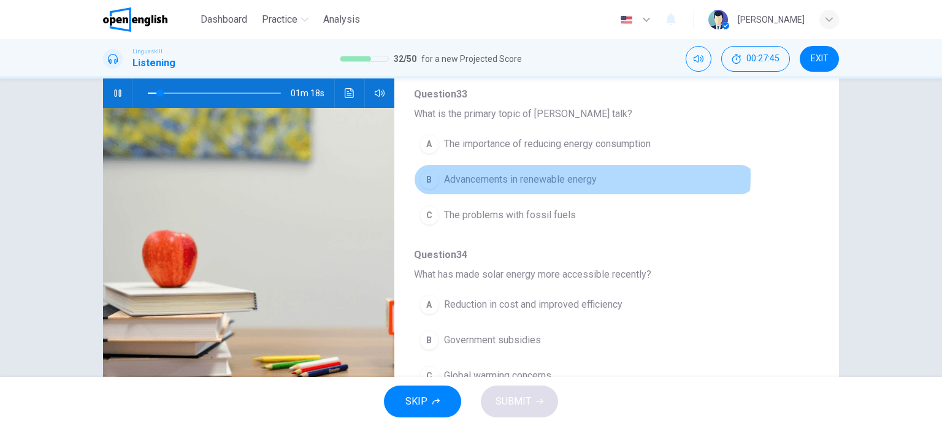
click at [572, 176] on span "Advancements in renewable energy" at bounding box center [520, 179] width 153 height 15
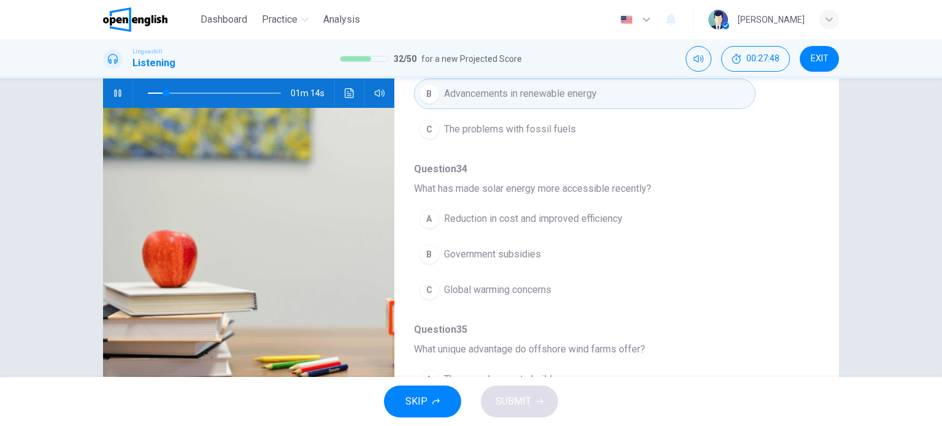
scroll to position [128, 0]
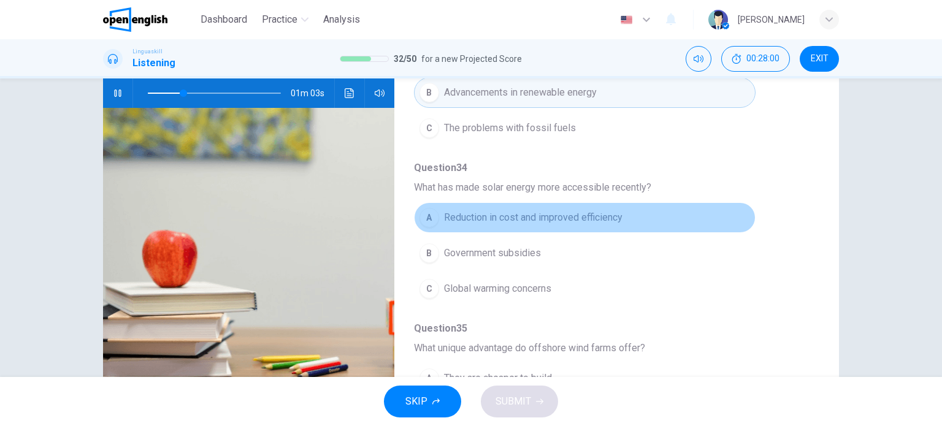
click at [601, 216] on span "Reduction in cost and improved efficiency" at bounding box center [533, 217] width 178 height 15
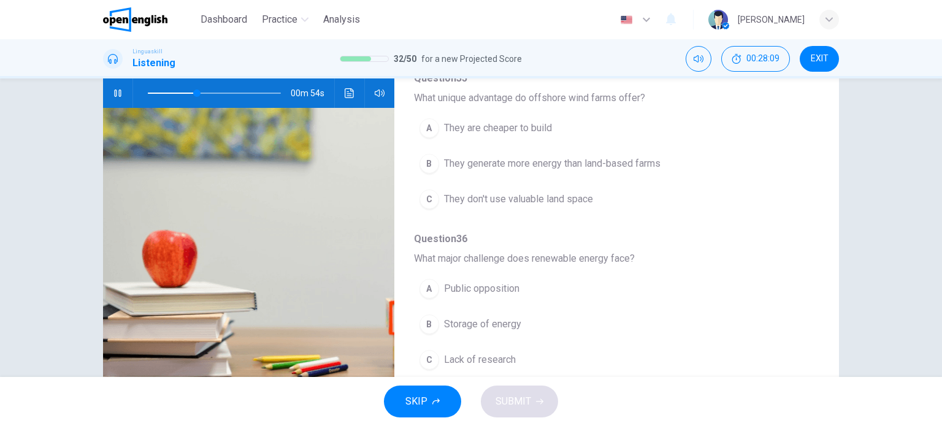
scroll to position [378, 0]
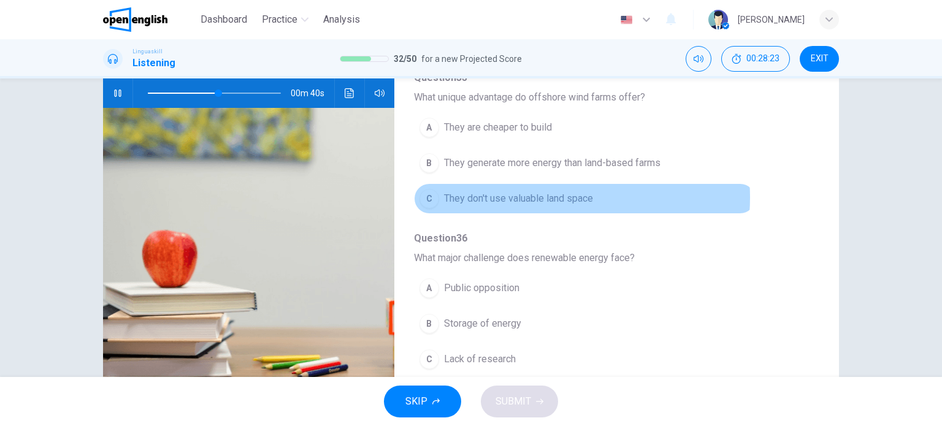
click at [537, 195] on span "They don't use valuable land space" at bounding box center [518, 198] width 149 height 15
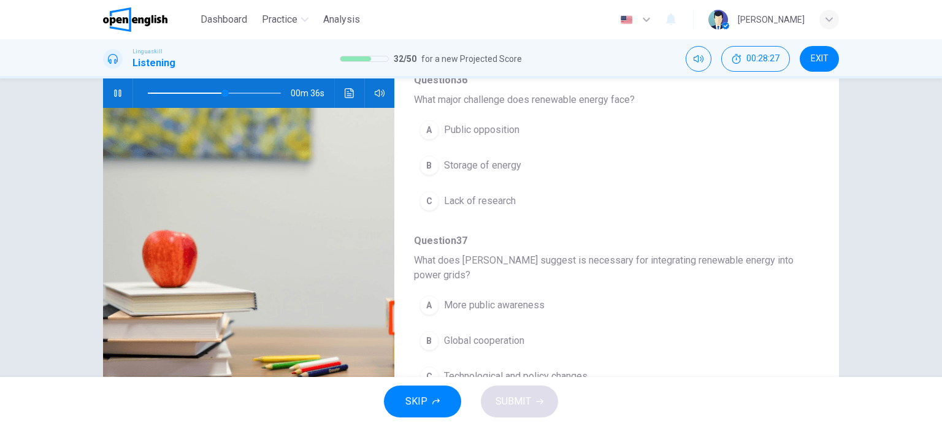
scroll to position [539, 0]
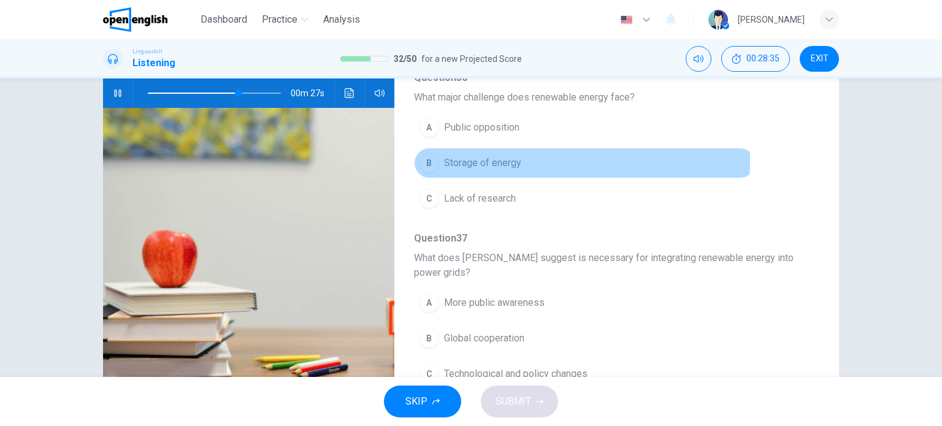
click at [471, 158] on span "Storage of energy" at bounding box center [482, 163] width 77 height 15
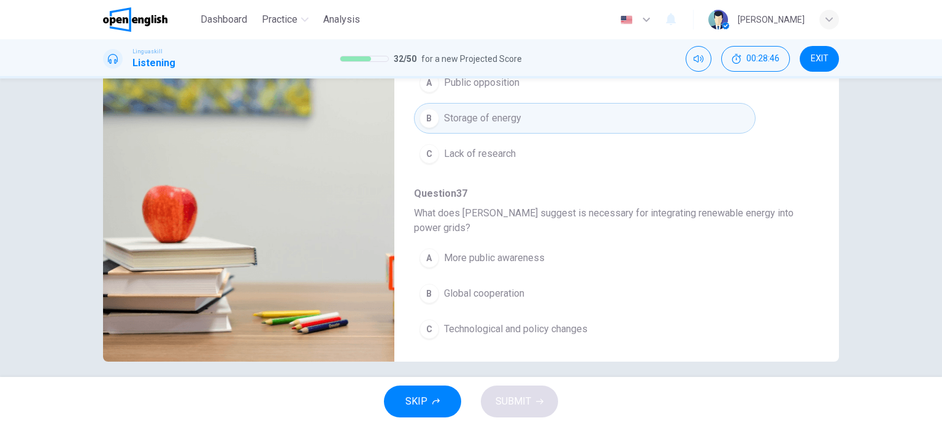
scroll to position [177, 0]
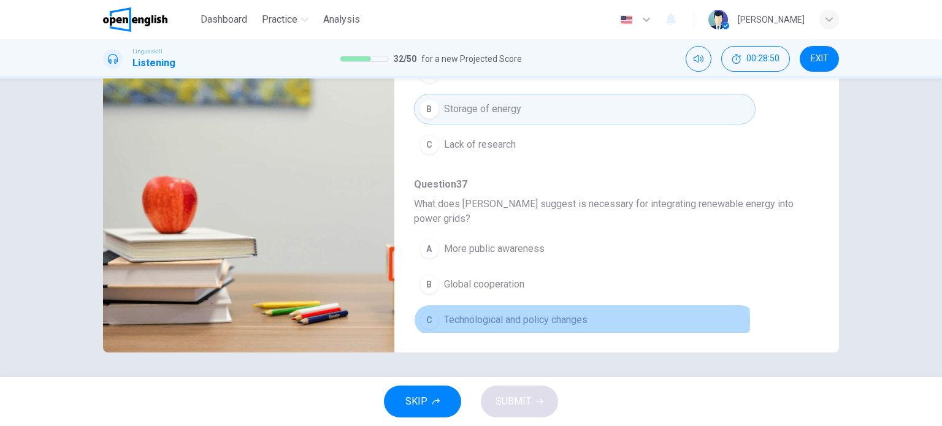
click at [545, 318] on span "Technological and policy changes" at bounding box center [516, 320] width 144 height 15
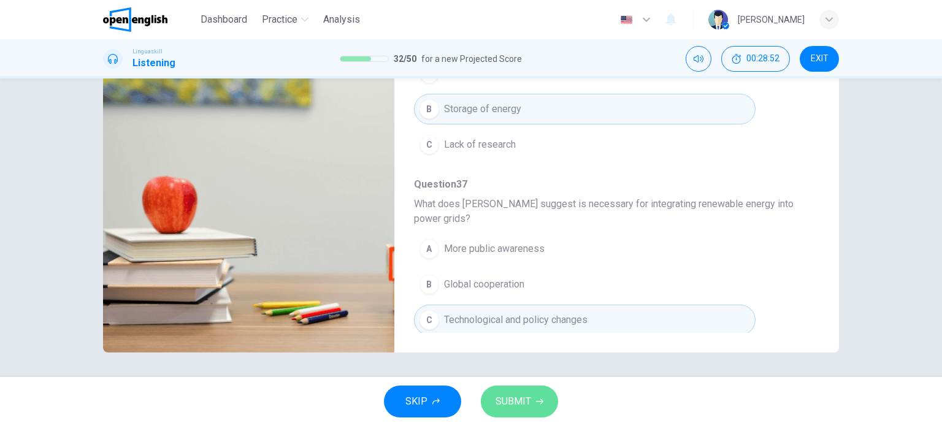
click at [529, 400] on span "SUBMIT" at bounding box center [514, 401] width 36 height 17
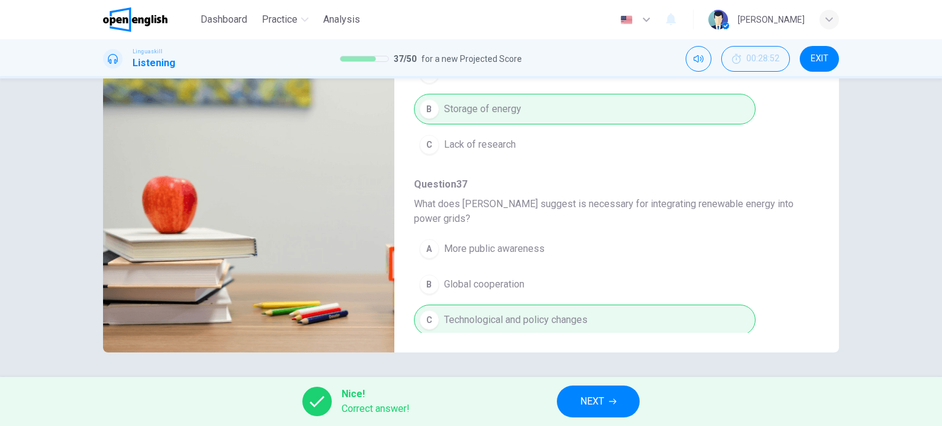
type input "**"
click at [599, 404] on span "NEXT" at bounding box center [592, 401] width 24 height 17
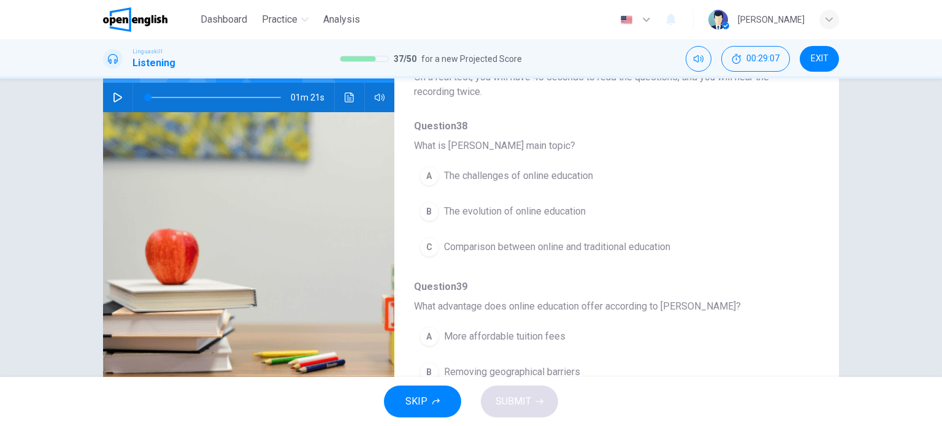
scroll to position [126, 0]
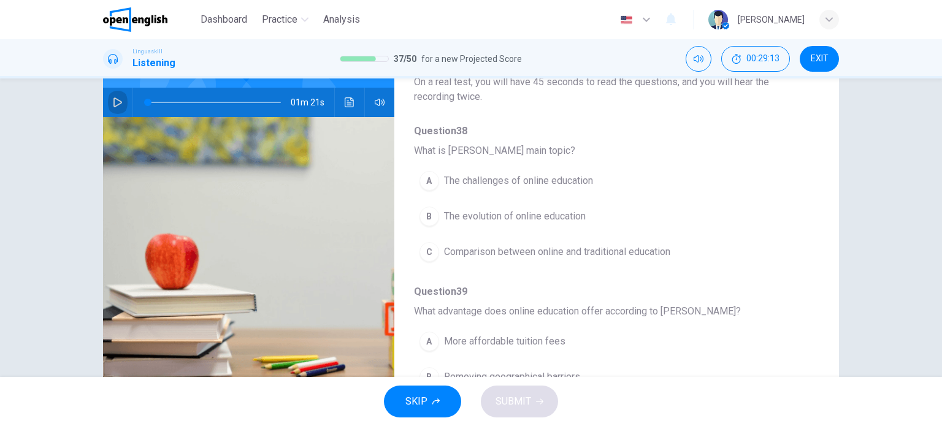
click at [113, 101] on icon "button" at bounding box center [118, 103] width 10 height 10
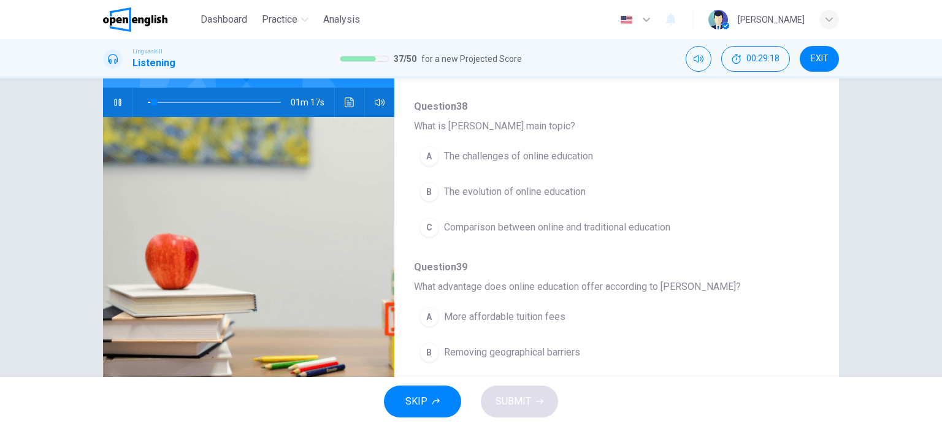
scroll to position [28, 0]
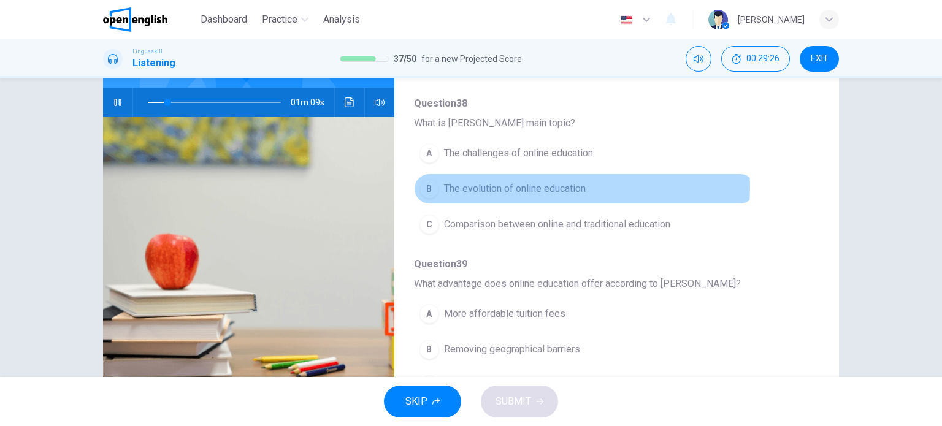
click at [574, 186] on span "The evolution of online education" at bounding box center [515, 189] width 142 height 15
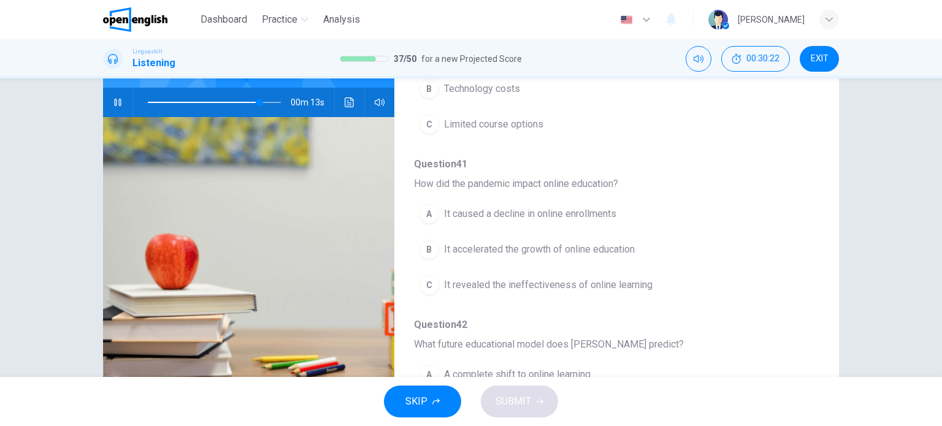
scroll to position [454, 0]
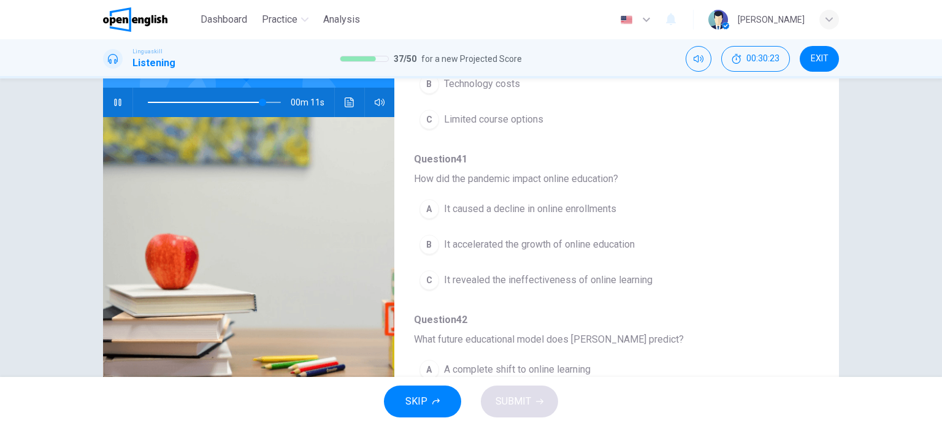
click at [613, 237] on span "It accelerated the growth of online education" at bounding box center [539, 244] width 191 height 15
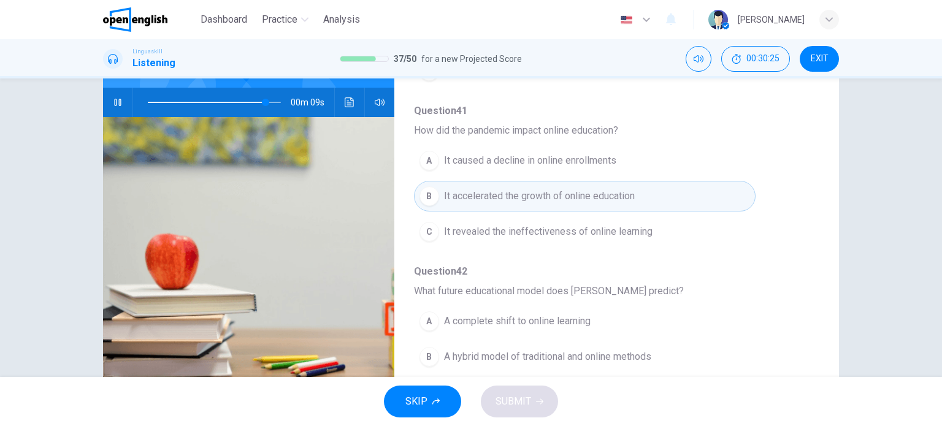
scroll to position [525, 0]
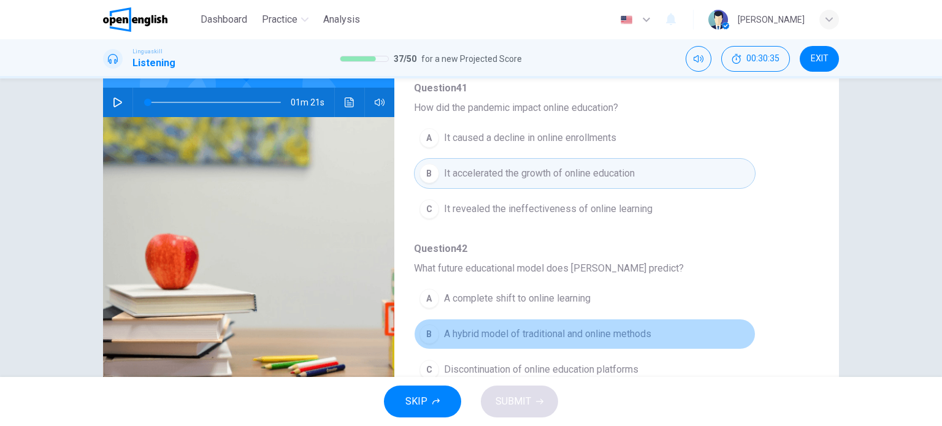
click at [620, 329] on span "A hybrid model of traditional and online methods" at bounding box center [547, 334] width 207 height 15
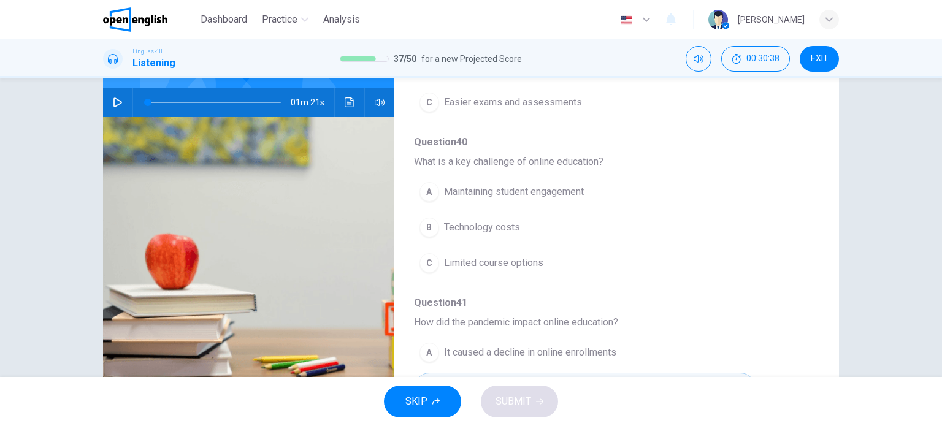
scroll to position [314, 0]
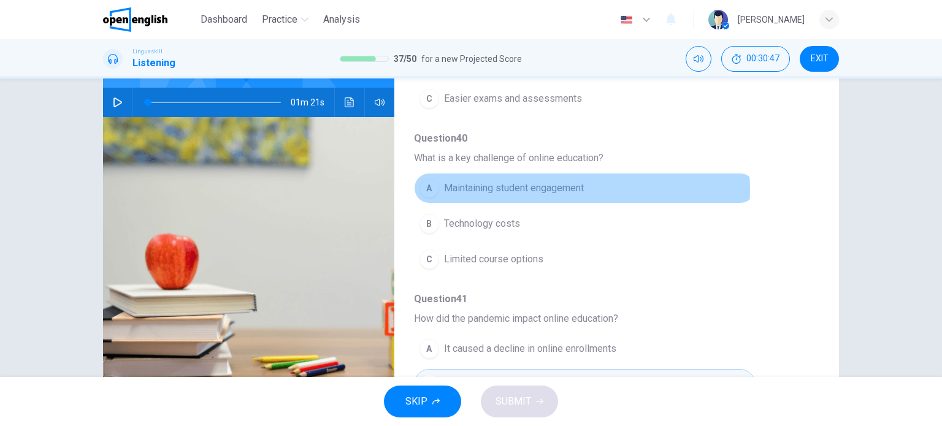
click at [551, 188] on span "Maintaining student engagement" at bounding box center [514, 188] width 140 height 15
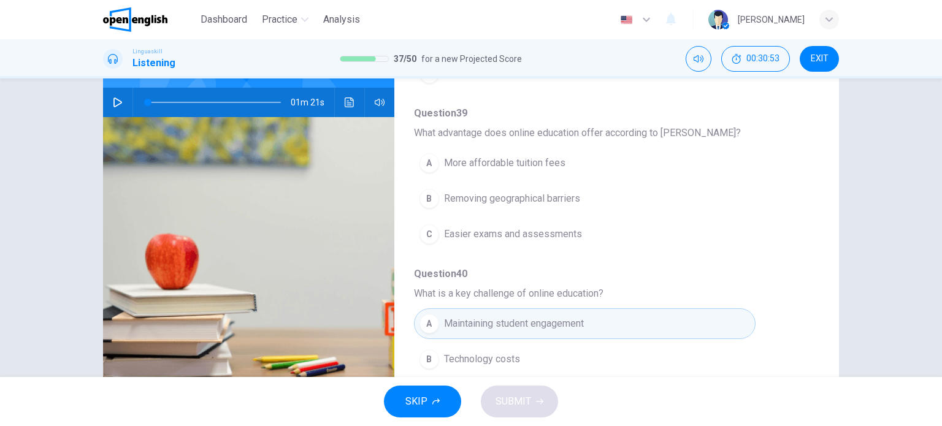
scroll to position [181, 0]
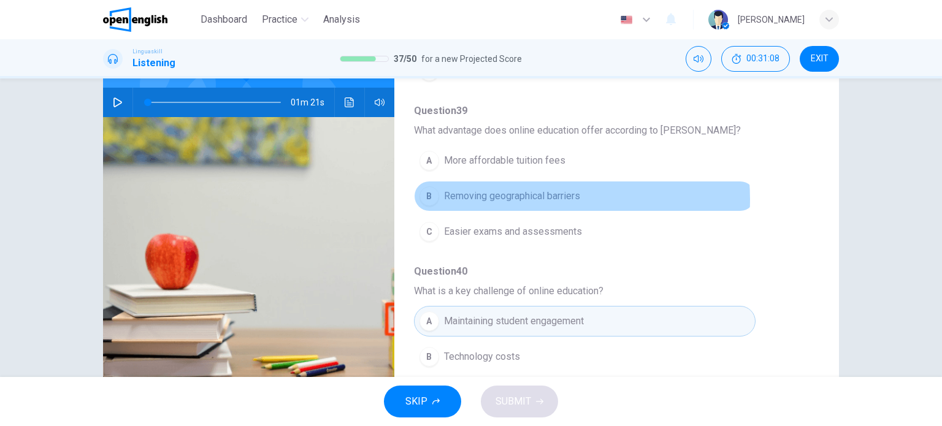
click at [535, 198] on span "Removing geographical barriers" at bounding box center [512, 196] width 136 height 15
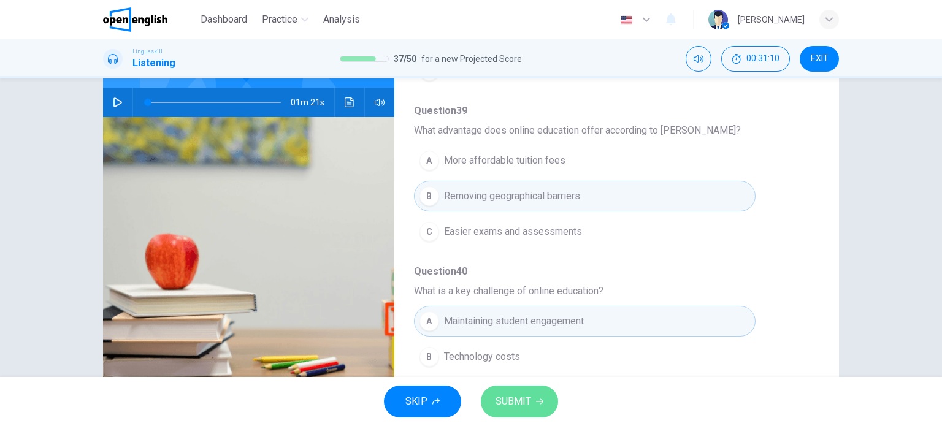
click at [524, 399] on span "SUBMIT" at bounding box center [514, 401] width 36 height 17
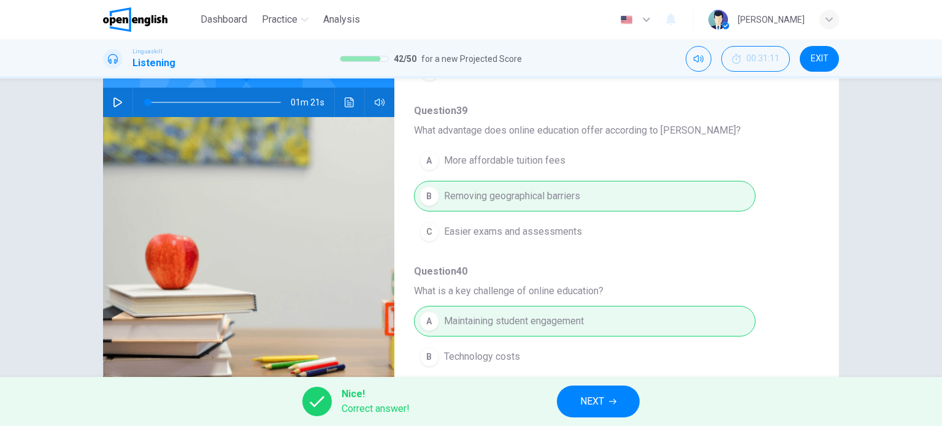
click at [115, 98] on icon "button" at bounding box center [118, 103] width 10 height 10
type input "*"
click at [591, 408] on span "NEXT" at bounding box center [592, 401] width 24 height 17
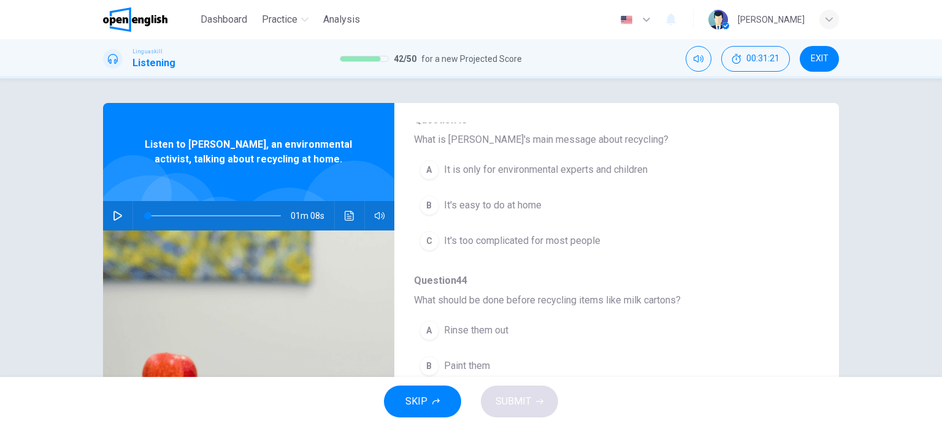
scroll to position [136, 0]
click at [117, 217] on icon "button" at bounding box center [117, 216] width 9 height 10
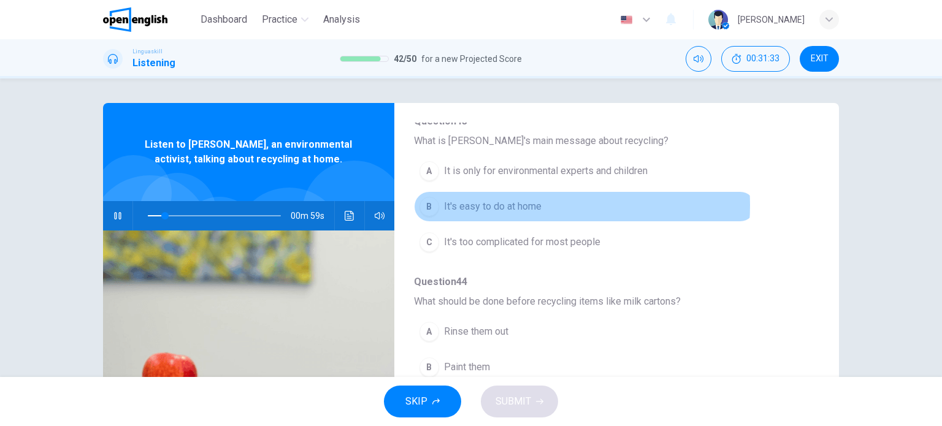
click at [513, 205] on span "It's easy to do at home" at bounding box center [493, 206] width 98 height 15
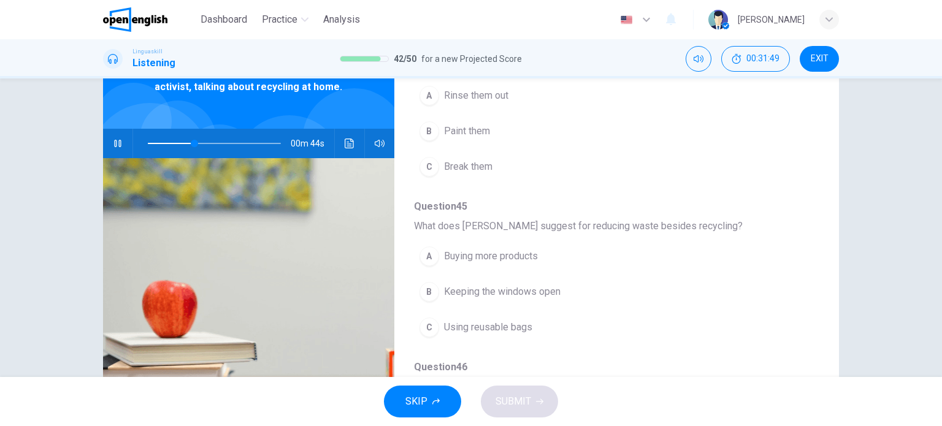
scroll to position [75, 0]
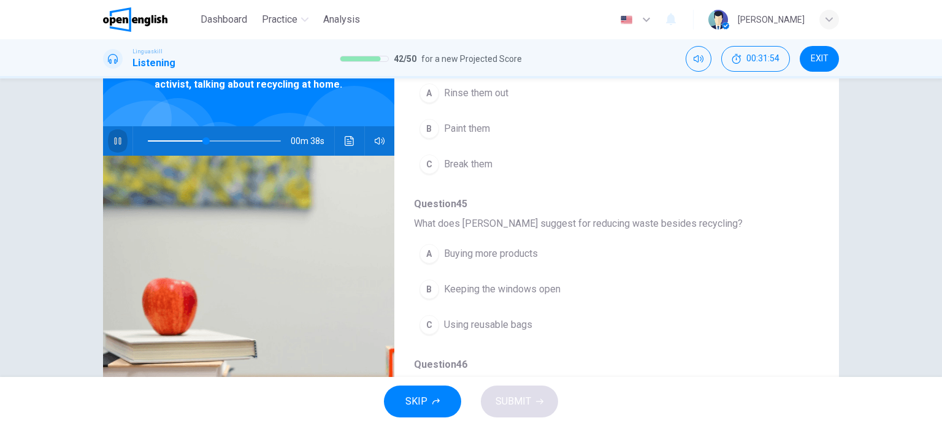
click at [115, 139] on icon "button" at bounding box center [117, 140] width 7 height 7
click at [115, 135] on button "button" at bounding box center [118, 140] width 20 height 29
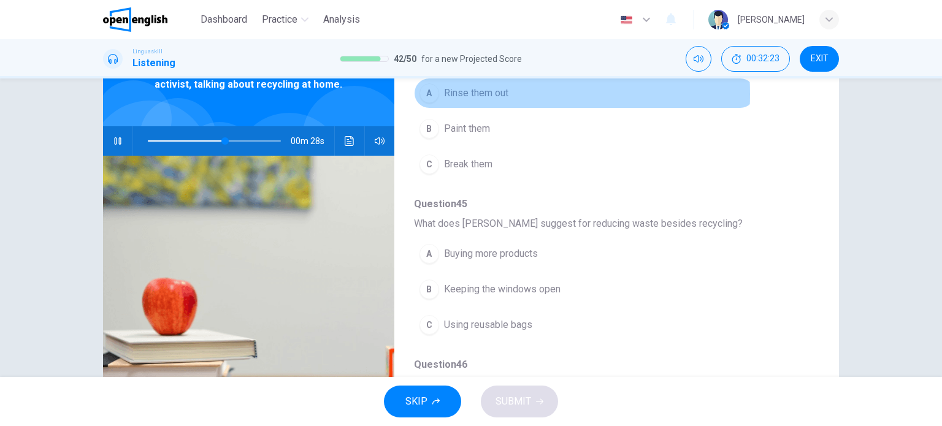
click at [473, 93] on span "Rinse them out" at bounding box center [476, 93] width 64 height 15
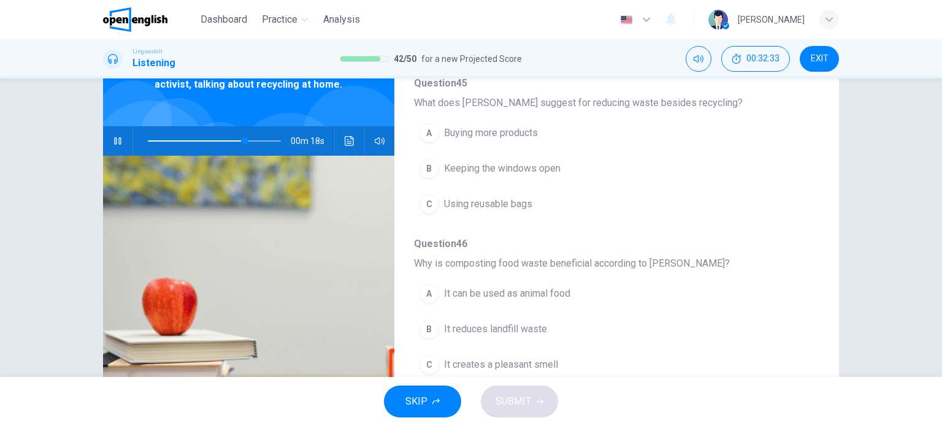
scroll to position [424, 0]
click at [504, 198] on span "Using reusable bags" at bounding box center [488, 200] width 88 height 15
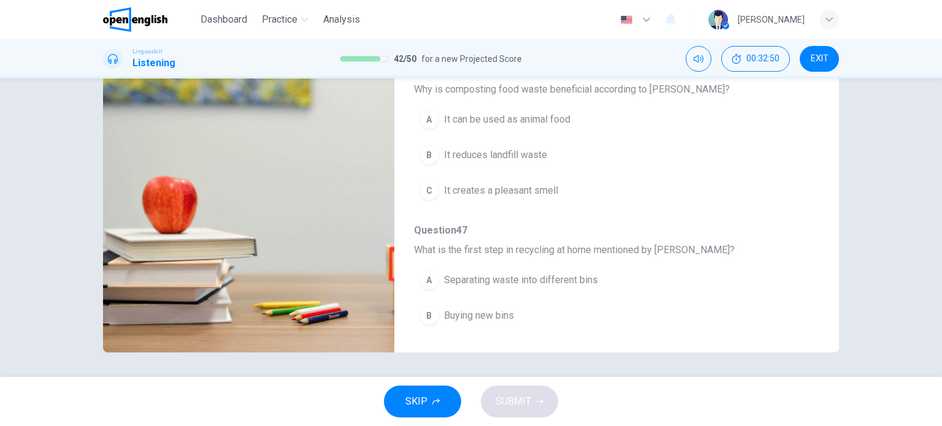
scroll to position [497, 0]
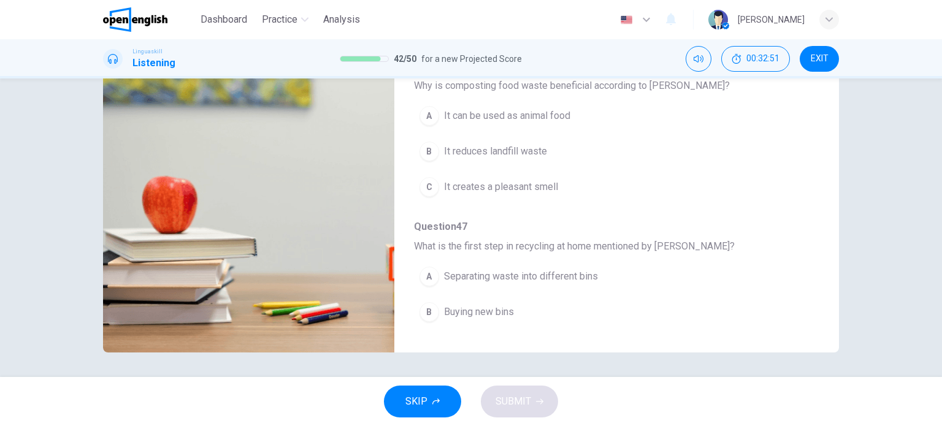
type input "*"
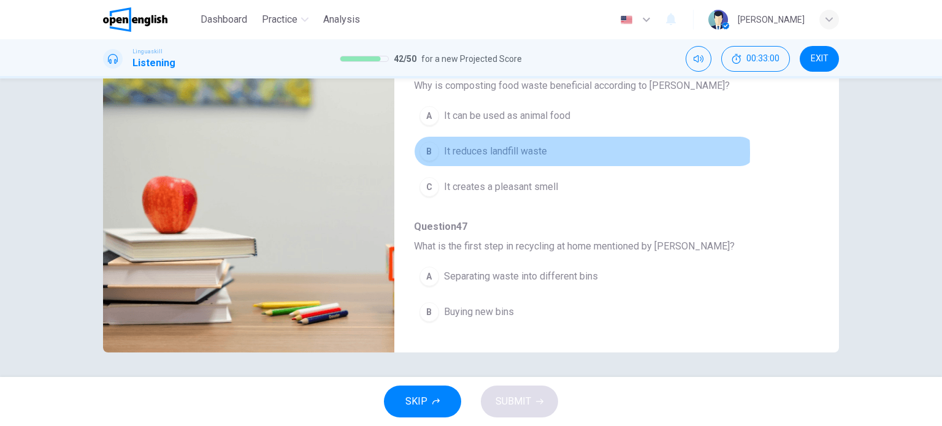
click at [510, 149] on span "It reduces landfill waste" at bounding box center [495, 151] width 103 height 15
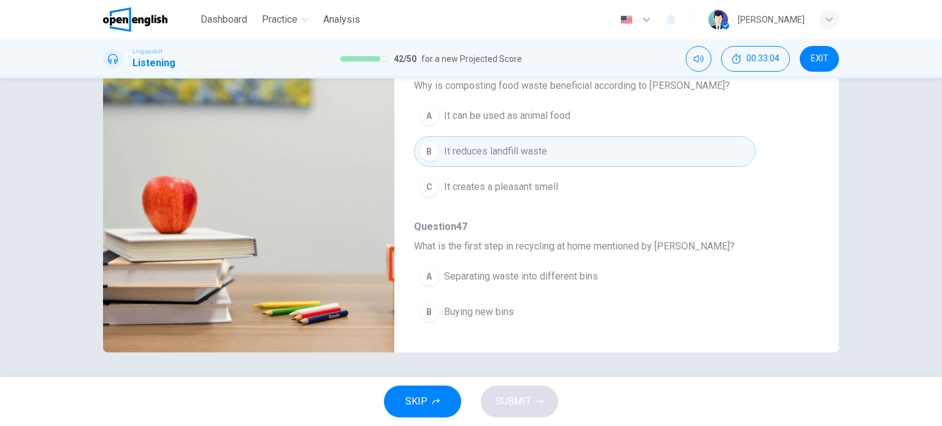
scroll to position [525, 0]
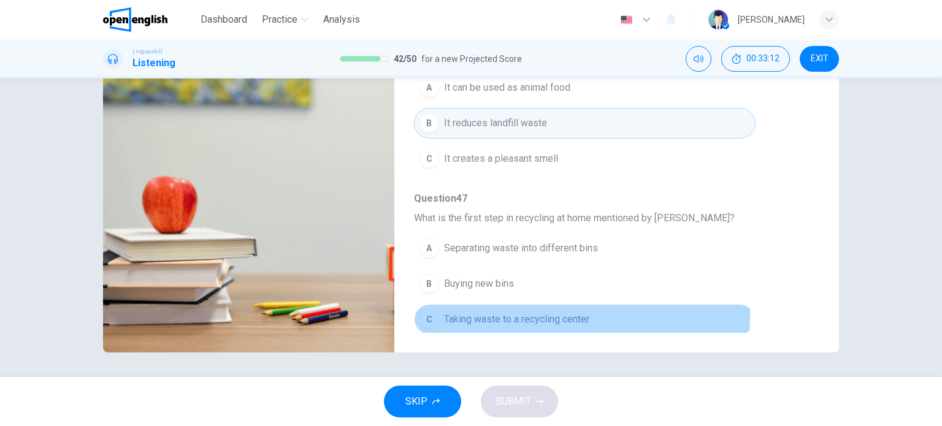
click at [559, 312] on span "Taking waste to a recycling center" at bounding box center [516, 319] width 145 height 15
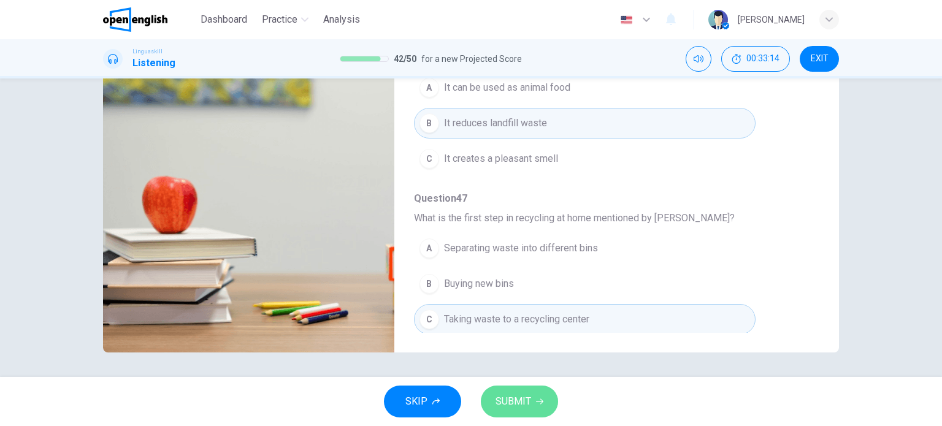
click at [518, 404] on span "SUBMIT" at bounding box center [514, 401] width 36 height 17
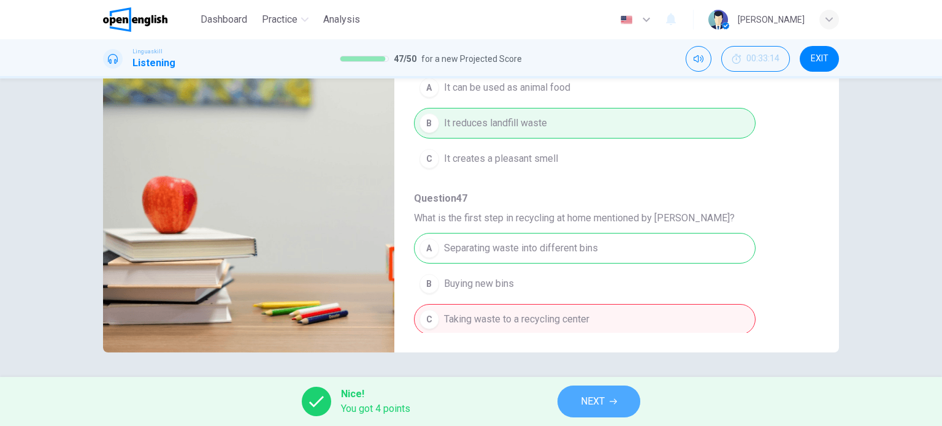
click at [585, 404] on span "NEXT" at bounding box center [593, 401] width 24 height 17
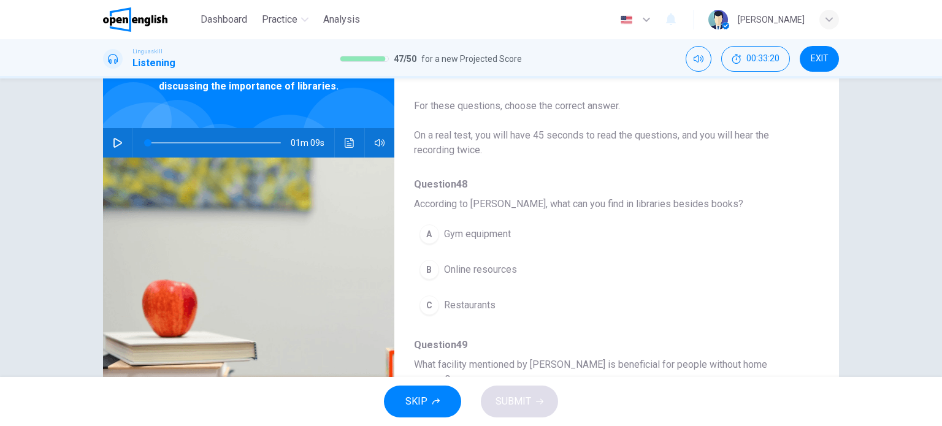
scroll to position [74, 0]
click at [113, 141] on icon "button" at bounding box center [117, 142] width 9 height 10
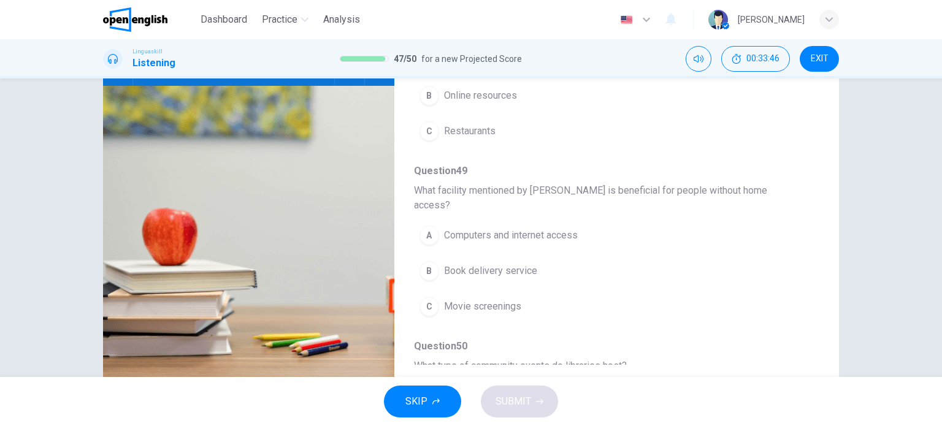
scroll to position [108, 0]
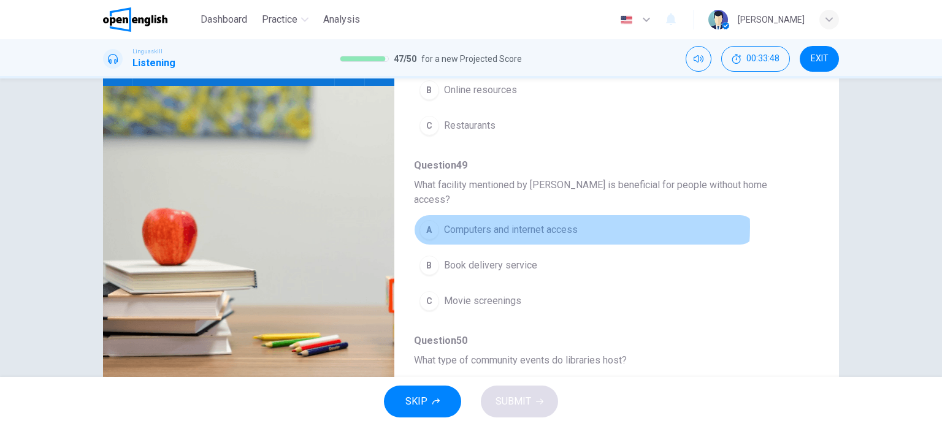
click at [557, 223] on span "Computers and internet access" at bounding box center [511, 230] width 134 height 15
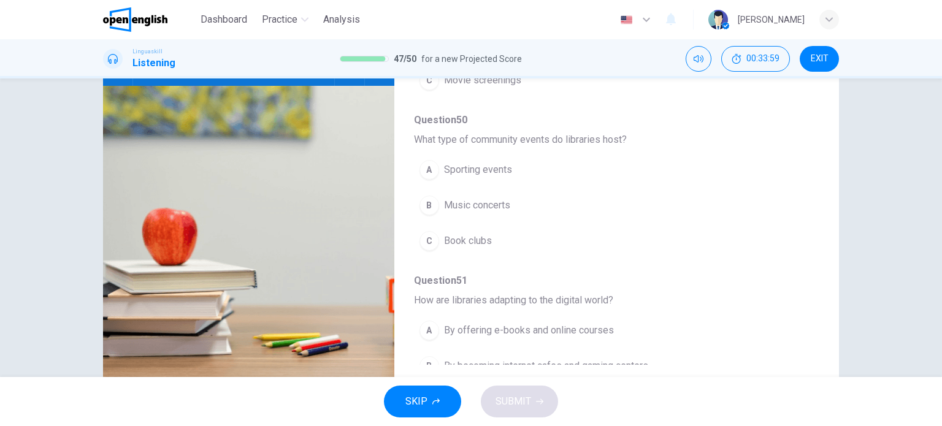
scroll to position [332, 0]
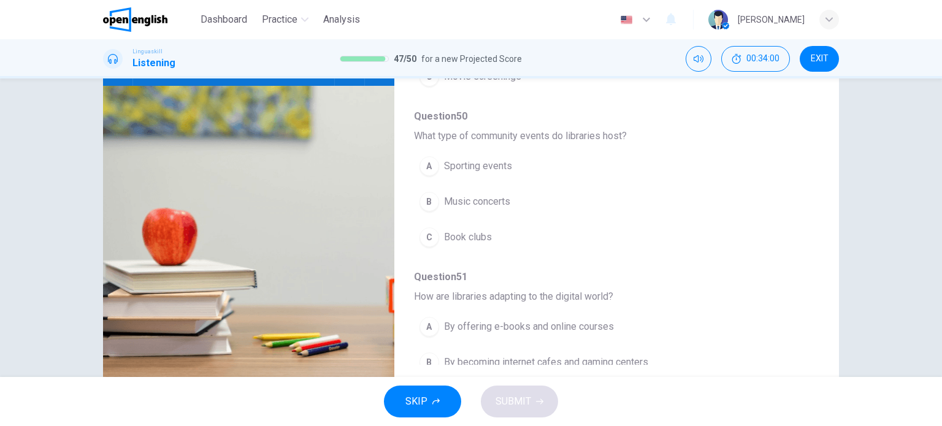
click at [236, 146] on img at bounding box center [248, 235] width 291 height 299
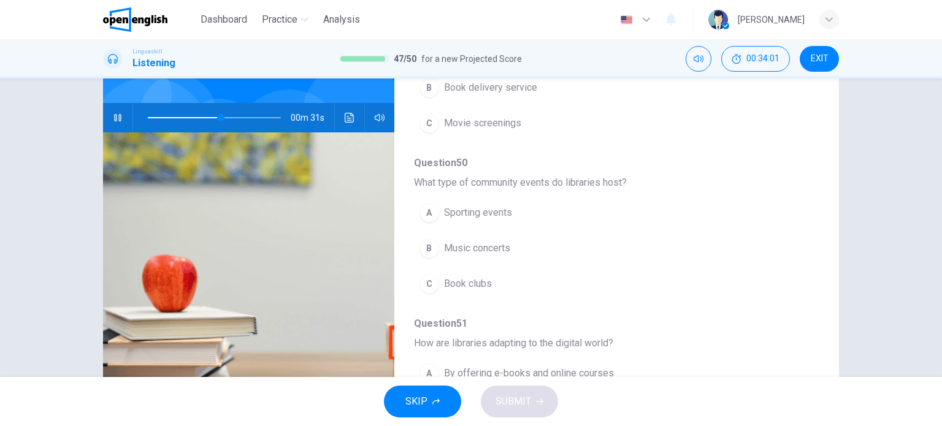
scroll to position [96, 0]
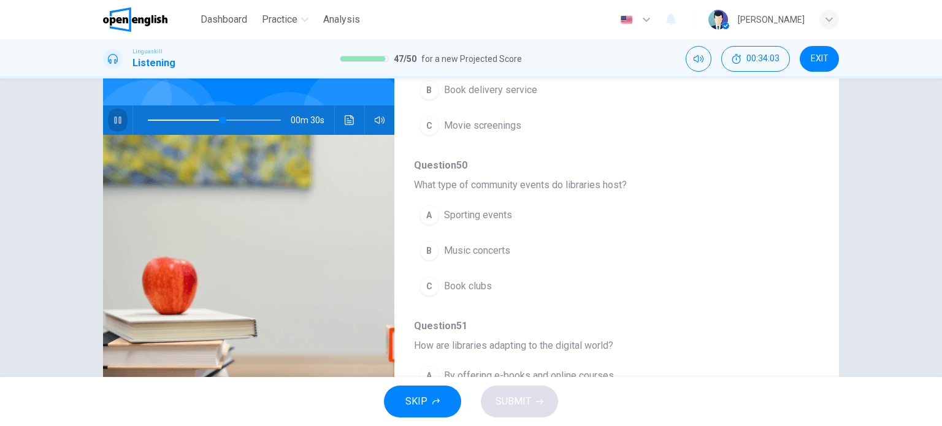
click at [109, 118] on button "button" at bounding box center [118, 119] width 20 height 29
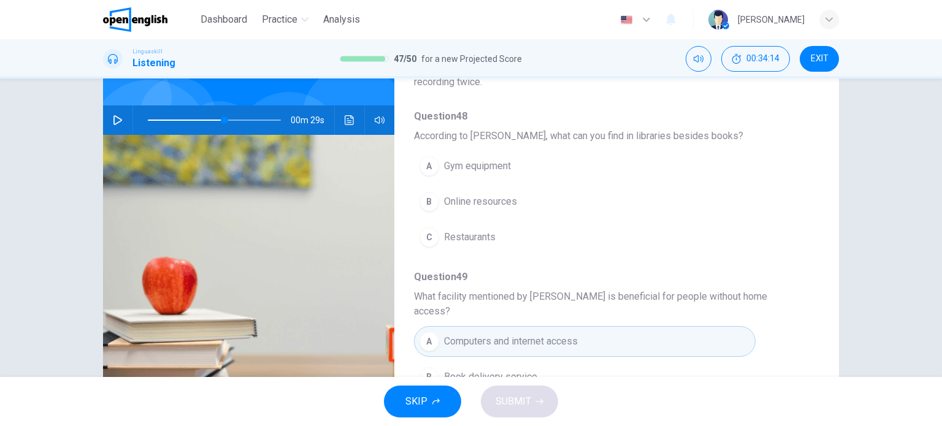
scroll to position [64, 0]
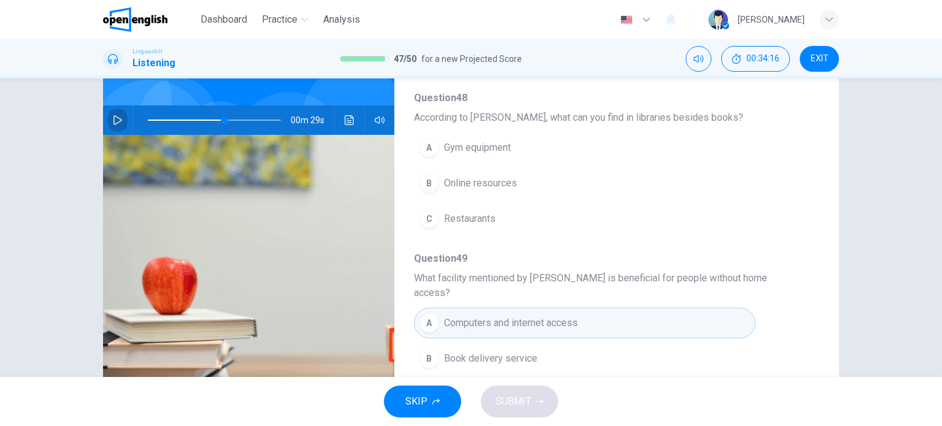
click at [115, 120] on icon "button" at bounding box center [118, 120] width 10 height 10
click at [148, 118] on span at bounding box center [214, 120] width 133 height 17
click at [115, 117] on icon "button" at bounding box center [117, 120] width 7 height 7
click at [115, 117] on icon "button" at bounding box center [117, 120] width 9 height 10
click at [113, 122] on icon "button" at bounding box center [118, 120] width 10 height 10
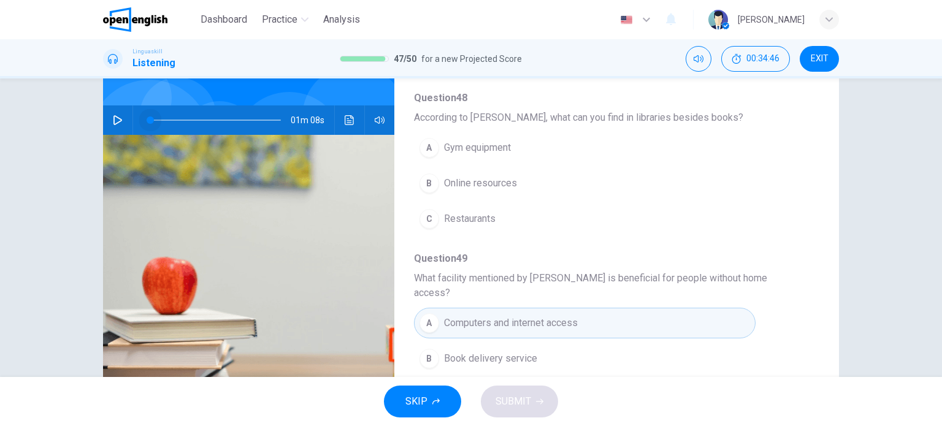
click at [148, 118] on span at bounding box center [214, 120] width 133 height 17
click at [108, 120] on button "button" at bounding box center [118, 119] width 20 height 29
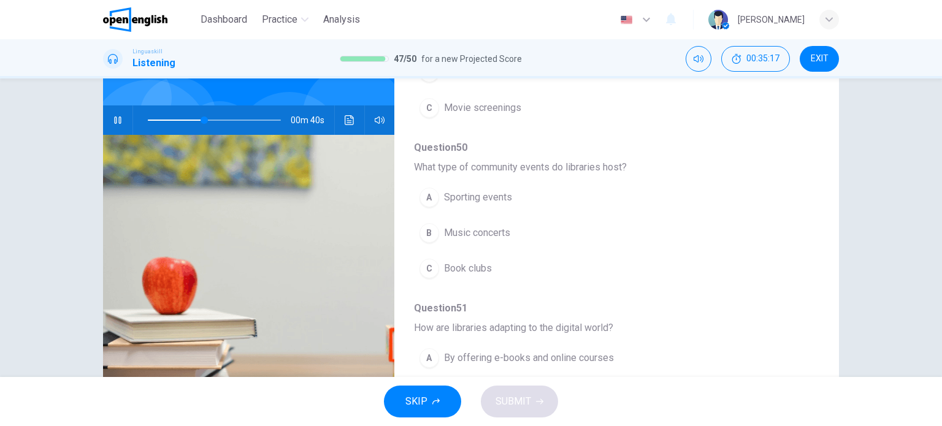
scroll to position [351, 0]
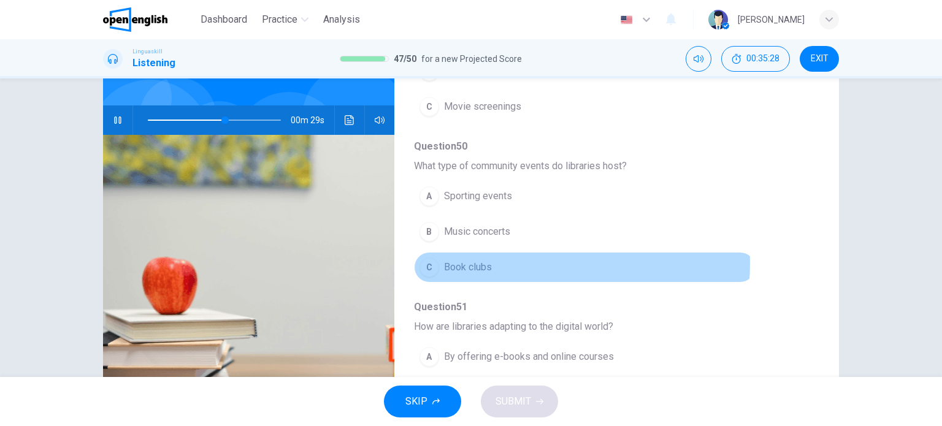
click at [487, 260] on span "Book clubs" at bounding box center [468, 267] width 48 height 15
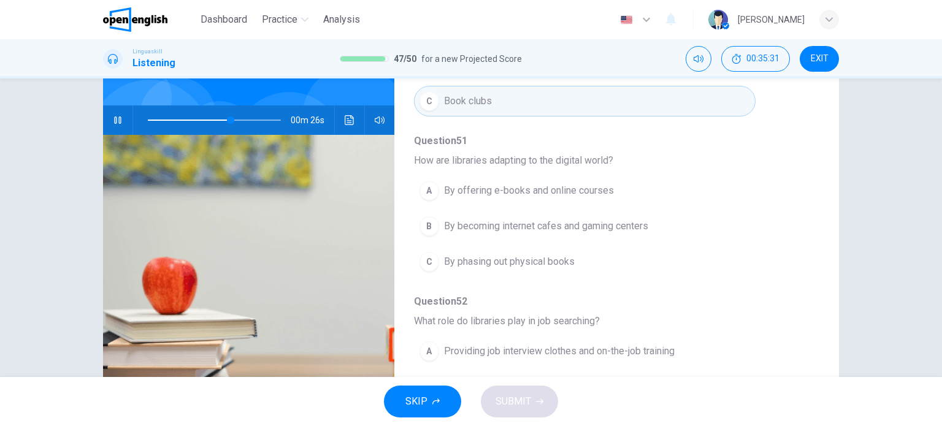
scroll to position [525, 0]
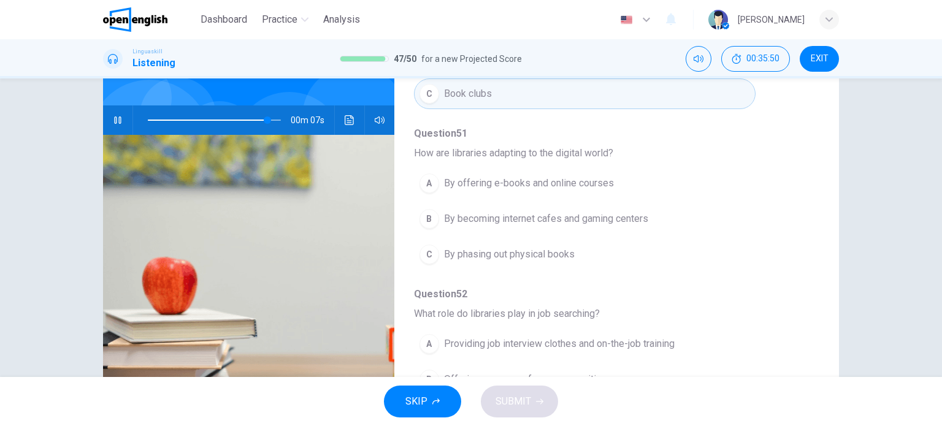
click at [522, 176] on span "By offering e-books and online courses" at bounding box center [529, 183] width 170 height 15
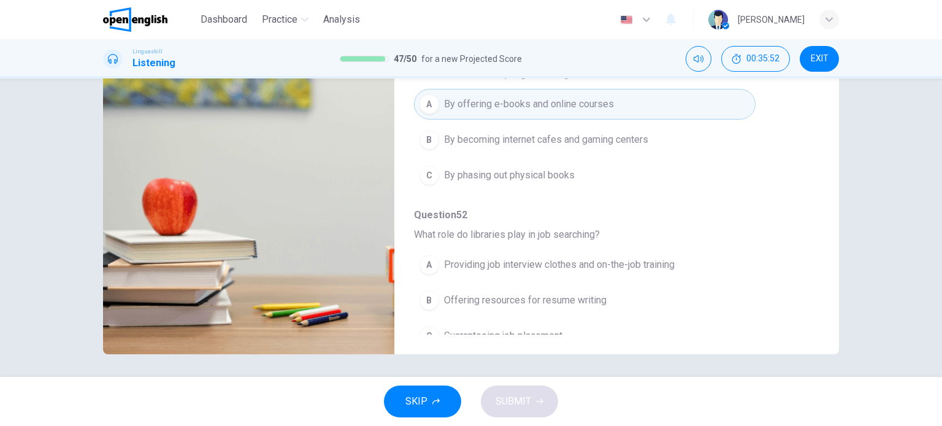
scroll to position [177, 0]
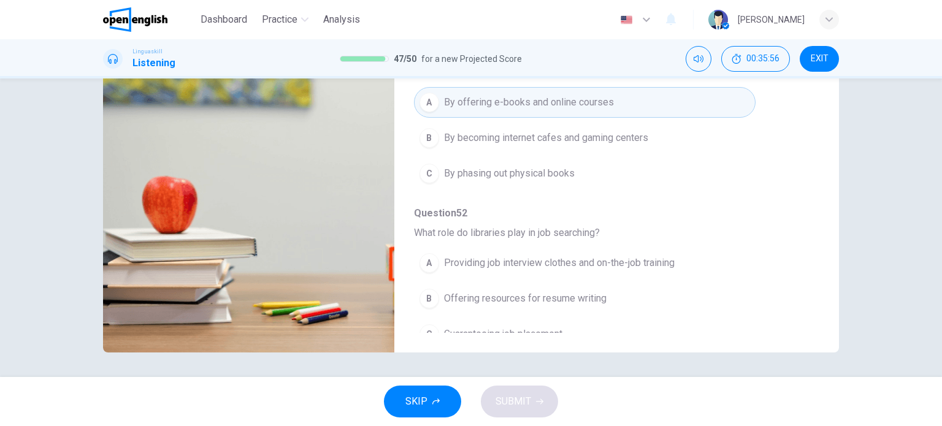
type input "*"
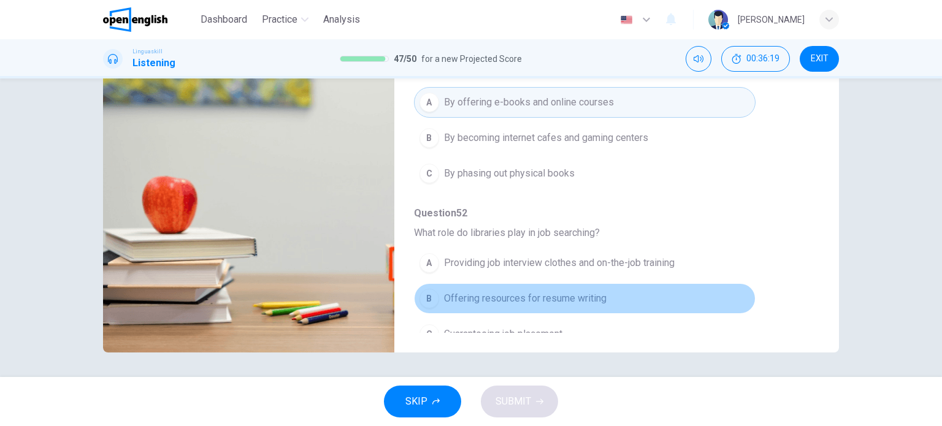
click at [584, 291] on span "Offering resources for resume writing" at bounding box center [525, 298] width 163 height 15
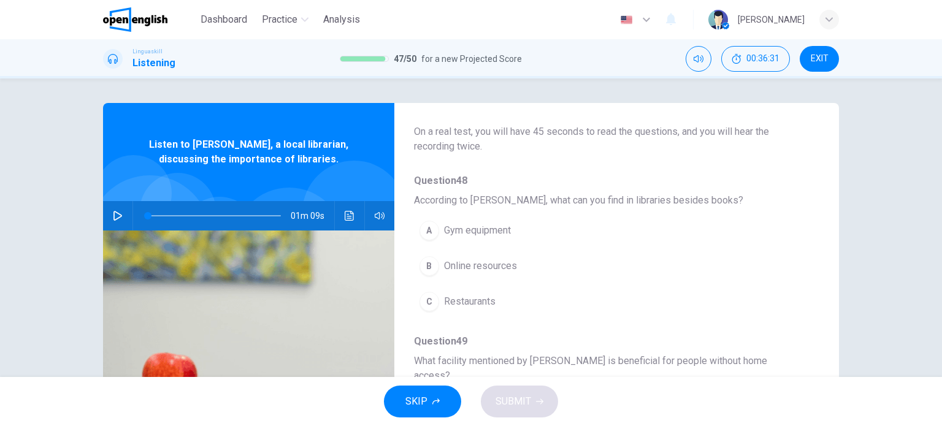
scroll to position [79, 0]
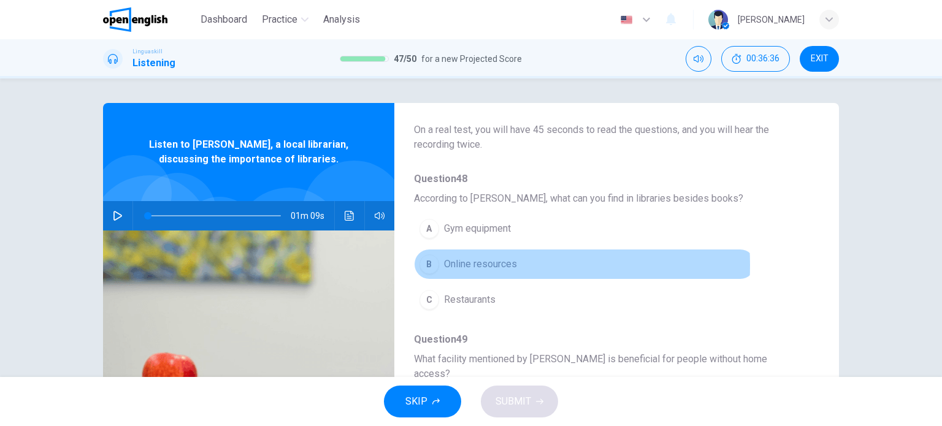
click at [470, 264] on span "Online resources" at bounding box center [480, 264] width 73 height 15
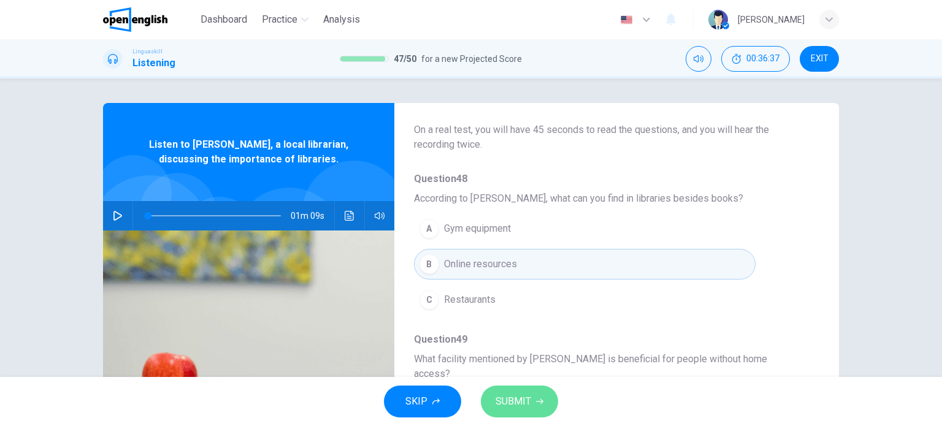
click at [532, 401] on button "SUBMIT" at bounding box center [519, 402] width 77 height 32
